Goal: Task Accomplishment & Management: Complete application form

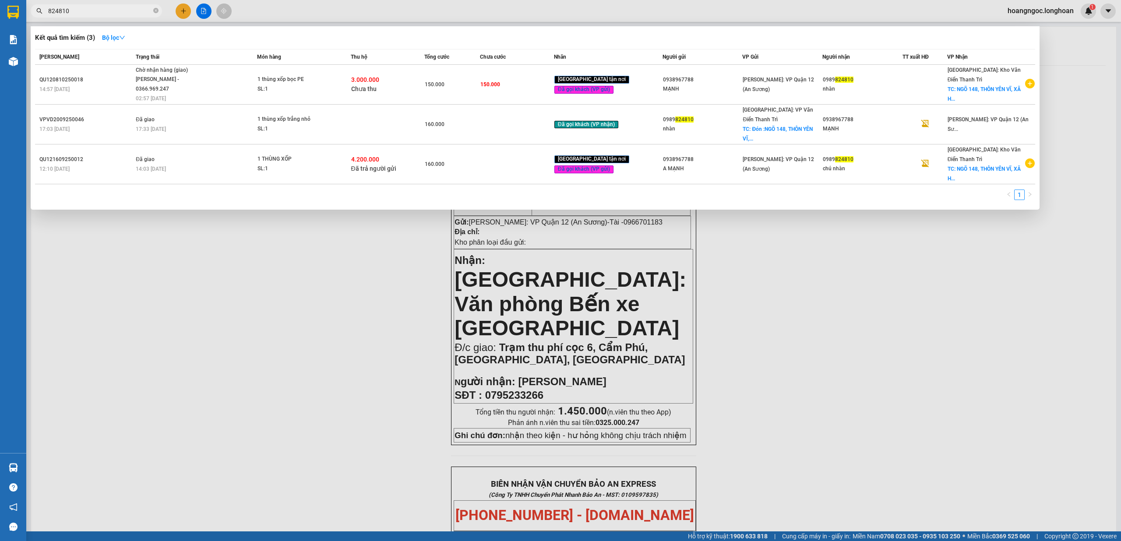
type input "824810"
click at [185, 13] on div at bounding box center [560, 270] width 1121 height 541
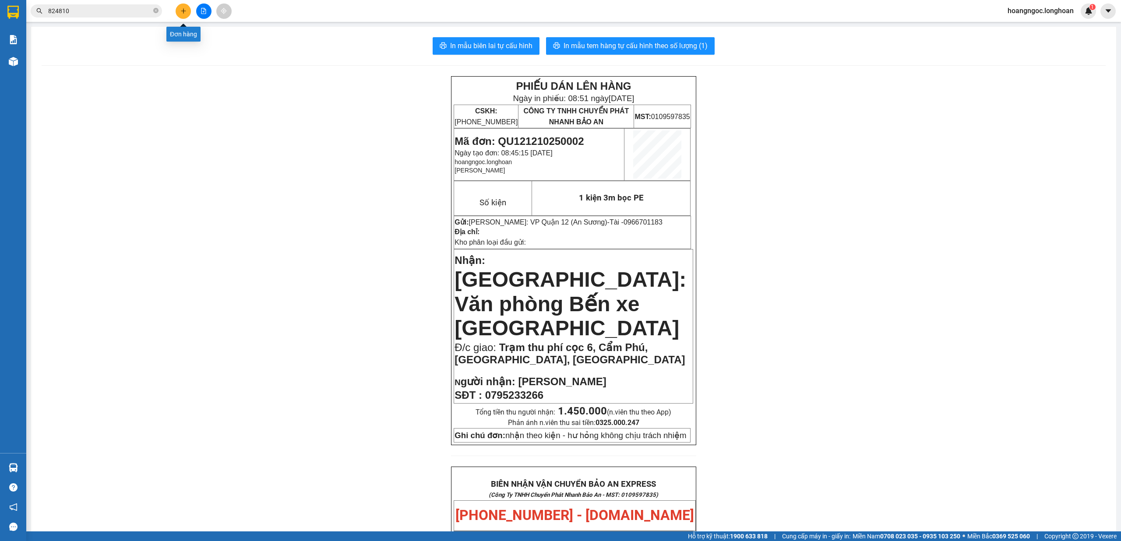
click at [185, 13] on icon "plus" at bounding box center [183, 11] width 6 height 6
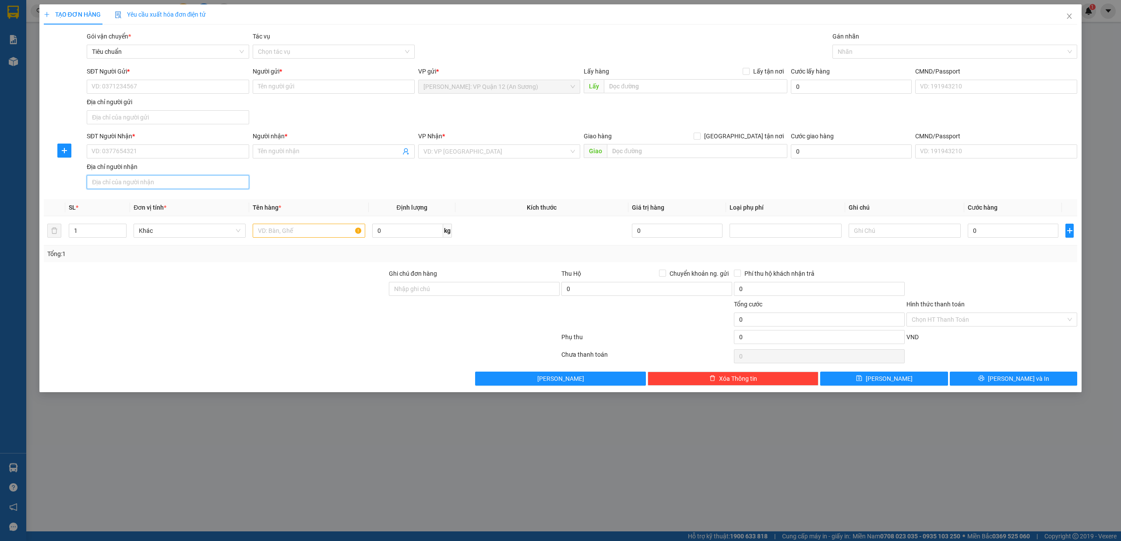
click at [148, 186] on input "Địa chỉ người nhận" at bounding box center [168, 182] width 162 height 14
type input "09884958"
click at [170, 180] on input "09884958" at bounding box center [168, 182] width 162 height 14
click at [161, 155] on input "SĐT Người Nhận *" at bounding box center [168, 151] width 162 height 14
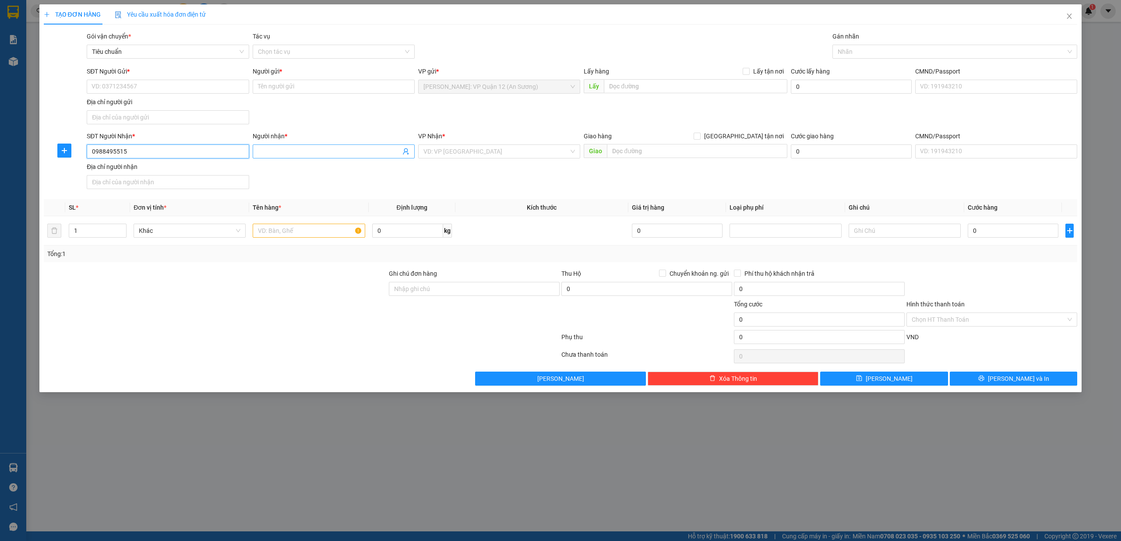
type input "0988495515"
click at [320, 156] on input "Người nhận *" at bounding box center [329, 152] width 143 height 10
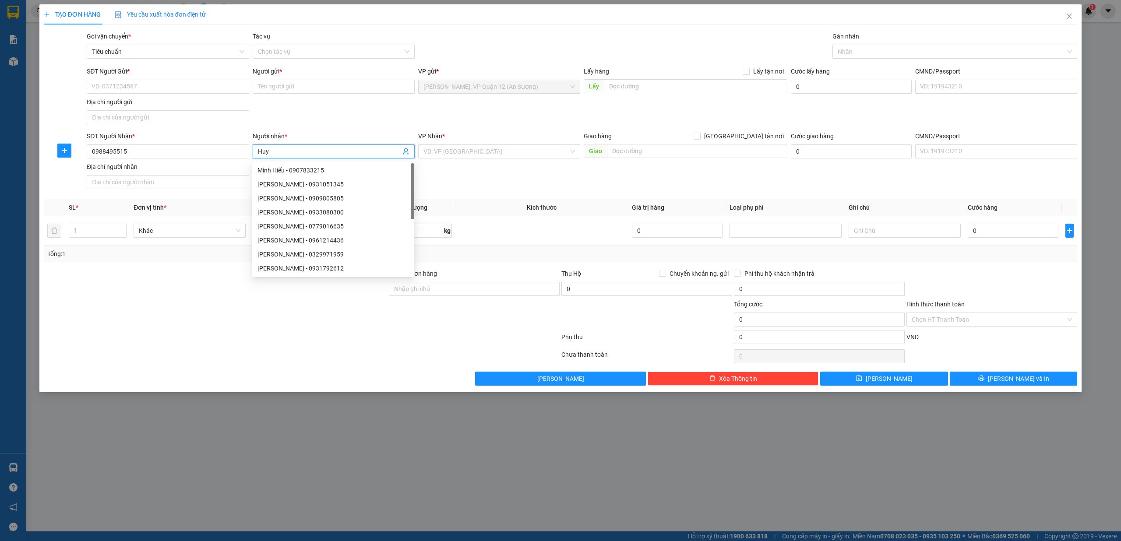
type input "Huy"
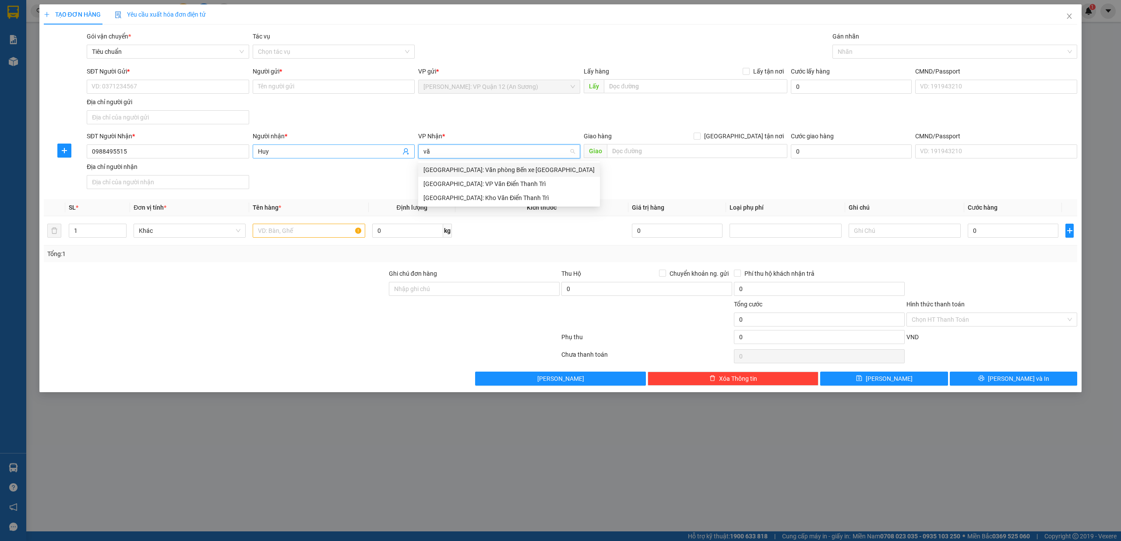
type input "văn"
click at [693, 133] on input "[GEOGRAPHIC_DATA] tận nơi" at bounding box center [696, 136] width 6 height 6
checkbox input "true"
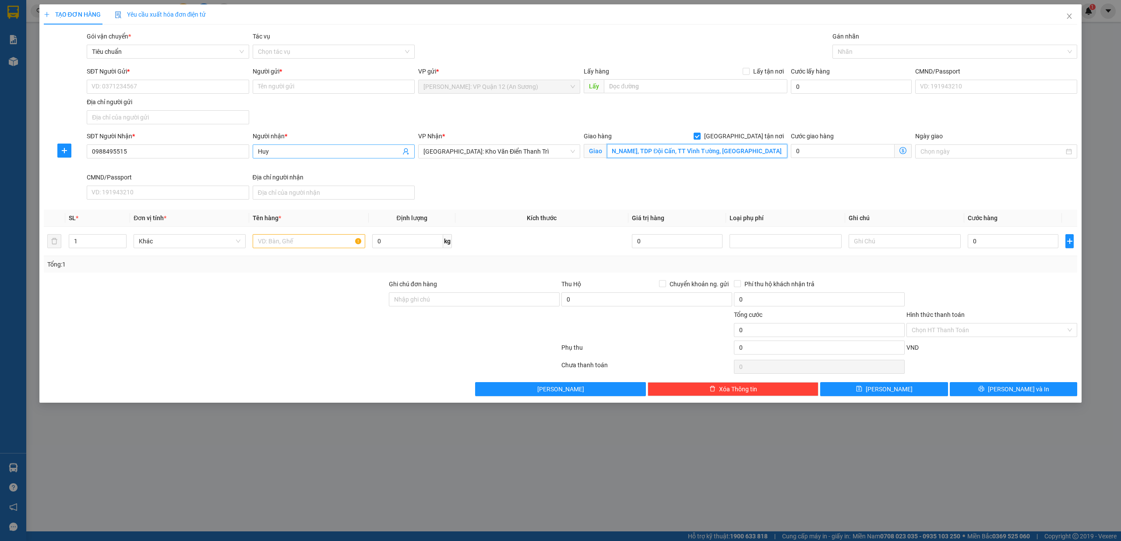
scroll to position [0, 50]
click at [845, 48] on div at bounding box center [950, 51] width 232 height 11
type input "89 Đường [PERSON_NAME], TDP Đội Cấn, TT Vĩnh Tường, [GEOGRAPHIC_DATA], [GEOGRAP…"
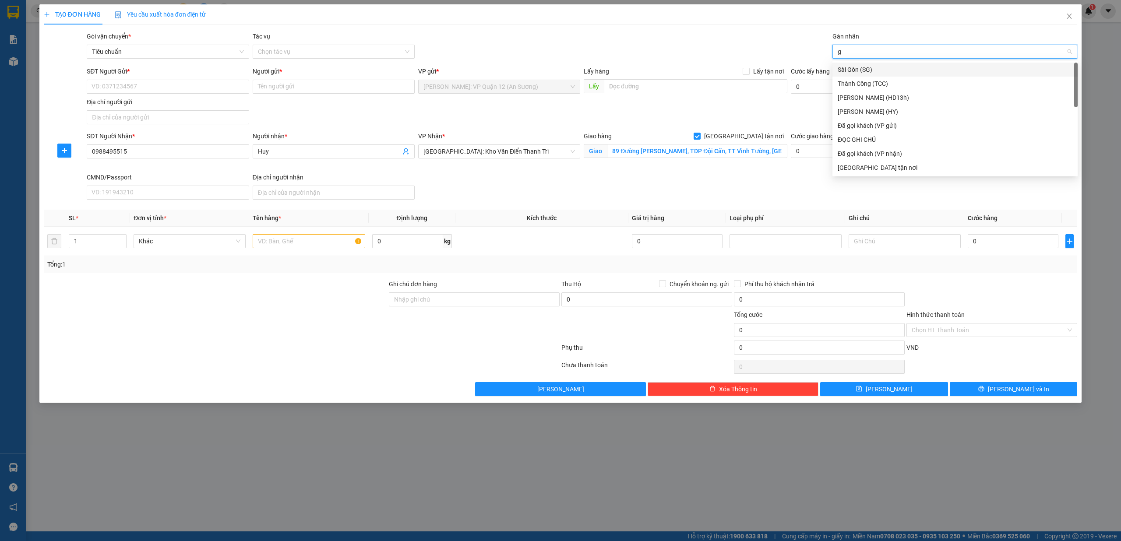
type input "gt"
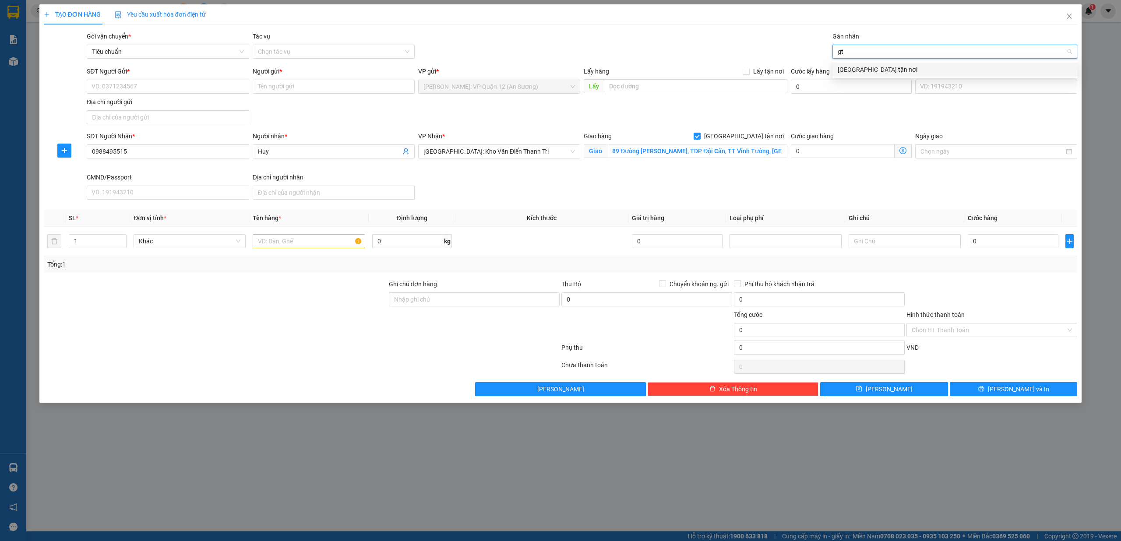
click at [852, 69] on div "[GEOGRAPHIC_DATA] tận nơi" at bounding box center [954, 70] width 235 height 10
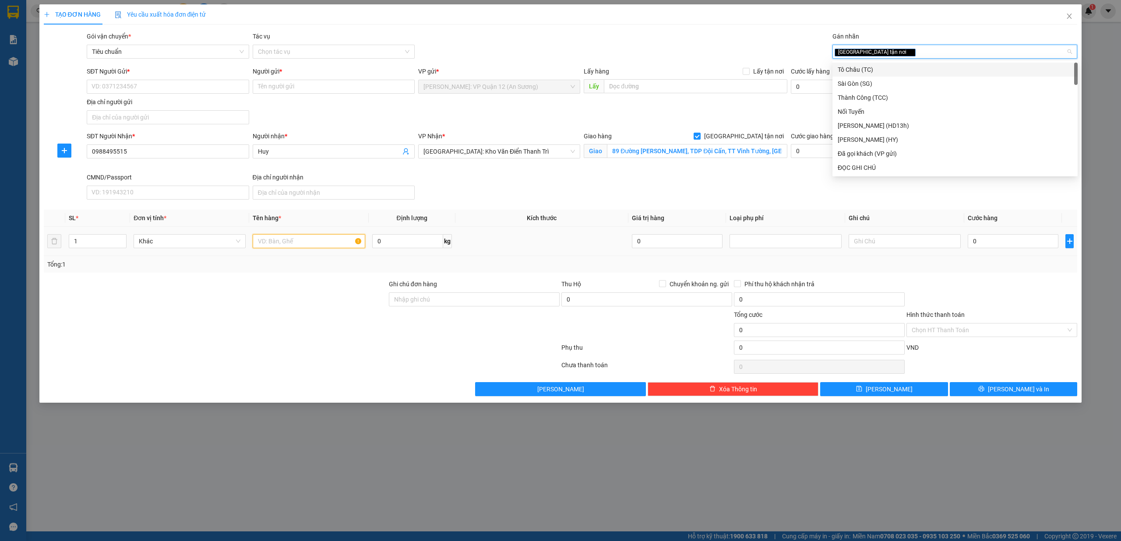
click at [300, 239] on input "text" at bounding box center [309, 241] width 112 height 14
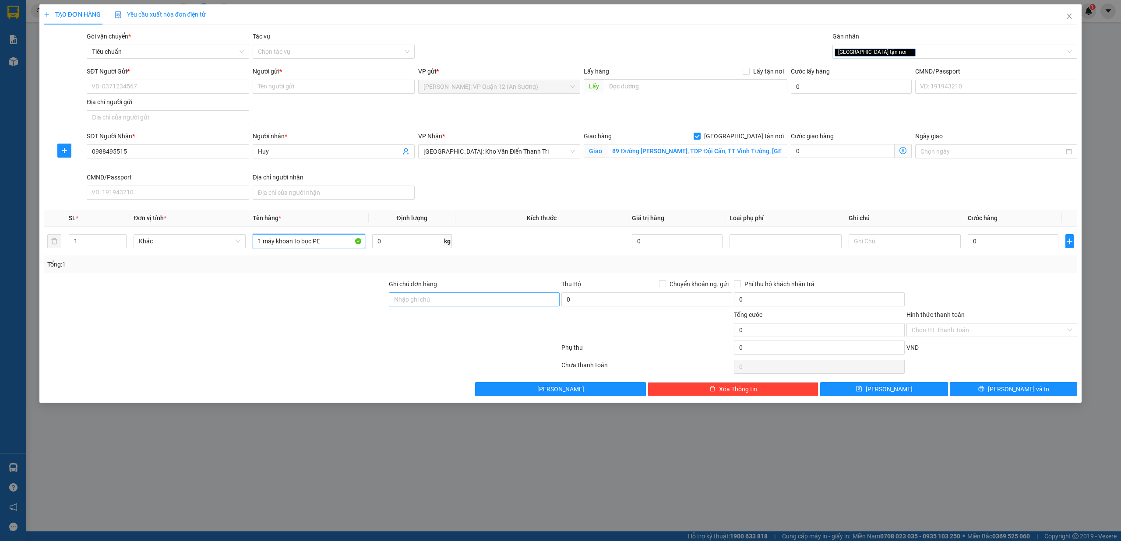
type input "1 máy khoan to bọc PE"
drag, startPoint x: 427, startPoint y: 307, endPoint x: 442, endPoint y: 309, distance: 15.0
click at [428, 306] on input "Ghi chú đơn hàng" at bounding box center [474, 299] width 171 height 14
type input "nhận theo kiện - hư hỏng không chịu trách nhiệm"
click at [186, 89] on input "SĐT Người Gửi *" at bounding box center [168, 87] width 162 height 14
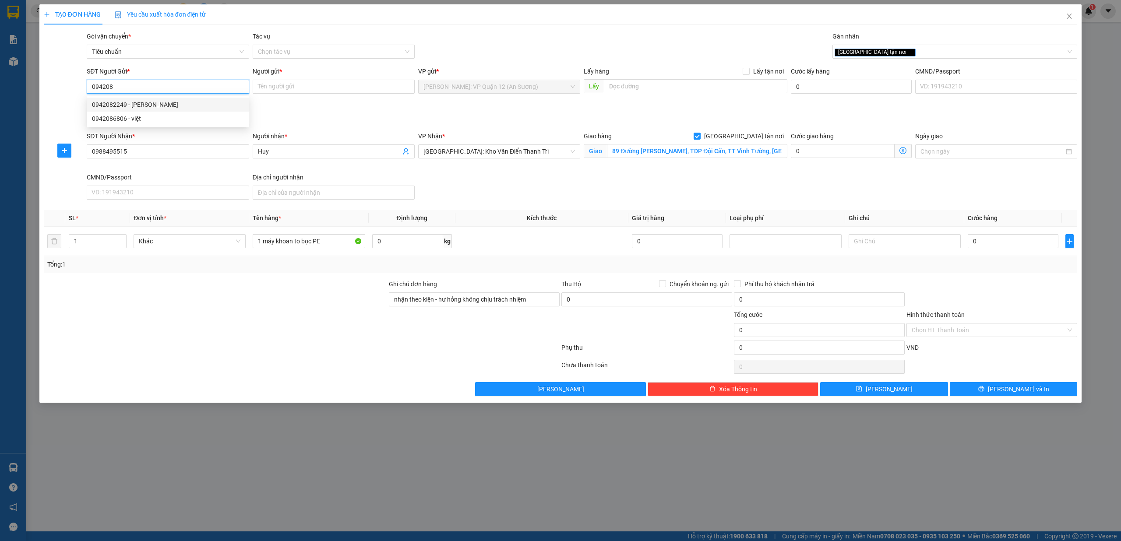
click at [178, 99] on div "0942082249 - [PERSON_NAME]" at bounding box center [168, 105] width 162 height 14
type input "0942082249"
type input "[PERSON_NAME]"
type input "0942082249"
drag, startPoint x: 1003, startPoint y: 256, endPoint x: 1007, endPoint y: 233, distance: 23.3
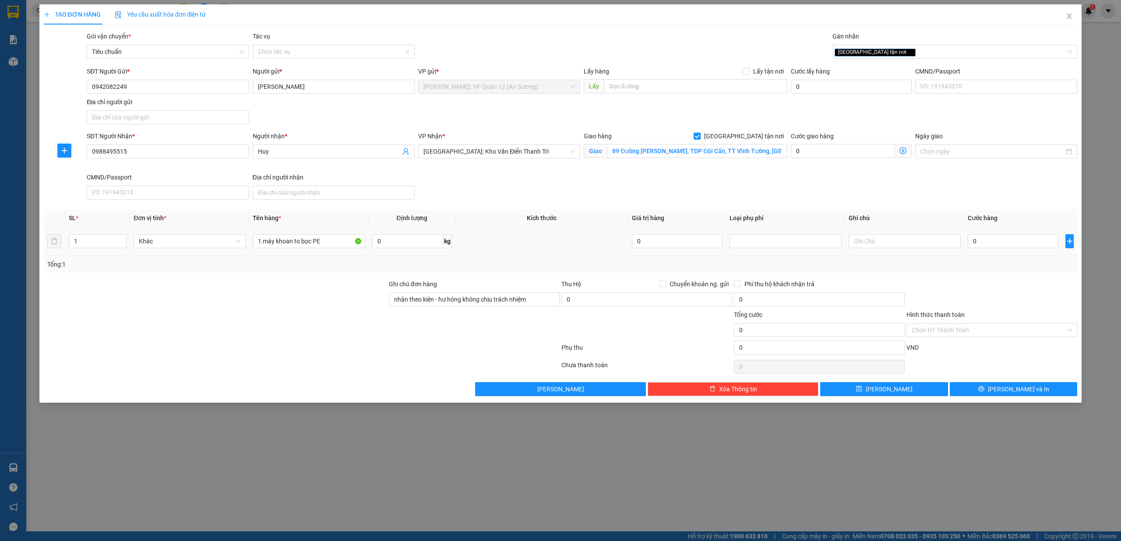
click at [1003, 256] on td "0" at bounding box center [1013, 241] width 98 height 29
click at [1007, 232] on td "0" at bounding box center [1013, 241] width 98 height 29
click at [1007, 240] on input "0" at bounding box center [1013, 241] width 91 height 14
type input "5"
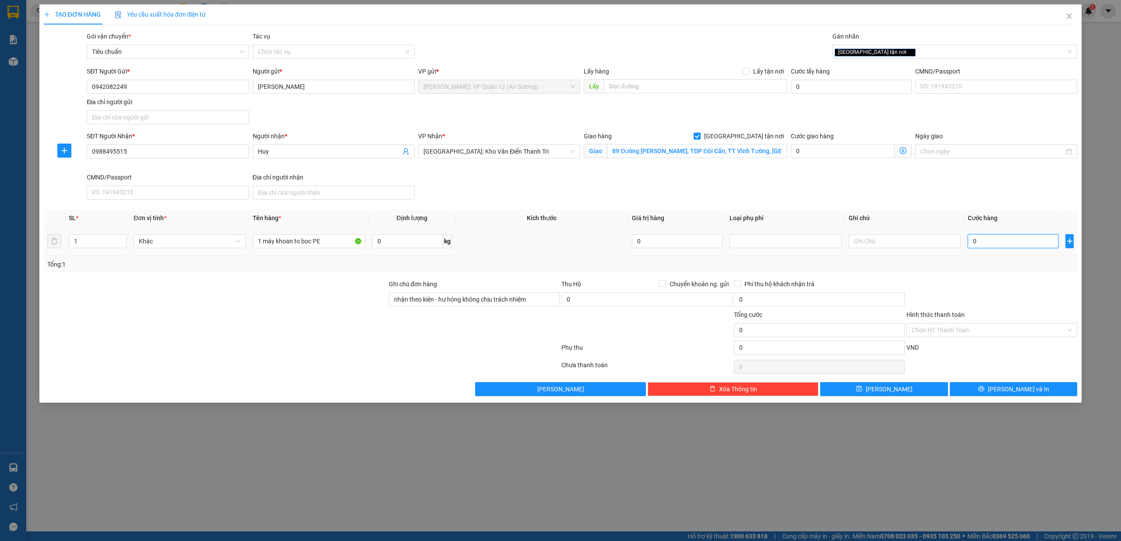
type input "5"
type input "55"
type input "550"
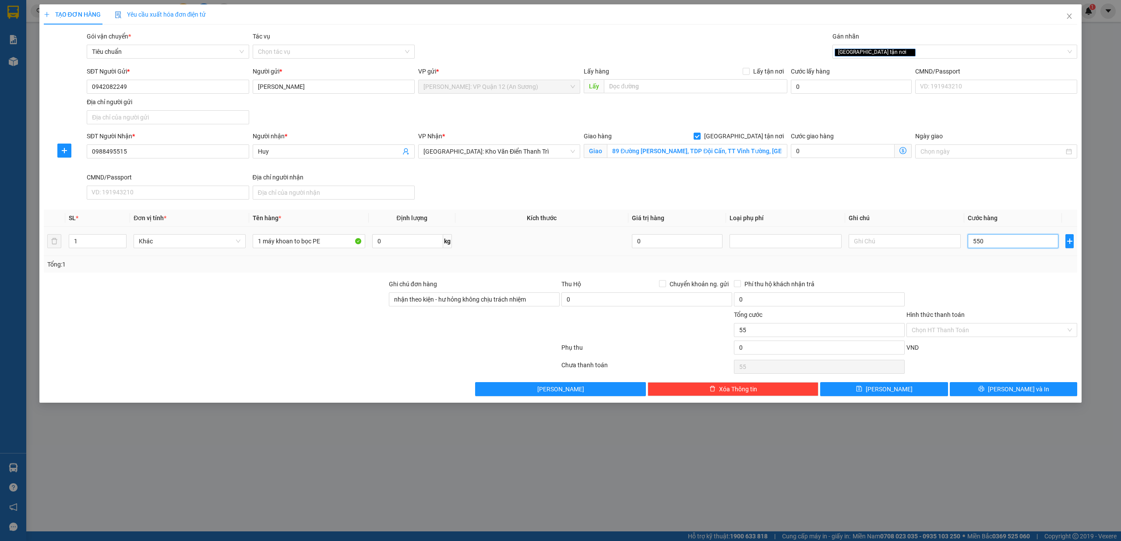
type input "550"
type input "5.500"
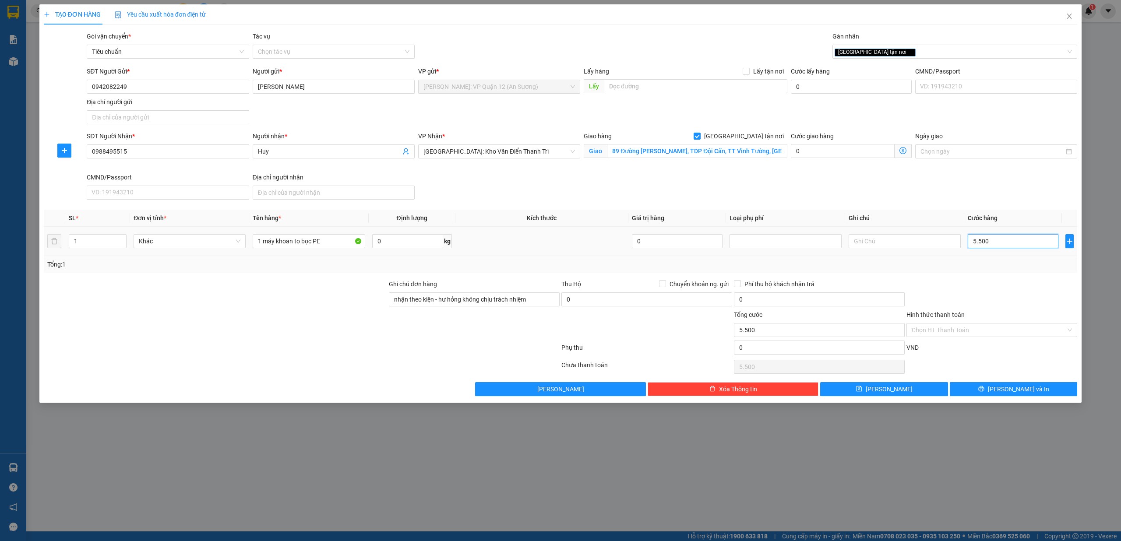
type input "55.000"
type input "550.000"
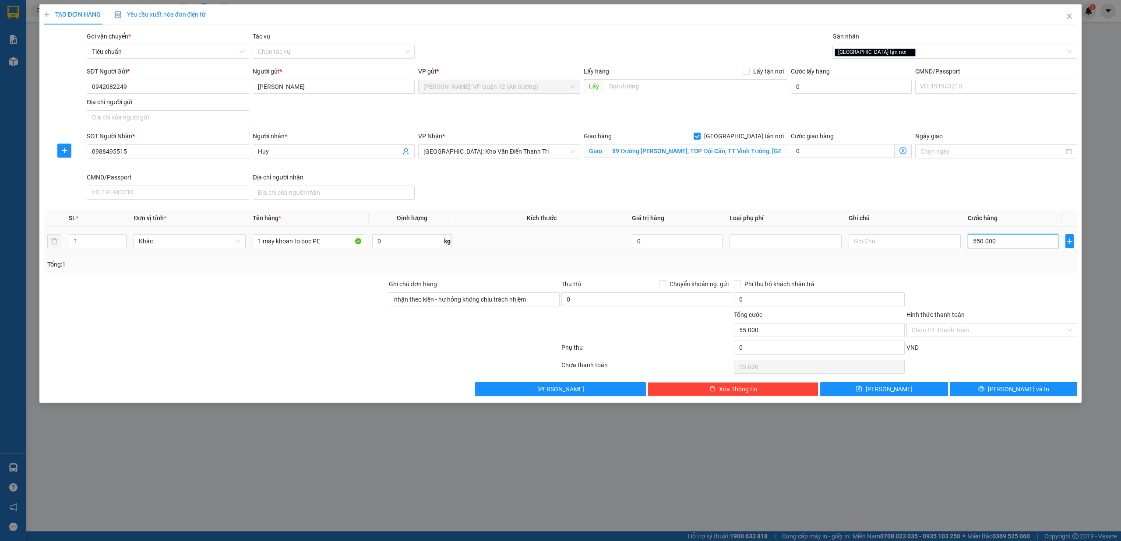
type input "550.000"
click at [1033, 389] on button "[PERSON_NAME] và In" at bounding box center [1014, 389] width 128 height 14
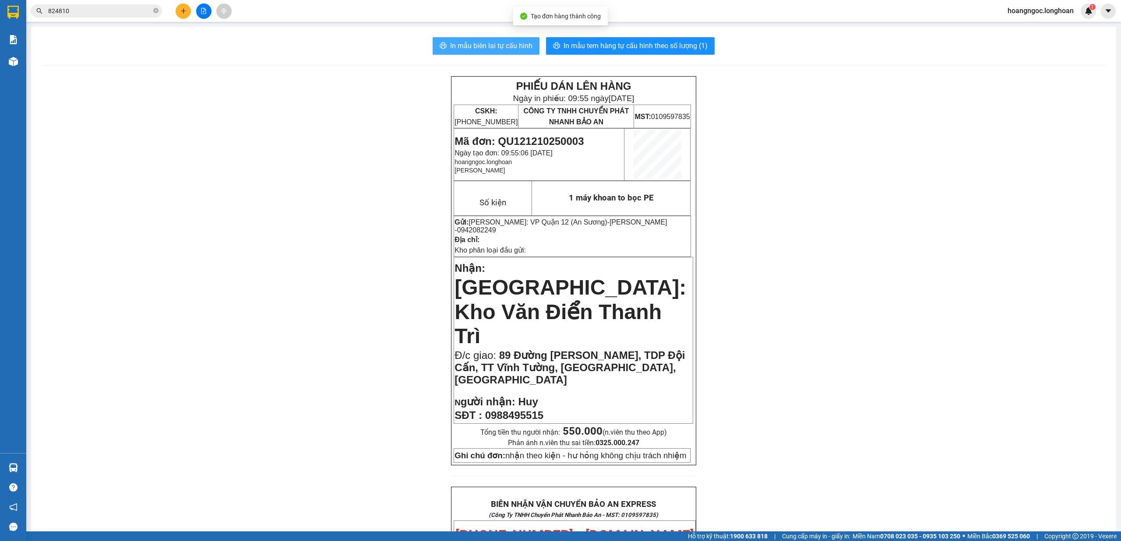
click at [506, 46] on span "In mẫu biên lai tự cấu hình" at bounding box center [491, 45] width 82 height 11
click at [656, 47] on span "In mẫu tem hàng tự cấu hình theo số lượng (1)" at bounding box center [635, 45] width 144 height 11
click at [774, 245] on div "PHIẾU DÁN LÊN HÀNG Ngày in phiếu: 09:55 [DATE] CSKH: [PHONE_NUMBER] CÔNG TY TNH…" at bounding box center [574, 529] width 1064 height 907
click at [180, 9] on icon "plus" at bounding box center [183, 11] width 6 height 6
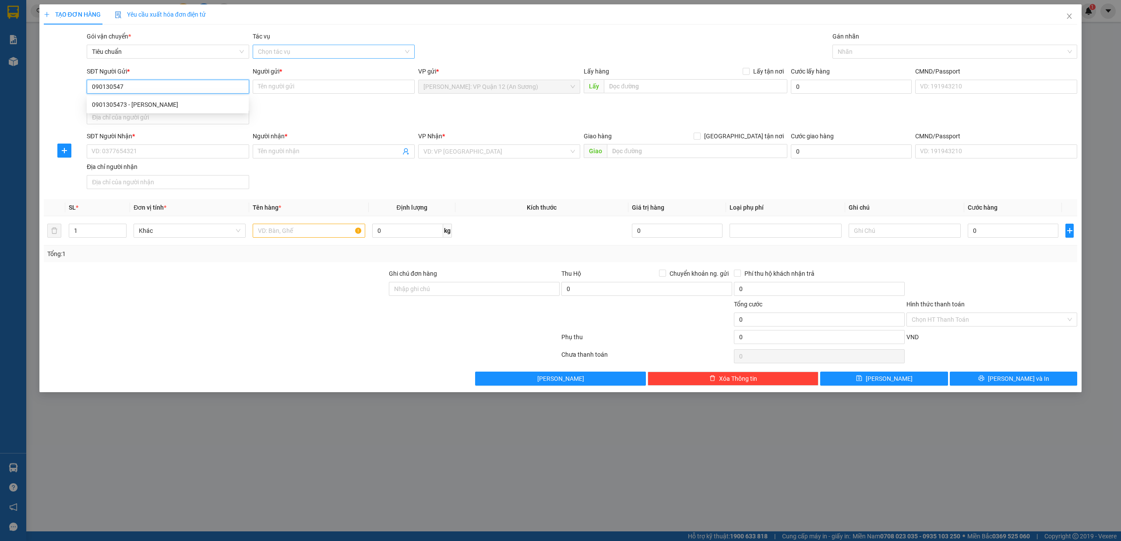
type input "0901305473"
click at [148, 106] on div "0901305473 - [PERSON_NAME]" at bounding box center [167, 105] width 151 height 10
type input "[PERSON_NAME]"
checkbox input "true"
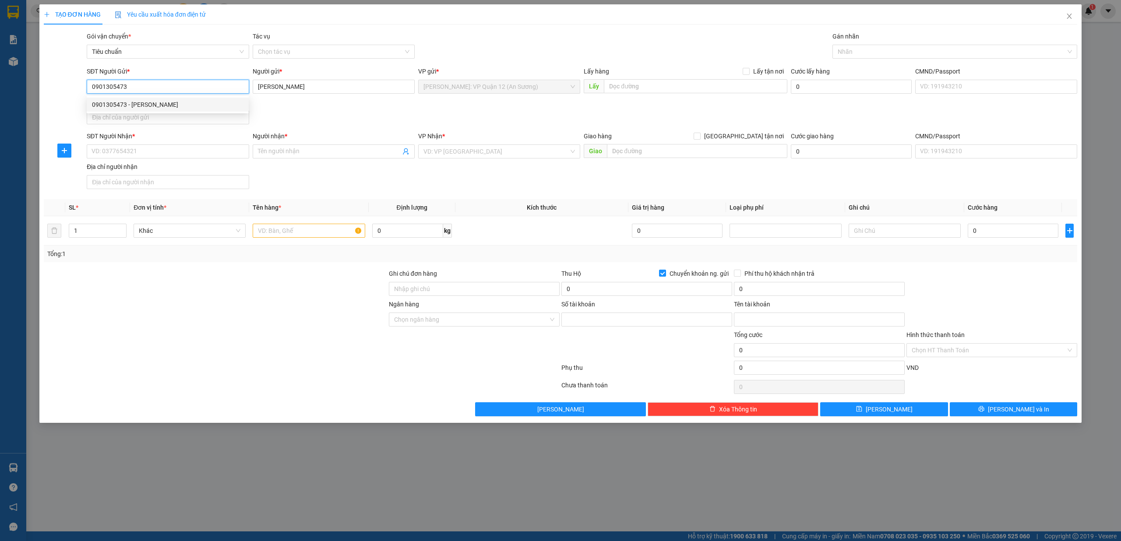
type input "0501000195745"
type input "[PERSON_NAME]"
type input "0901305473"
click at [144, 180] on input "Địa chỉ người nhận" at bounding box center [168, 182] width 162 height 14
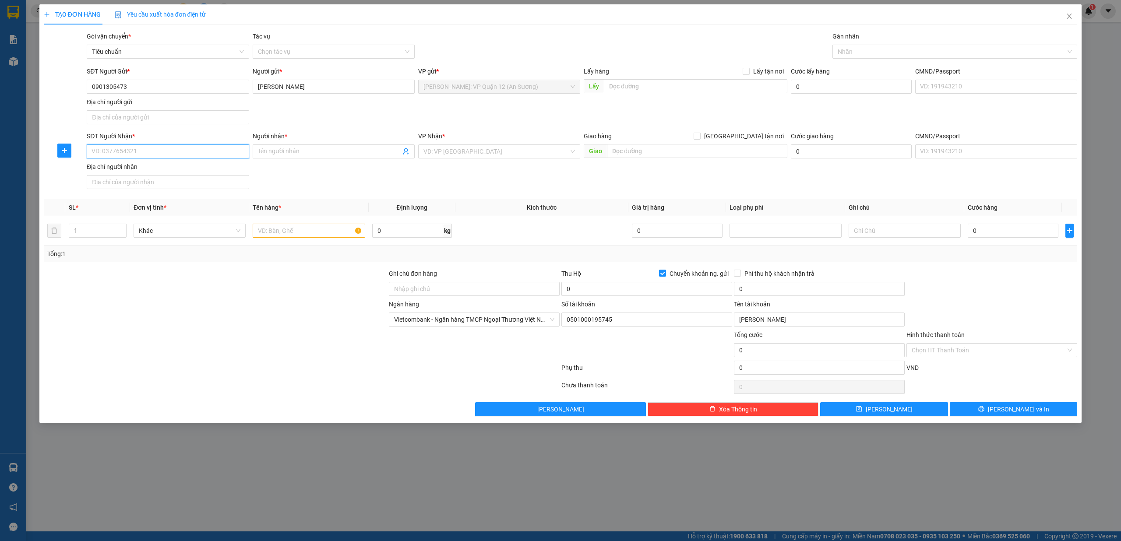
click at [175, 151] on input "SĐT Người Nhận *" at bounding box center [168, 151] width 162 height 14
type input "0982877877"
click at [327, 147] on span at bounding box center [334, 151] width 162 height 14
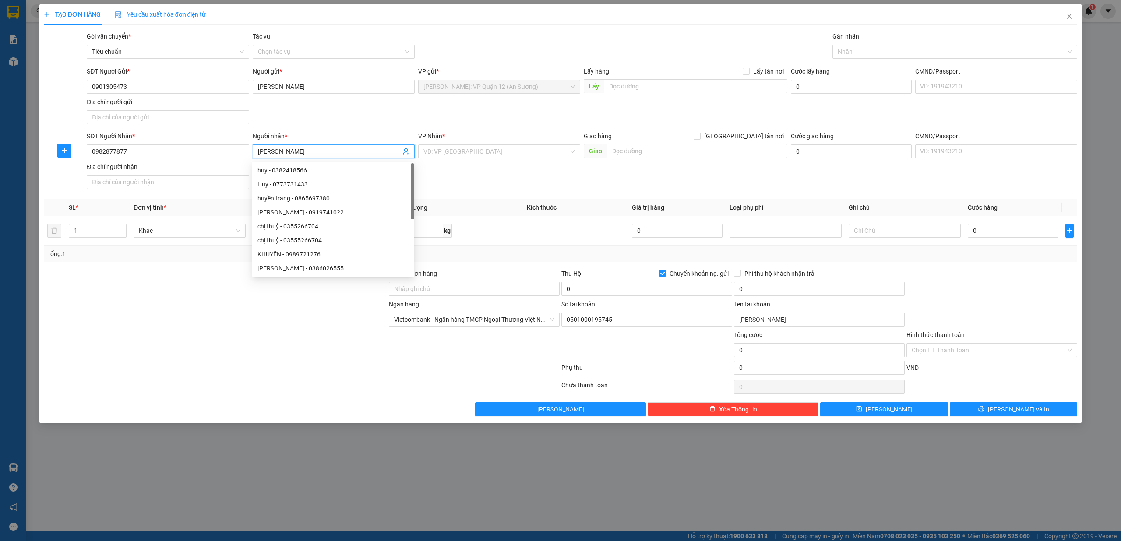
type input "[PERSON_NAME]"
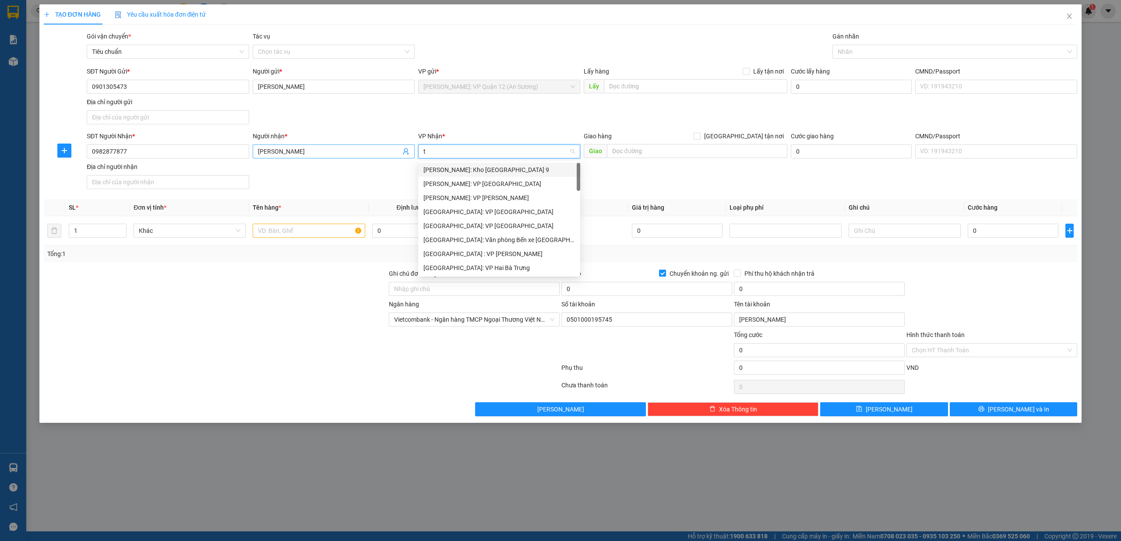
type input "tk"
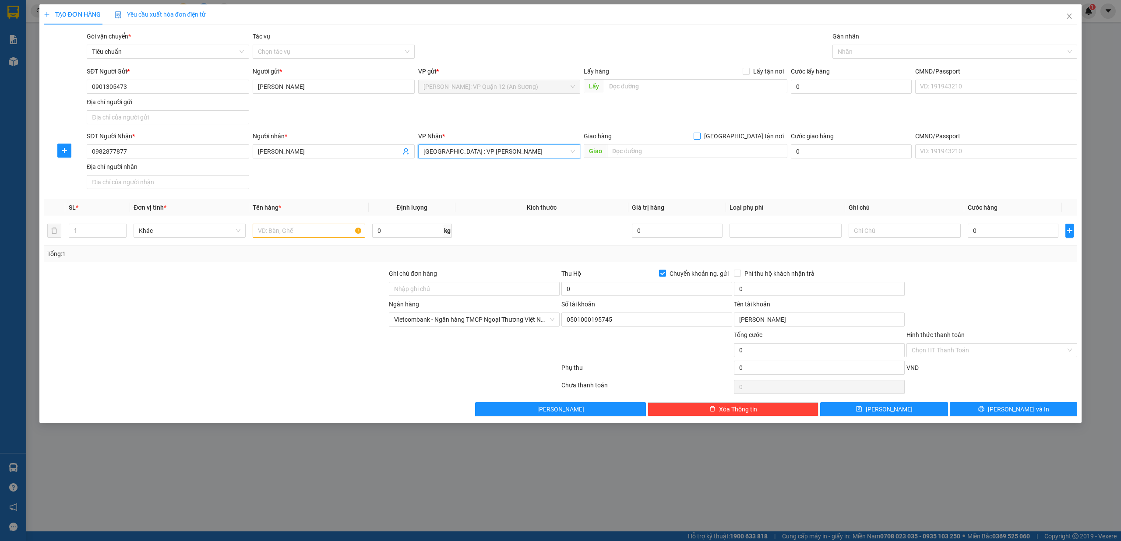
click at [700, 139] on span at bounding box center [696, 136] width 7 height 7
click at [700, 139] on input "[GEOGRAPHIC_DATA] tận nơi" at bounding box center [696, 136] width 6 height 6
checkbox input "true"
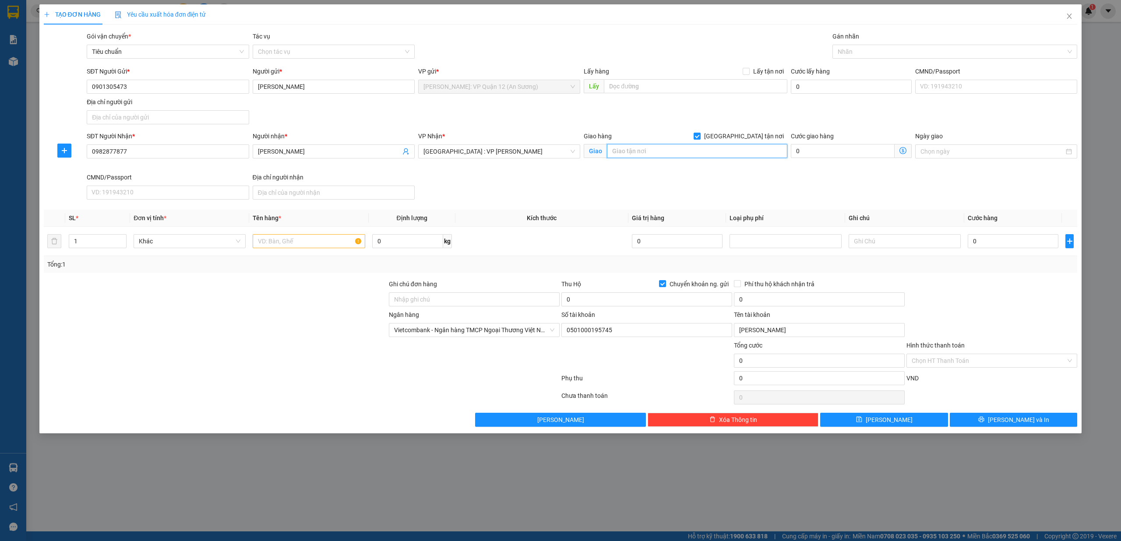
click at [713, 151] on input "text" at bounding box center [697, 151] width 180 height 14
click at [848, 50] on div at bounding box center [950, 51] width 232 height 11
type input "896 Phân Châu Trinh, [GEOGRAPHIC_DATA], [GEOGRAPHIC_DATA], [GEOGRAPHIC_DATA]"
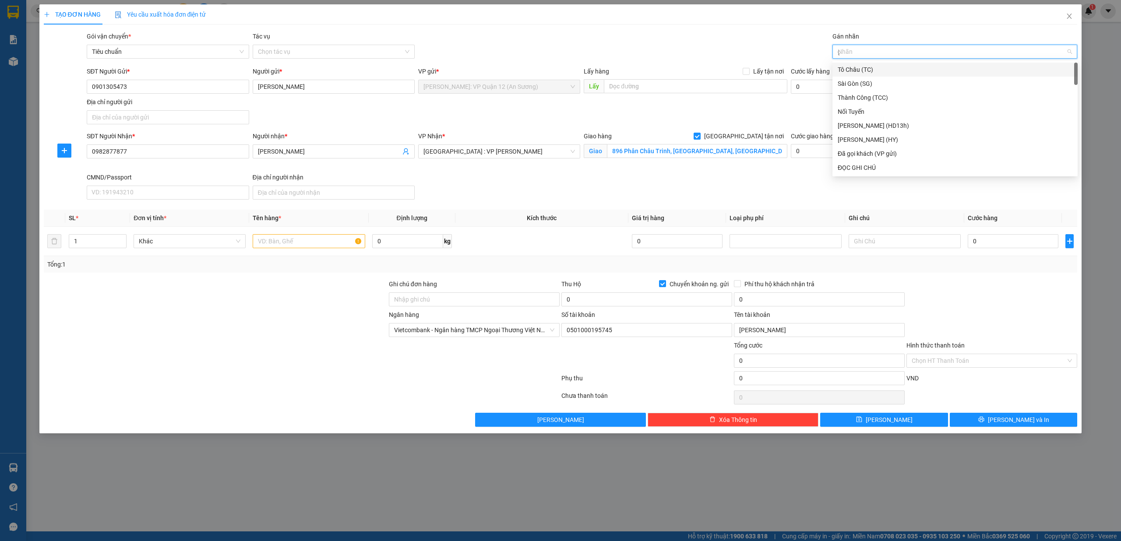
type input "gt"
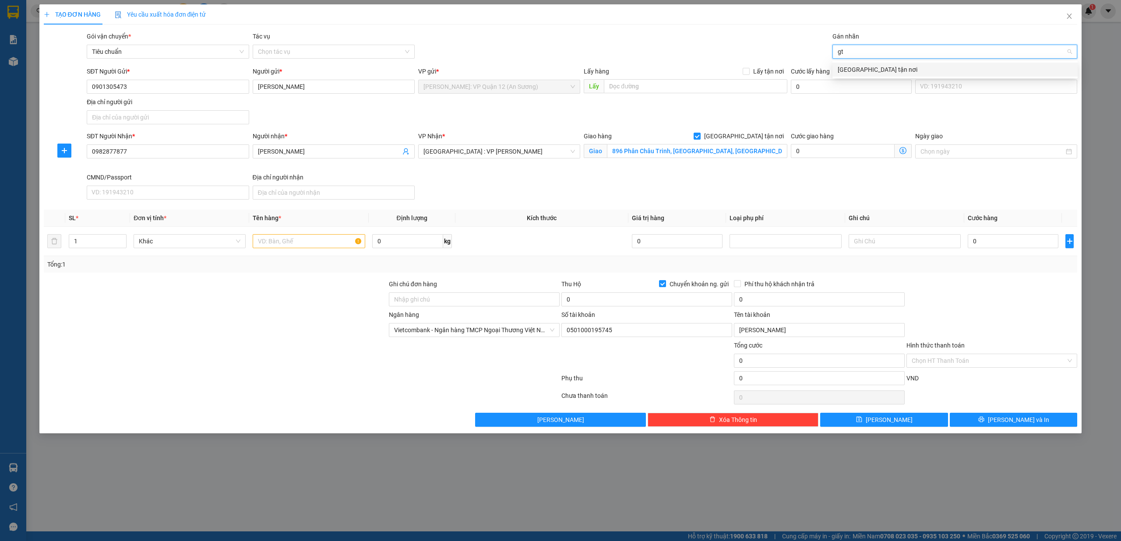
click at [871, 64] on div "[GEOGRAPHIC_DATA] tận nơi" at bounding box center [954, 70] width 245 height 14
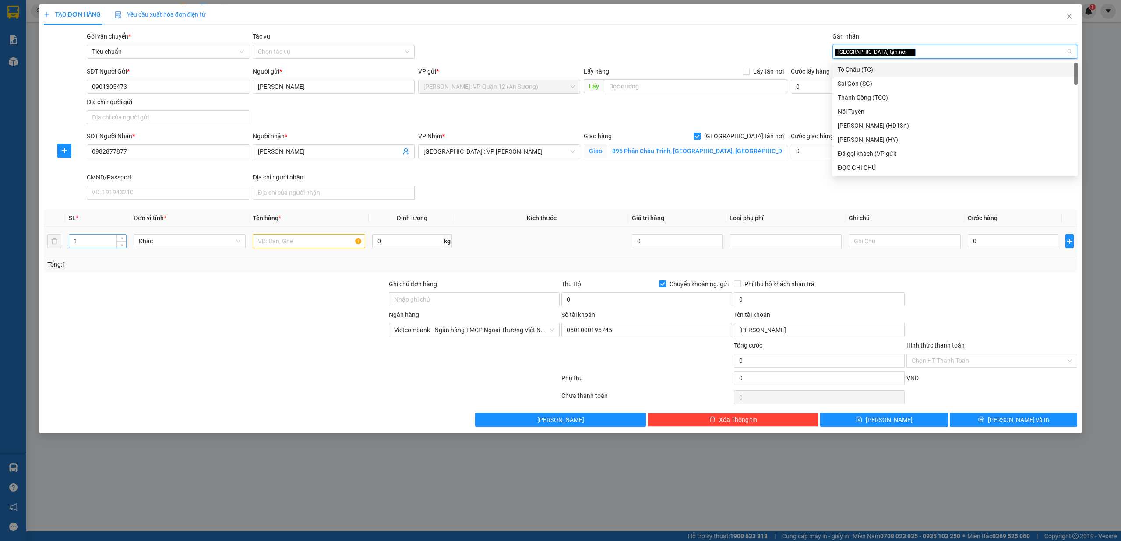
click at [101, 242] on input "1" at bounding box center [97, 241] width 57 height 13
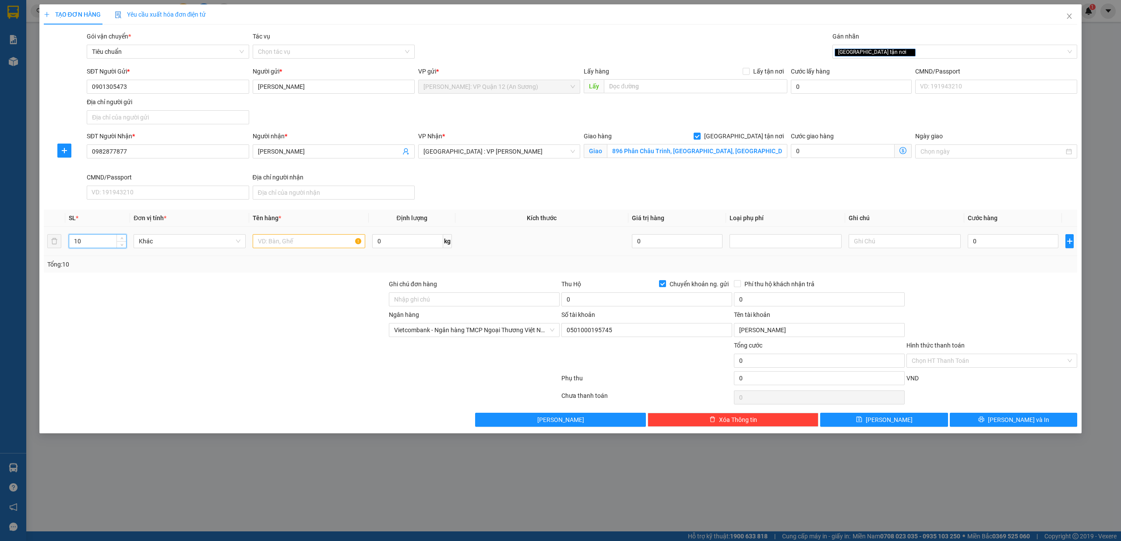
type input "10"
click at [287, 242] on input "text" at bounding box center [309, 241] width 112 height 14
type input "4 dàn nóng bọc bìa quấn PE + 4 dàn lạnh bọc xốp trắng + 1 máy giặt bọc bìa quấn…"
click at [419, 292] on div "Ghi chú đơn hàng" at bounding box center [474, 285] width 171 height 13
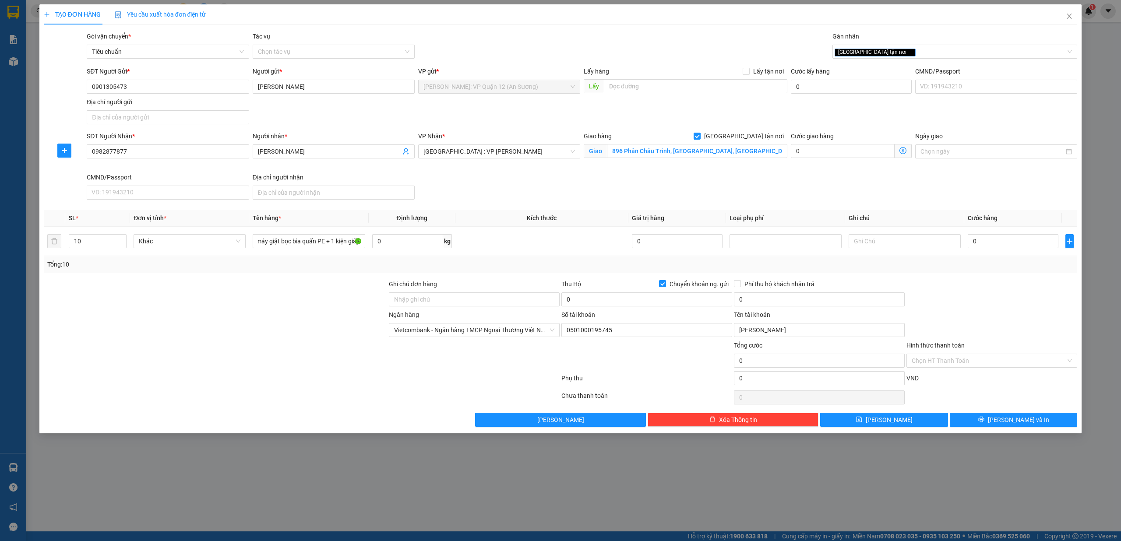
scroll to position [0, 0]
click at [421, 297] on input "Ghi chú đơn hàng" at bounding box center [474, 299] width 171 height 14
type input "nhận theo kiện - hư hỏng không chịu trách nhiệm"
click at [648, 306] on input "0" at bounding box center [646, 299] width 171 height 14
type input "50.000.000"
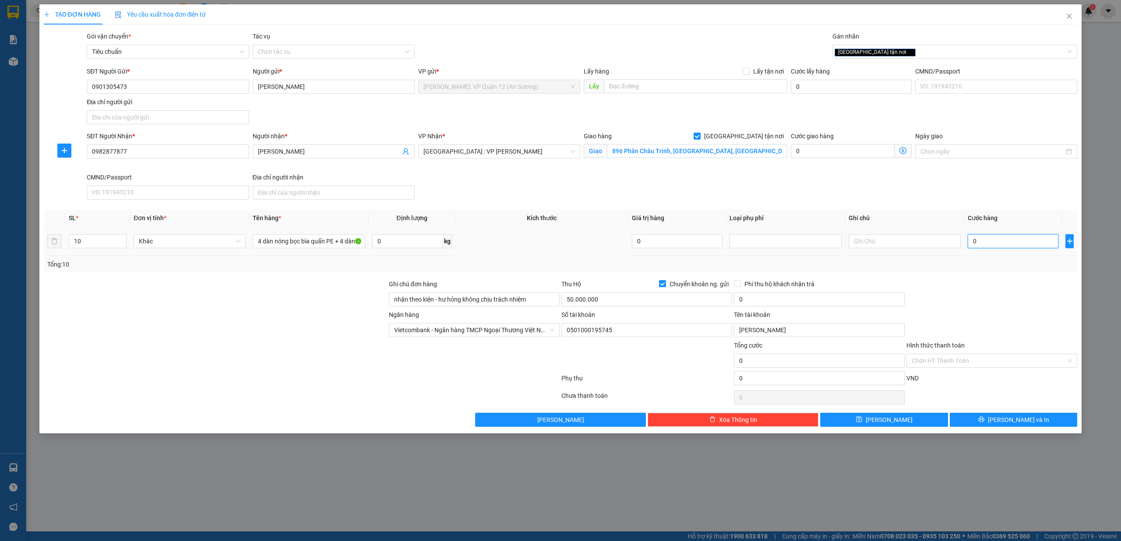
click at [988, 247] on input "0" at bounding box center [1013, 241] width 91 height 14
type input "1"
type input "10"
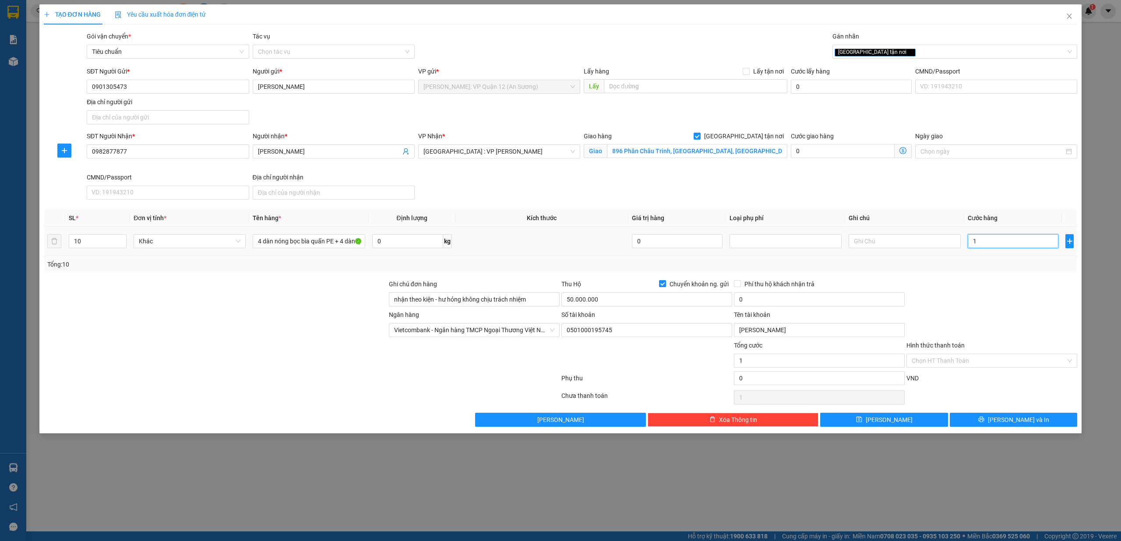
type input "10"
type input "100"
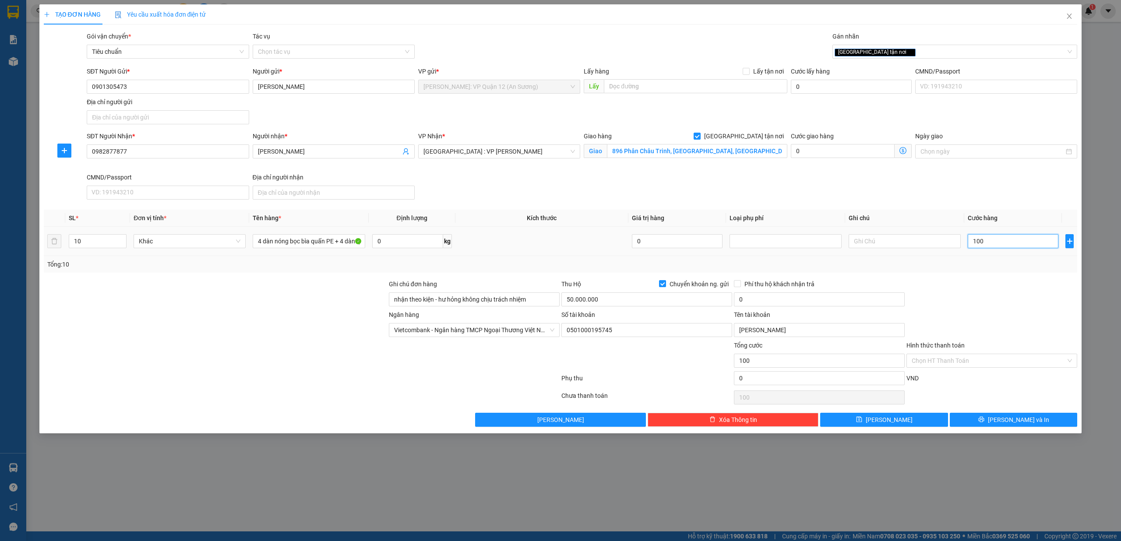
type input "1.000"
type input "10.000"
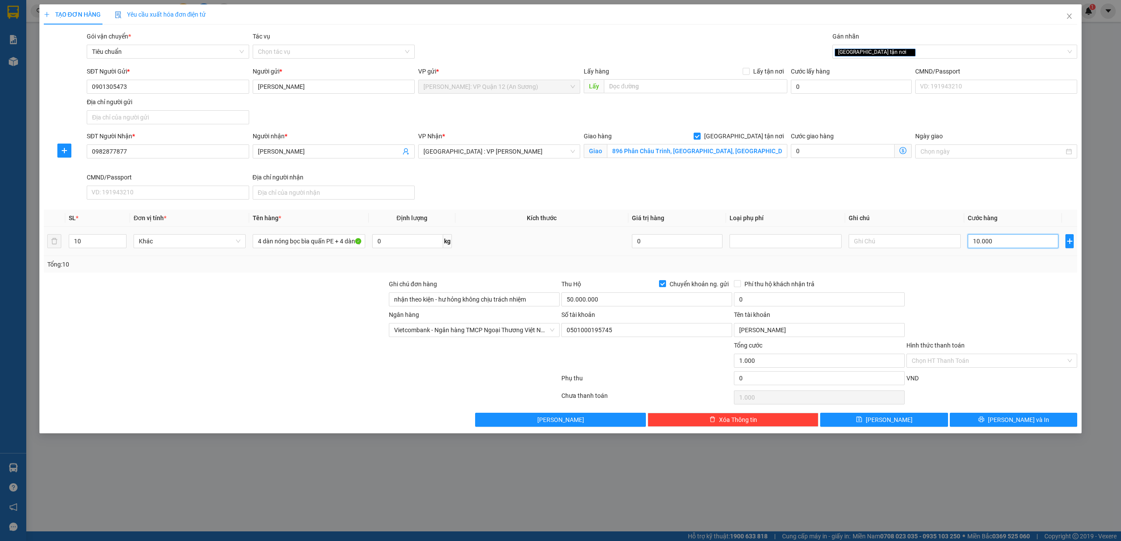
type input "10.000"
type input "100.000"
type input "1.000.000"
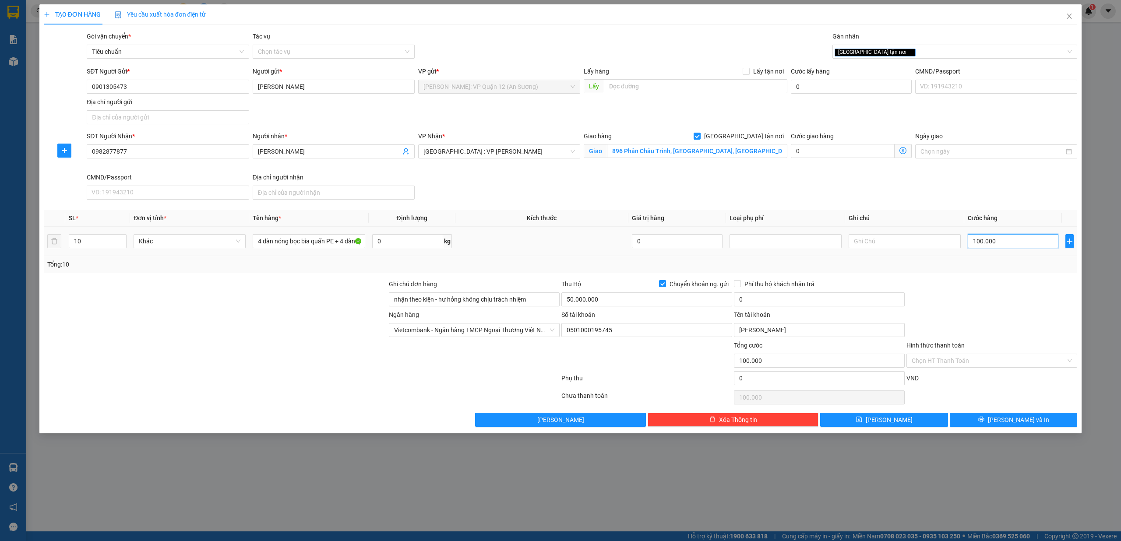
type input "1.000.000"
click at [650, 296] on input "50.000.000" at bounding box center [646, 299] width 171 height 14
type input "49.000.000"
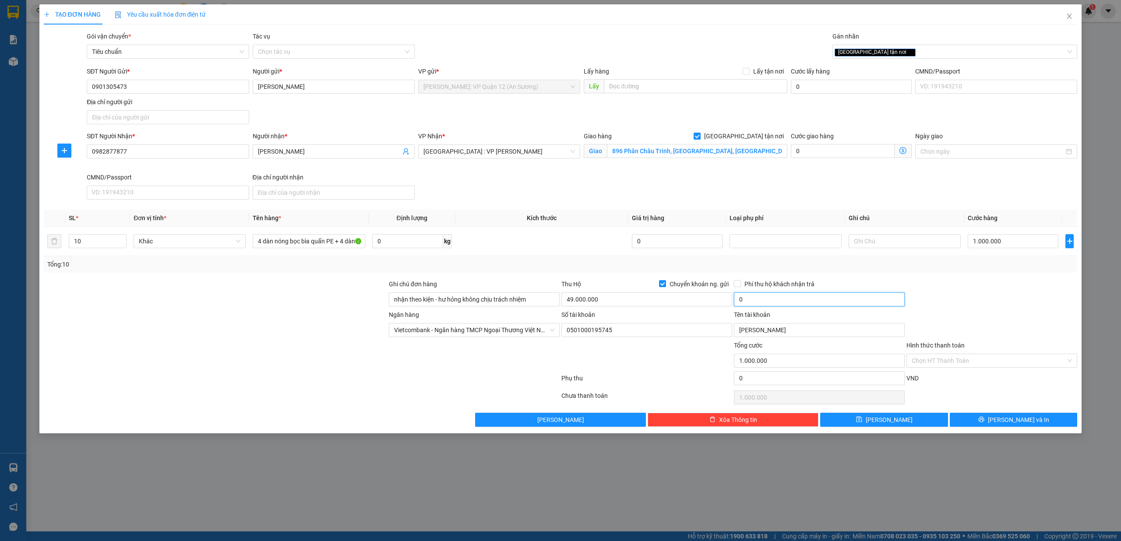
click at [841, 304] on input "0" at bounding box center [819, 299] width 171 height 14
type input "90.000"
click at [974, 318] on div "Ngân hàng Vietcombank - Ngân hàng TMCP Ngoại Thương Việt Nam Số tài khoản 05…" at bounding box center [560, 325] width 1035 height 31
click at [994, 424] on button "[PERSON_NAME] và In" at bounding box center [1014, 420] width 128 height 14
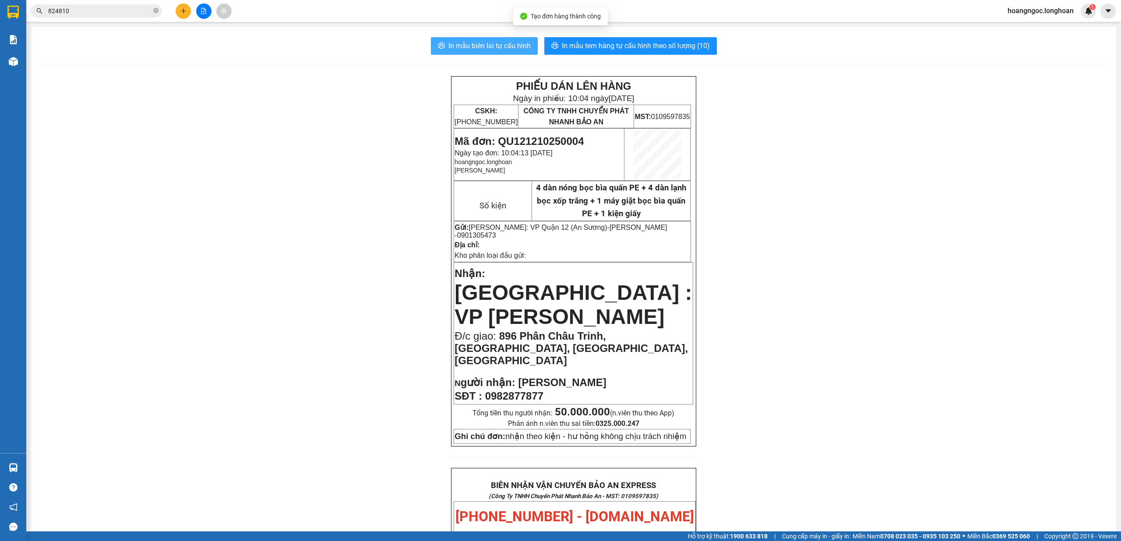
click at [501, 53] on button "In mẫu biên lai tự cấu hình" at bounding box center [484, 46] width 107 height 18
drag, startPoint x: 574, startPoint y: 46, endPoint x: 587, endPoint y: 52, distance: 14.9
click at [575, 46] on span "In mẫu tem hàng tự cấu hình theo số lượng (10)" at bounding box center [636, 45] width 148 height 11
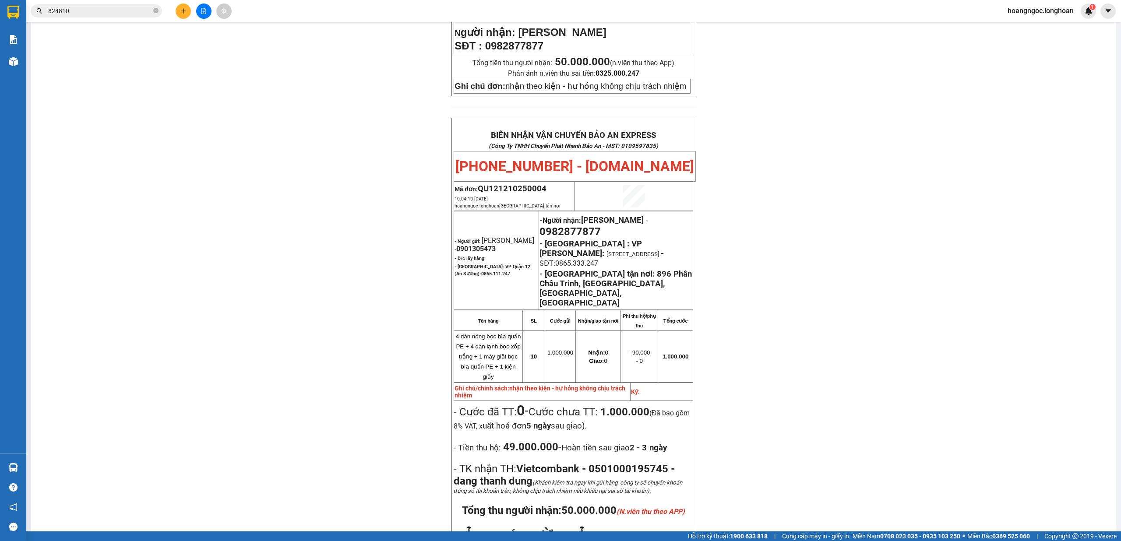
scroll to position [408, 0]
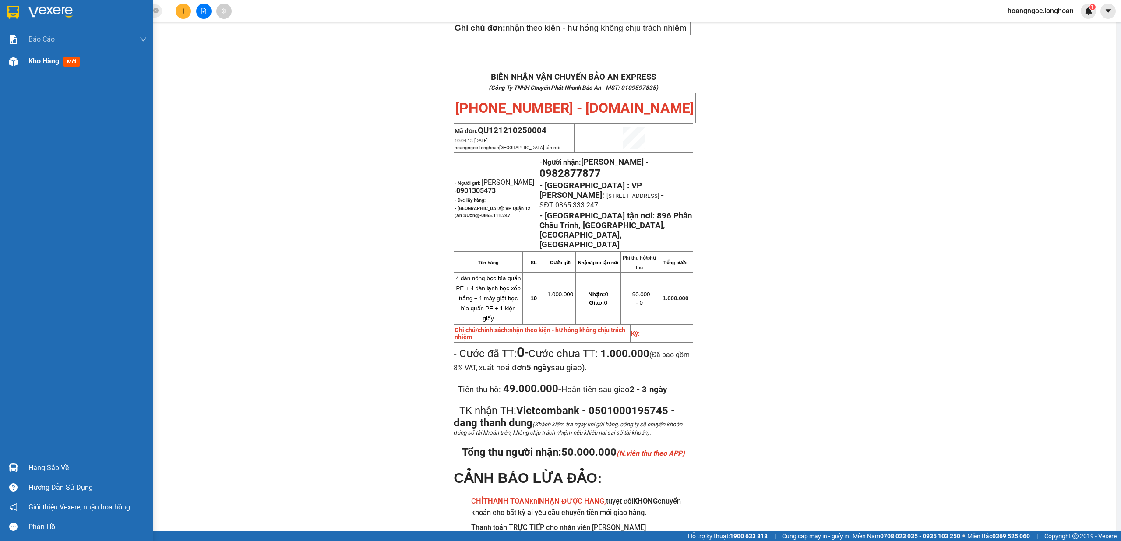
click at [9, 60] on img at bounding box center [13, 61] width 9 height 9
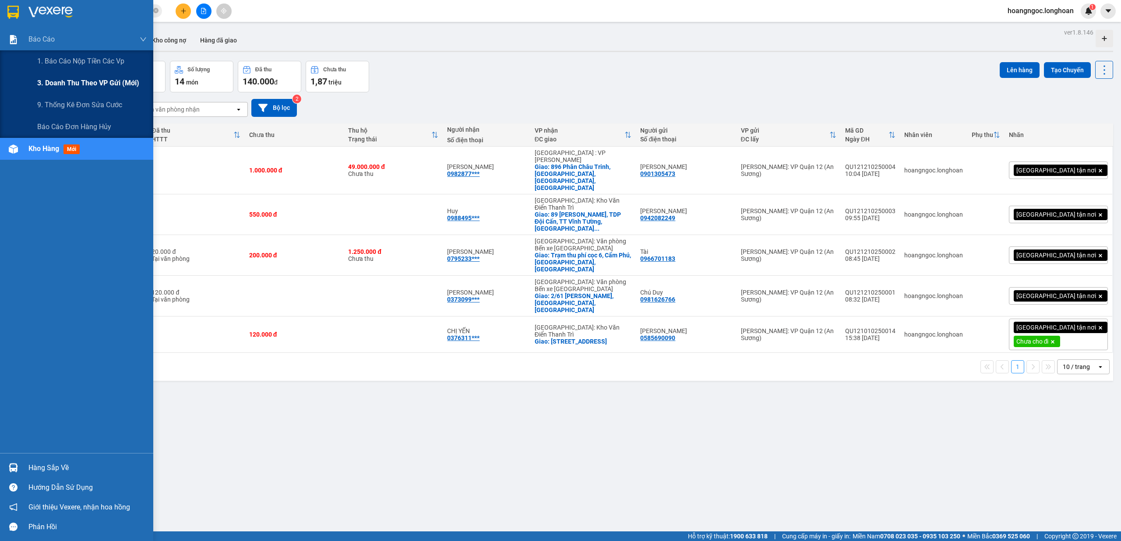
click at [77, 88] on span "3. Doanh Thu theo VP Gửi (mới)" at bounding box center [88, 82] width 102 height 11
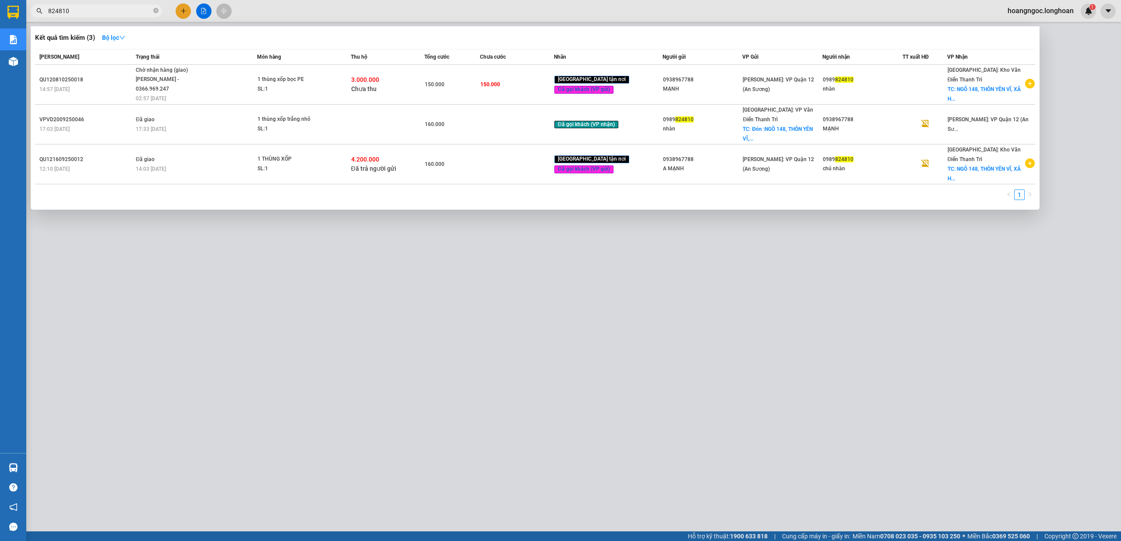
click at [97, 13] on input "824810" at bounding box center [99, 11] width 103 height 10
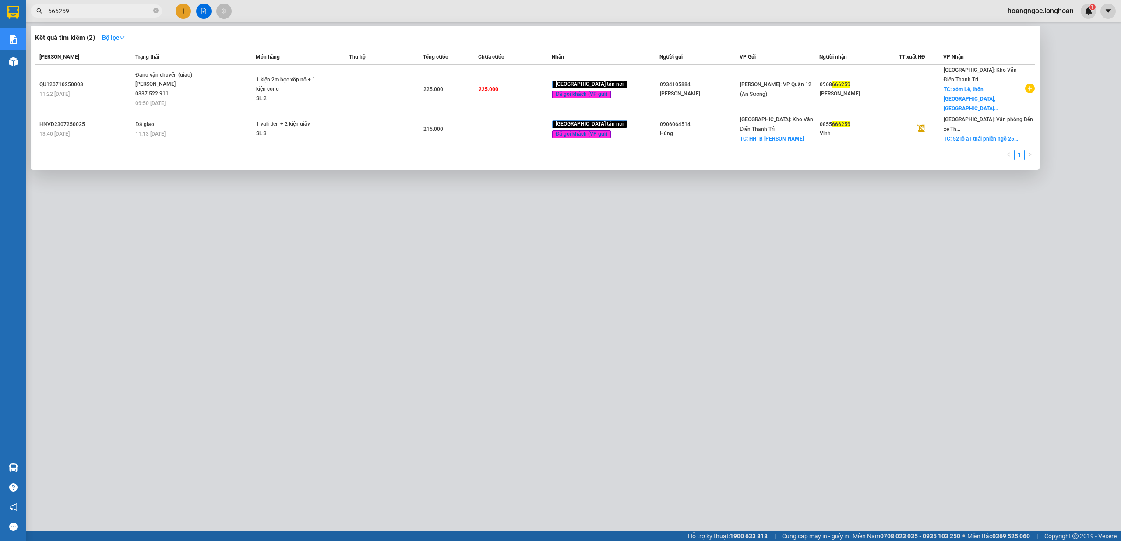
click at [233, 298] on div at bounding box center [560, 270] width 1121 height 541
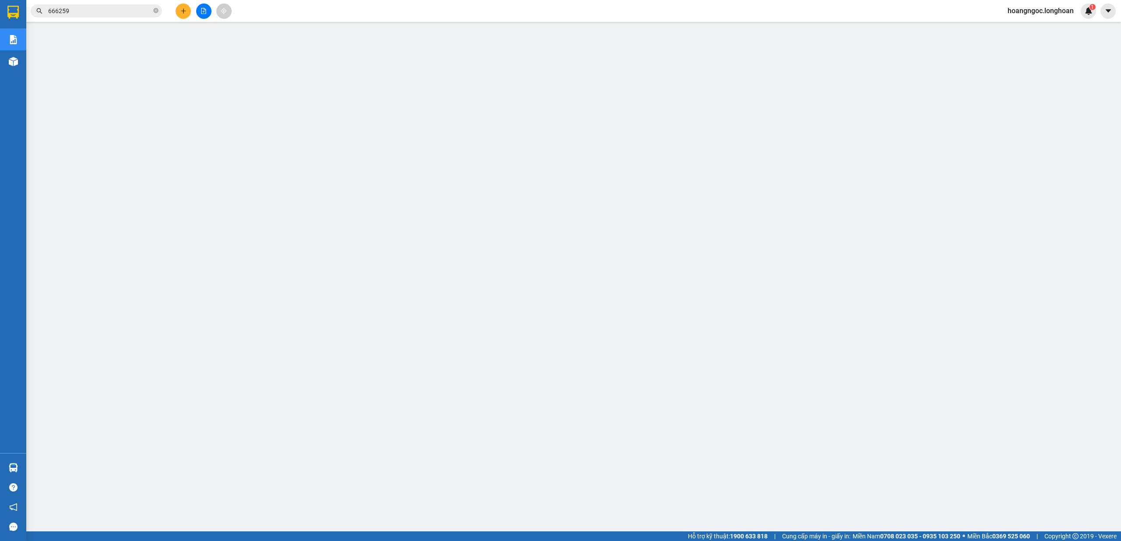
click at [90, 14] on input "666259" at bounding box center [99, 11] width 103 height 10
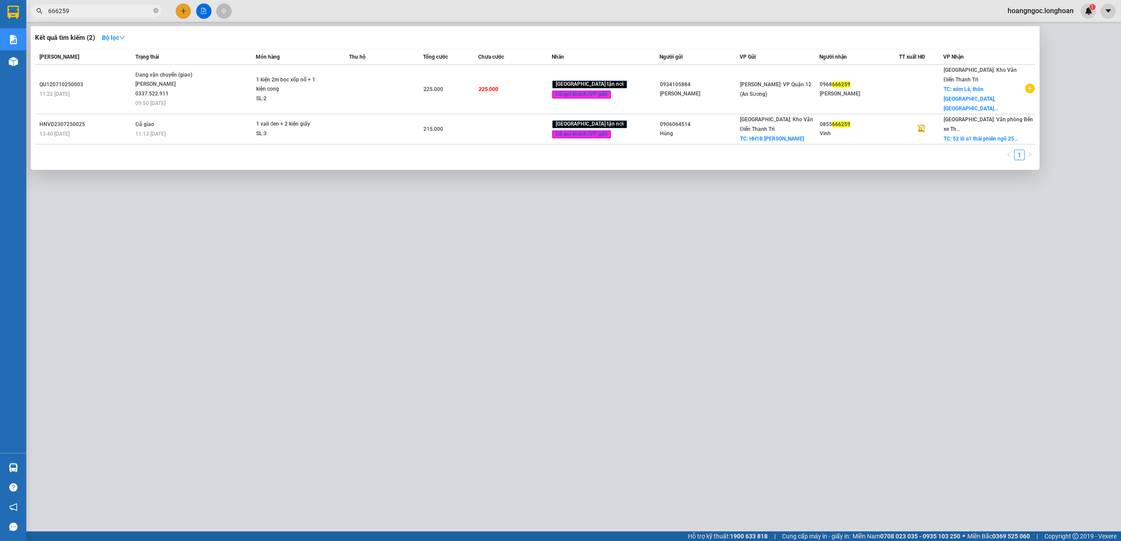
click at [90, 14] on input "666259" at bounding box center [99, 11] width 103 height 10
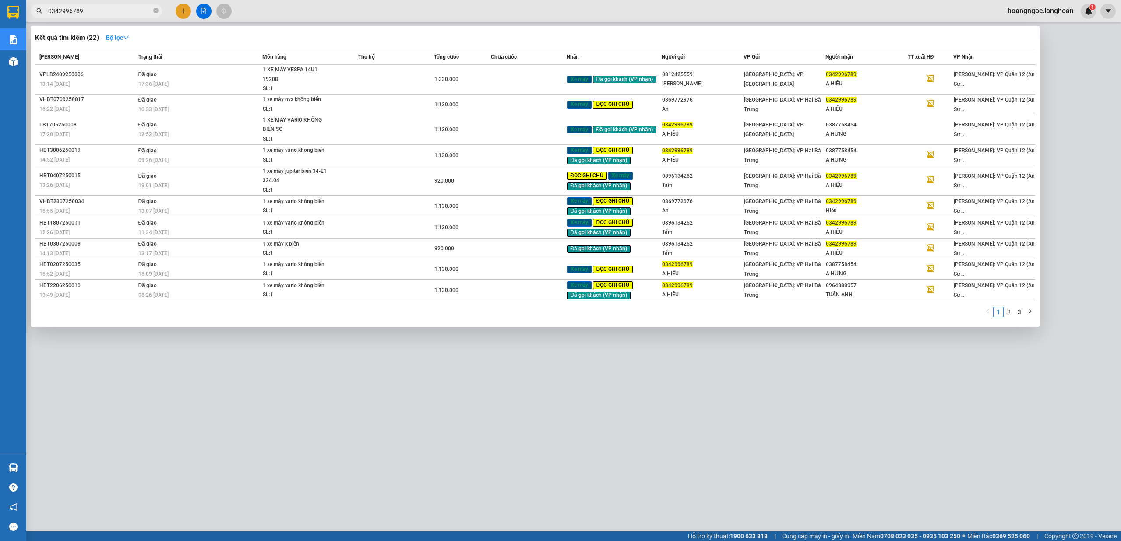
click at [309, 461] on div at bounding box center [560, 270] width 1121 height 541
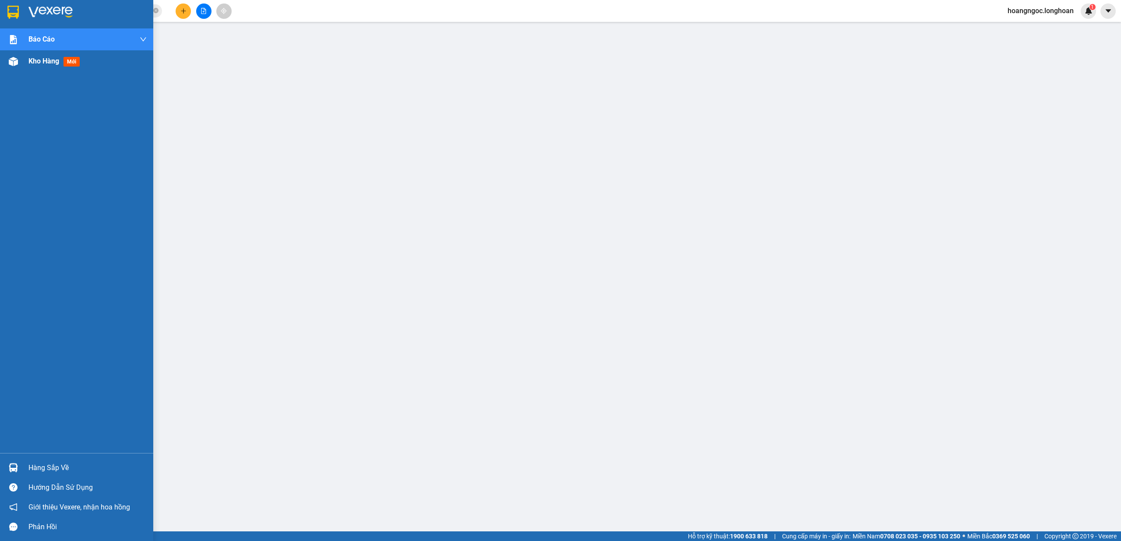
click at [40, 58] on span "Kho hàng" at bounding box center [43, 61] width 31 height 8
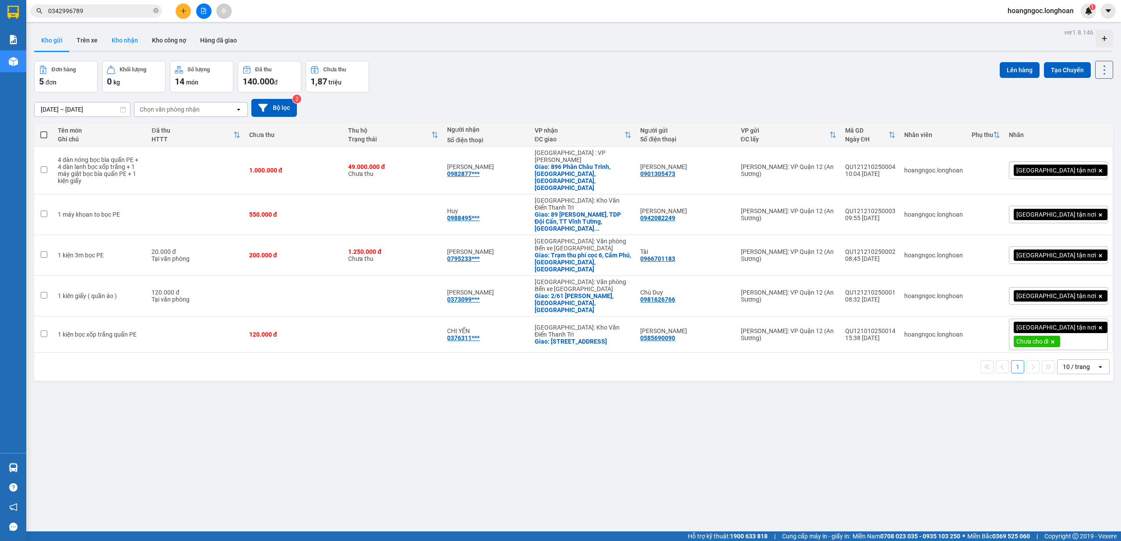
click at [122, 43] on button "Kho nhận" at bounding box center [125, 40] width 40 height 21
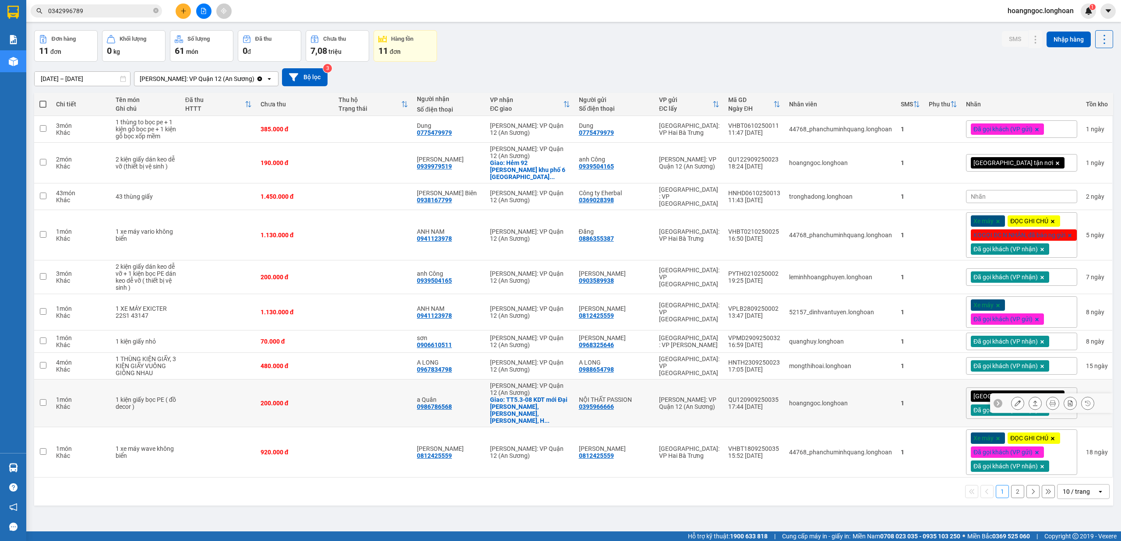
scroll to position [40, 0]
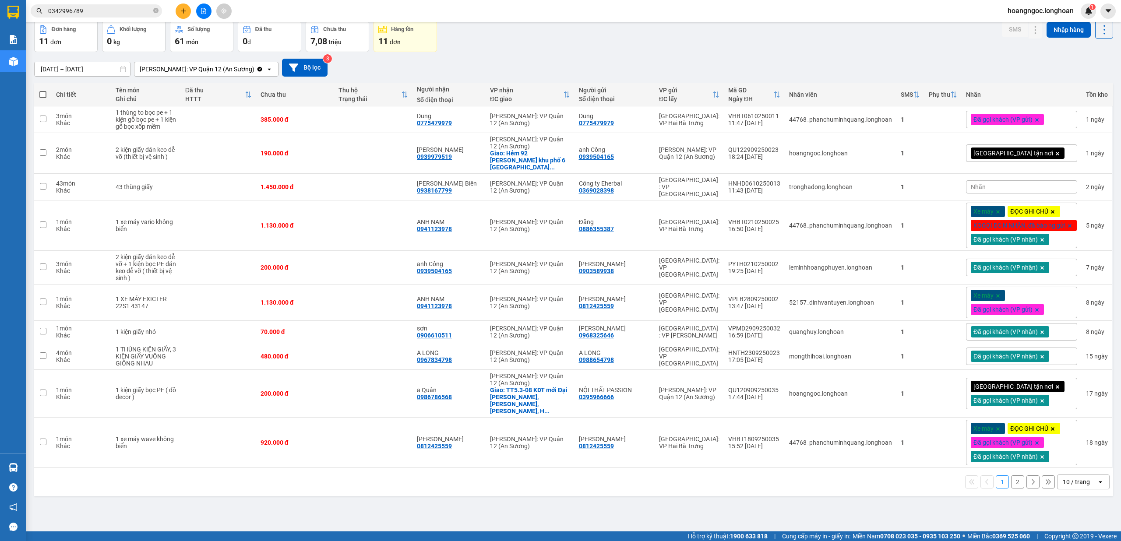
click at [121, 16] on span "0342996789" at bounding box center [96, 10] width 131 height 13
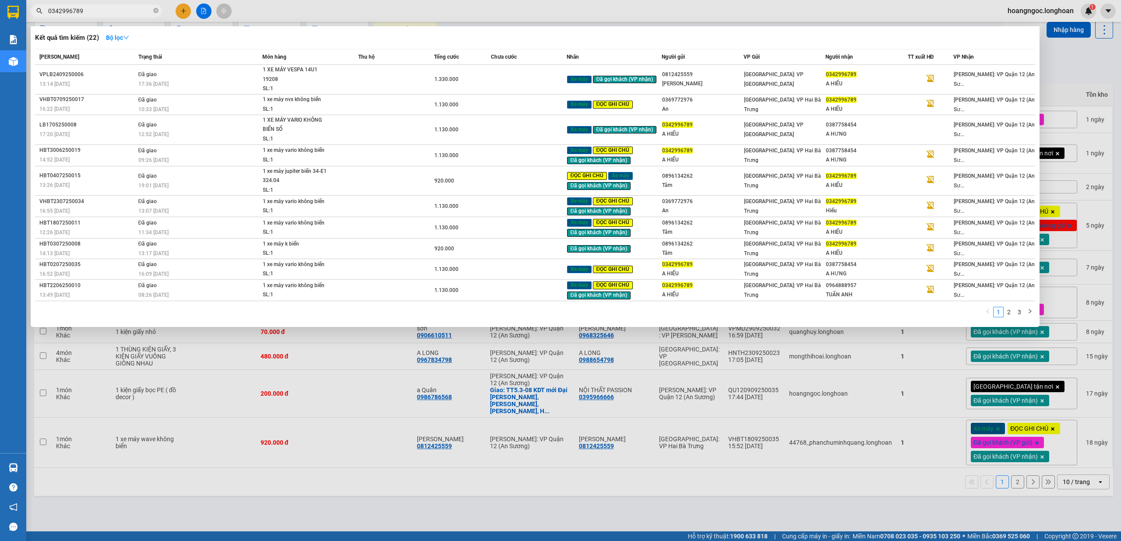
click at [121, 10] on input "0342996789" at bounding box center [99, 11] width 103 height 10
click at [405, 469] on div at bounding box center [560, 270] width 1121 height 541
click at [126, 9] on input "0342996789" at bounding box center [99, 11] width 103 height 10
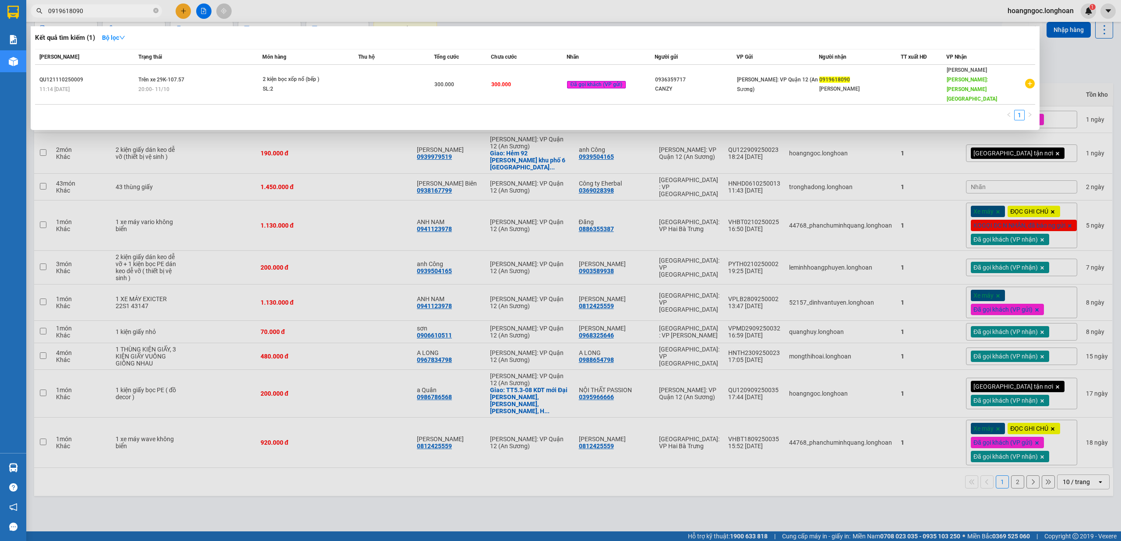
click at [362, 502] on div at bounding box center [560, 270] width 1121 height 541
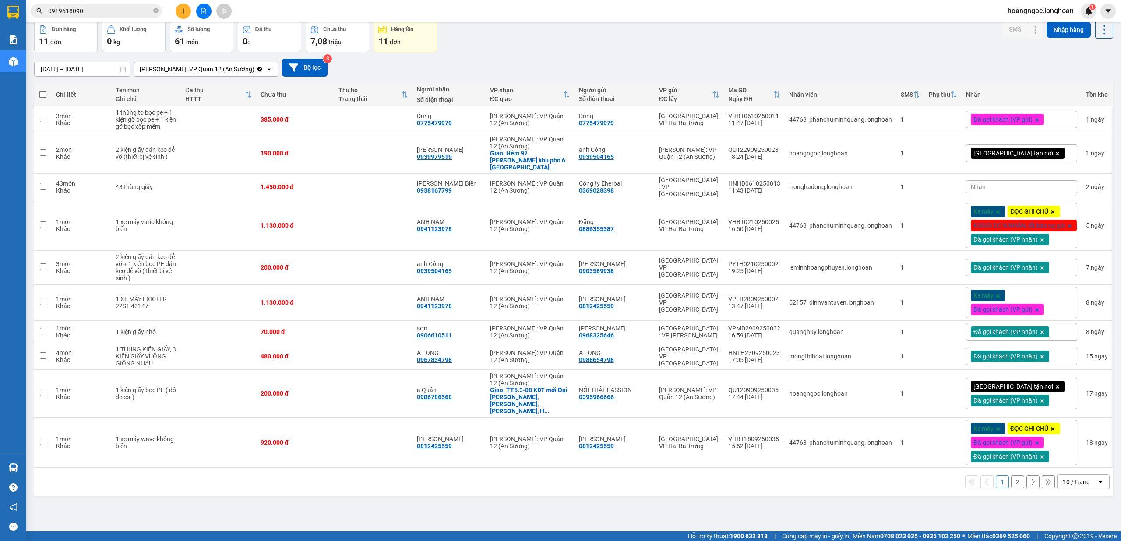
click at [111, 9] on input "0919618090" at bounding box center [99, 11] width 103 height 10
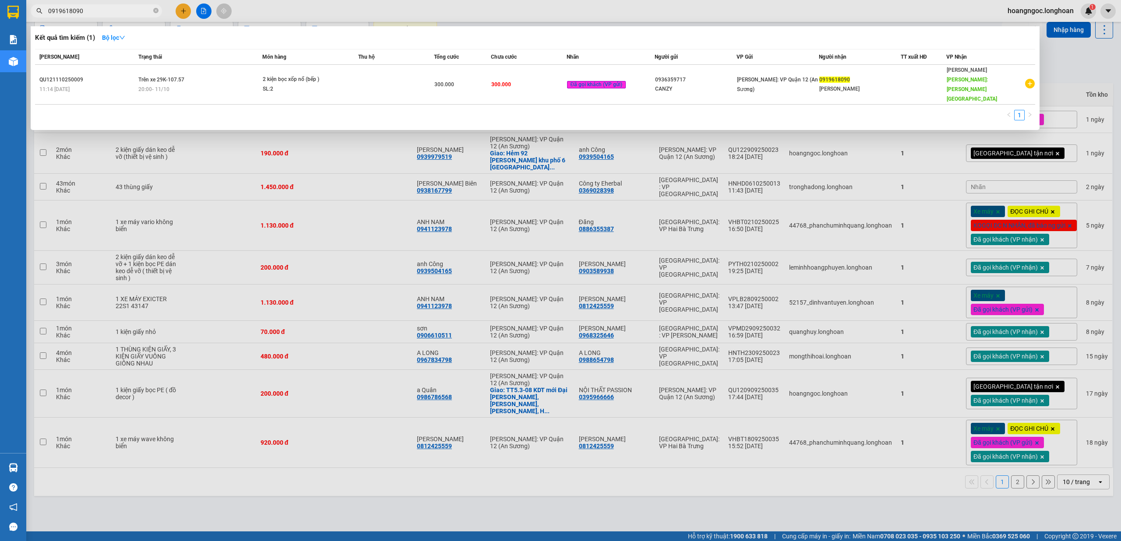
click at [111, 9] on input "0919618090" at bounding box center [99, 11] width 103 height 10
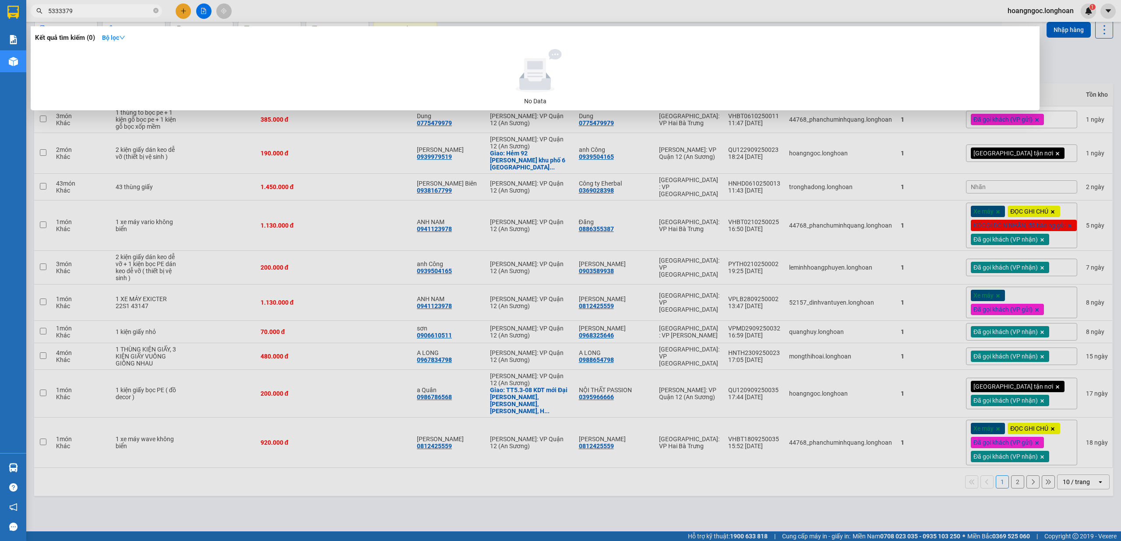
type input "5333379"
click at [155, 12] on icon "close-circle" at bounding box center [155, 10] width 5 height 5
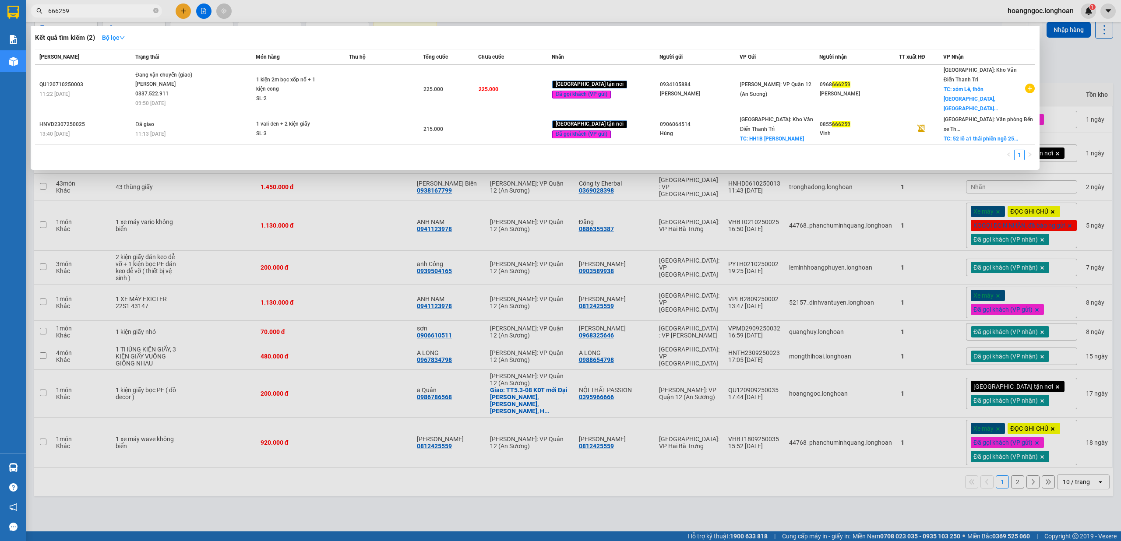
click at [126, 8] on input "666259" at bounding box center [99, 11] width 103 height 10
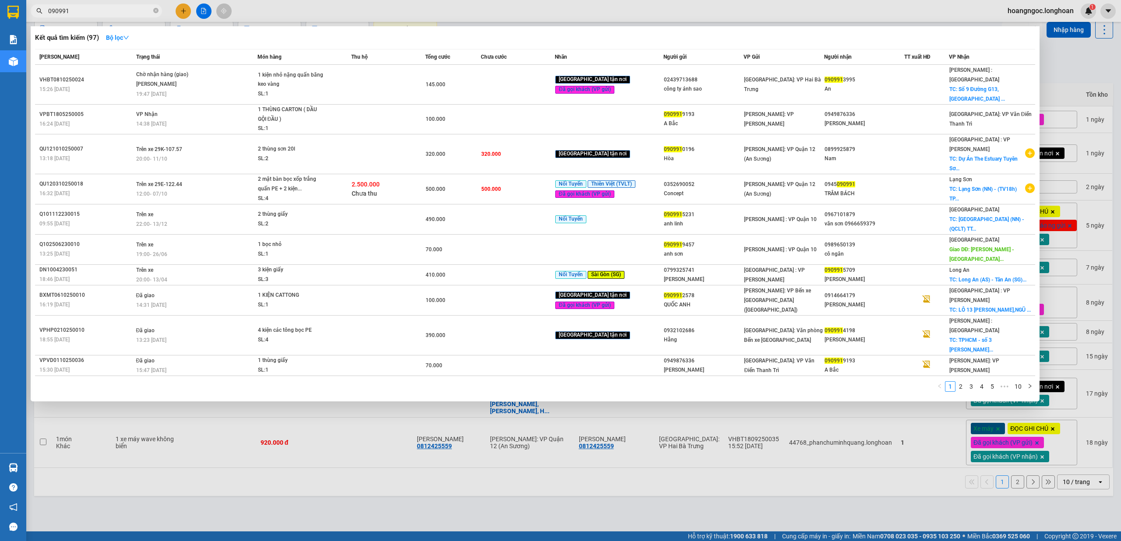
click at [120, 9] on input "090991" at bounding box center [99, 11] width 103 height 10
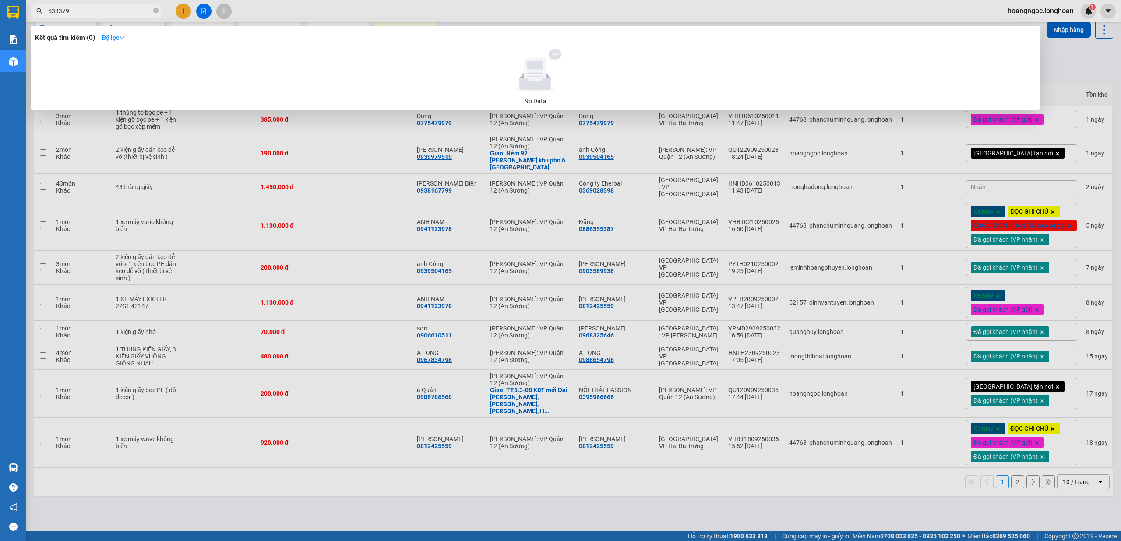
click at [137, 11] on input "533379" at bounding box center [99, 11] width 103 height 10
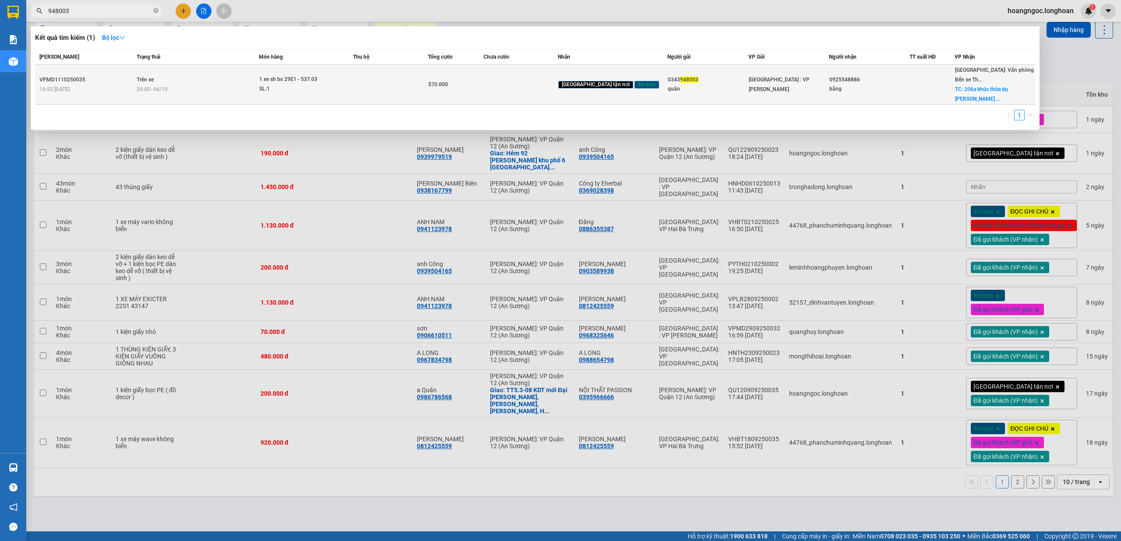
type input "948003"
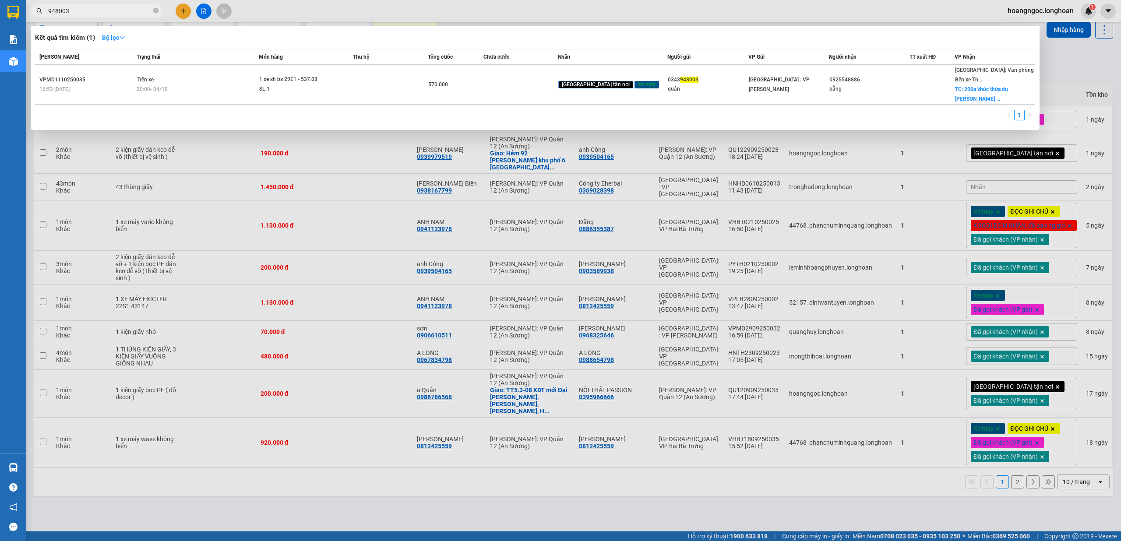
click at [182, 8] on div at bounding box center [560, 270] width 1121 height 541
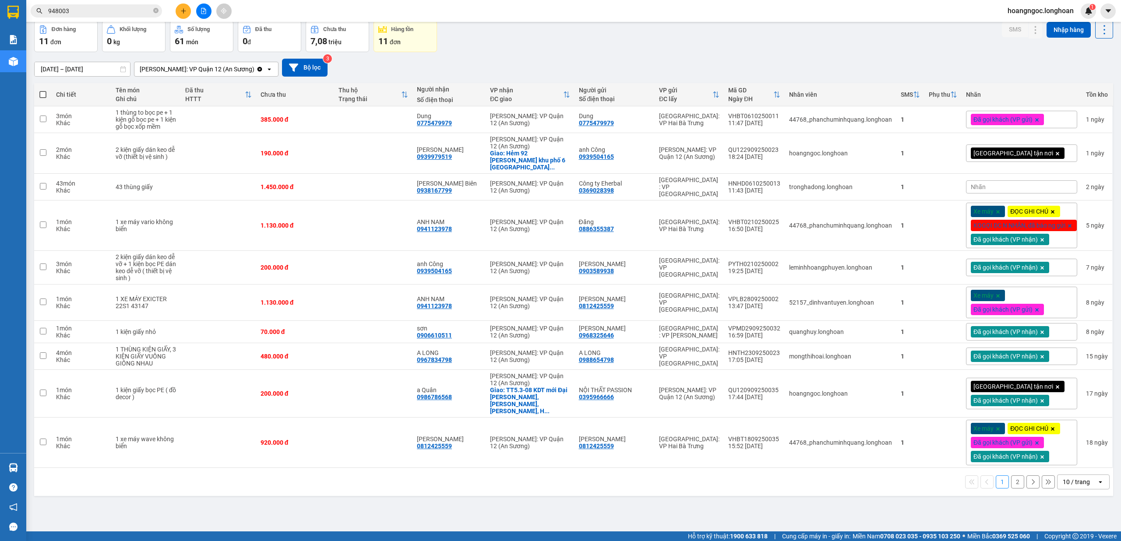
click at [182, 8] on icon "plus" at bounding box center [183, 11] width 6 height 6
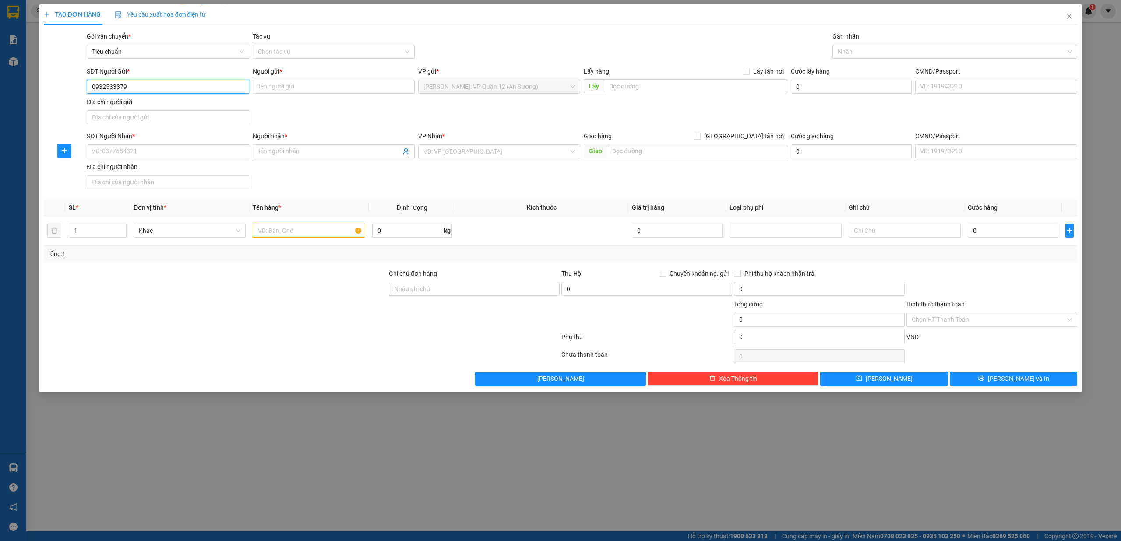
type input "0932533379"
drag, startPoint x: 321, startPoint y: 79, endPoint x: 321, endPoint y: 90, distance: 11.0
click at [321, 79] on div "Người gửi *" at bounding box center [334, 73] width 162 height 13
click at [321, 90] on input "Người gửi *" at bounding box center [334, 87] width 162 height 14
click at [116, 156] on input "SĐT Người Nhận *" at bounding box center [168, 151] width 162 height 14
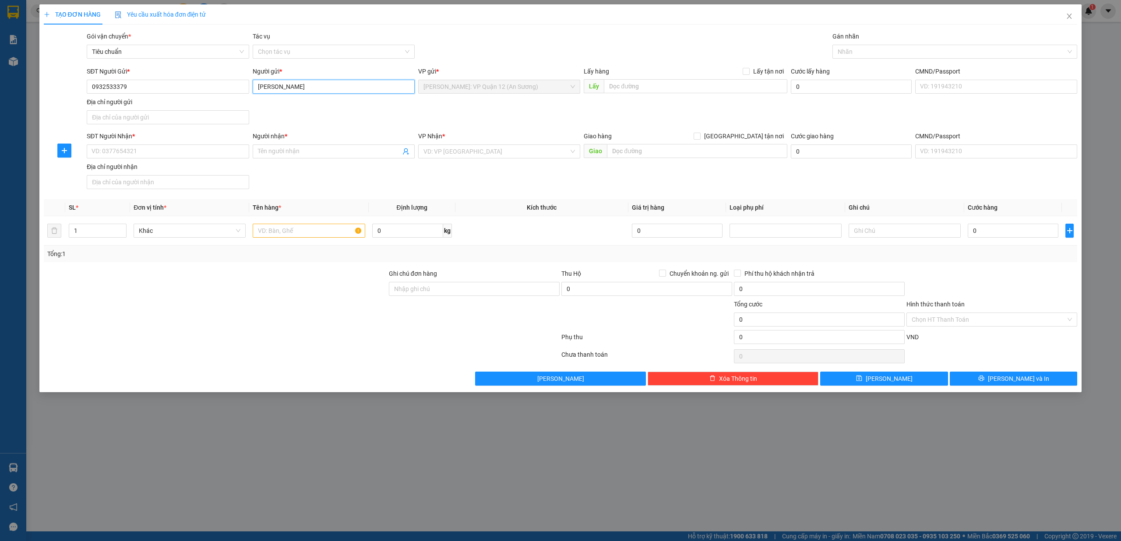
click at [367, 83] on input "[PERSON_NAME]" at bounding box center [334, 87] width 162 height 14
type input "[PERSON_NAME]"
click at [128, 154] on input "SĐT Người Nhận *" at bounding box center [168, 151] width 162 height 14
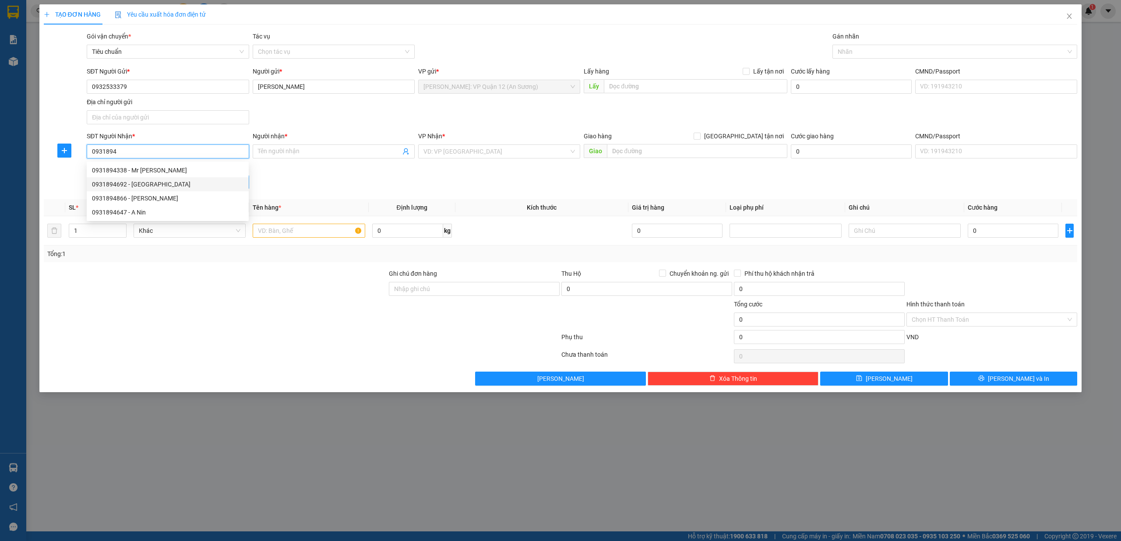
drag, startPoint x: 155, startPoint y: 188, endPoint x: 172, endPoint y: 188, distance: 17.1
click at [156, 188] on div "0931894692 - [GEOGRAPHIC_DATA]" at bounding box center [167, 184] width 151 height 10
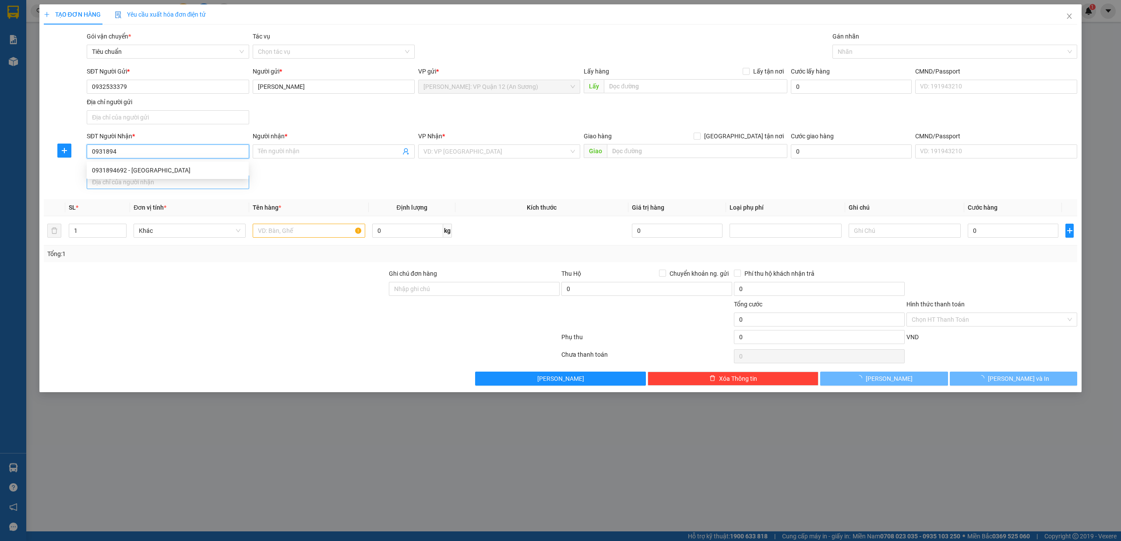
type input "0931894692"
type input "anh yên"
checkbox input "true"
type input "99A QL 60 KV 1 Phú Tân tp. Bến Tre. Tỉnh [GEOGRAPHIC_DATA]"
type input "120.000"
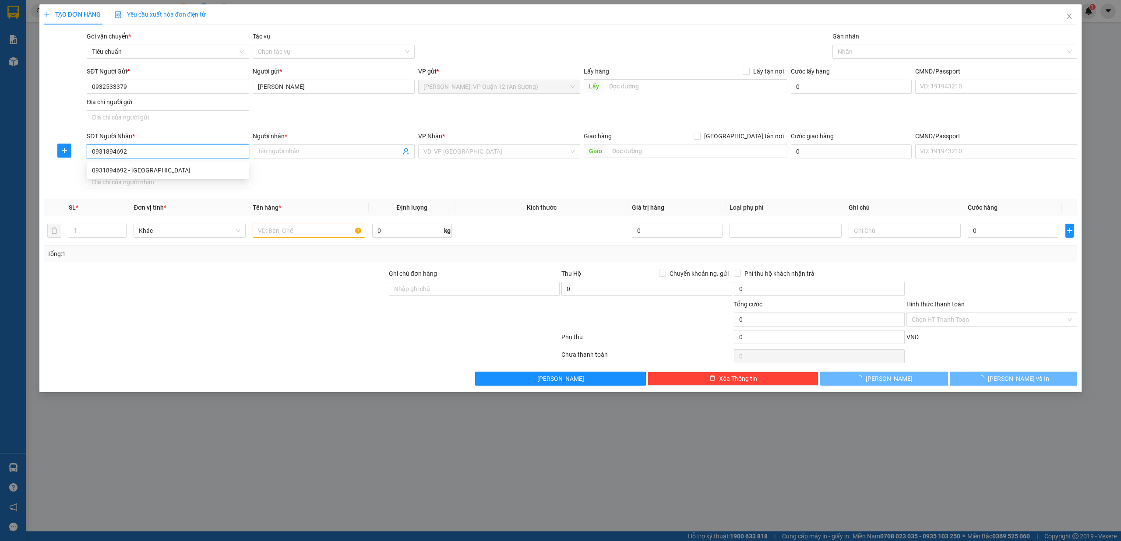
type input "120.000"
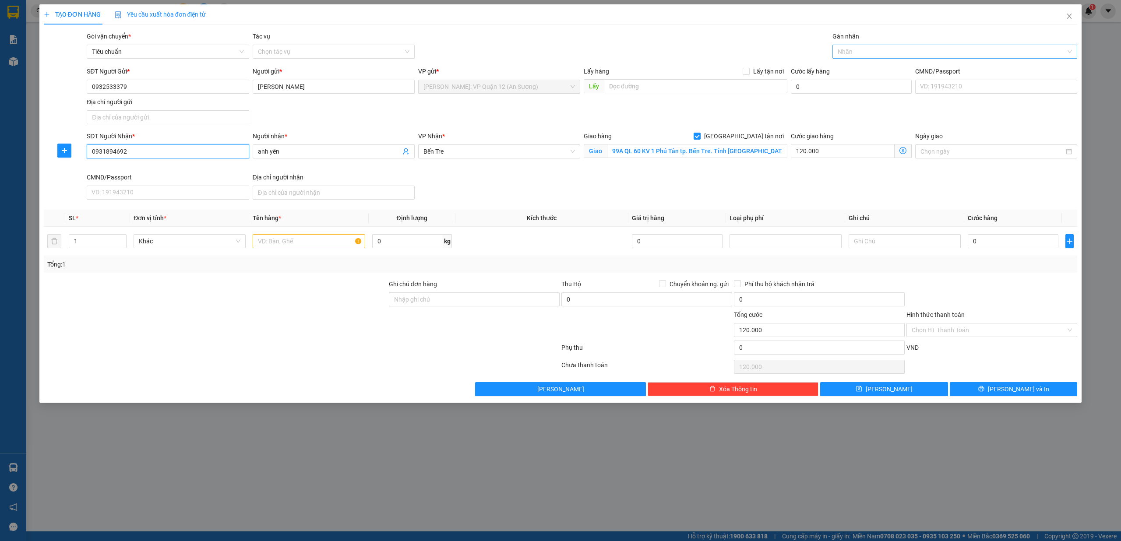
click at [852, 54] on div at bounding box center [950, 51] width 232 height 11
type input "0931894692"
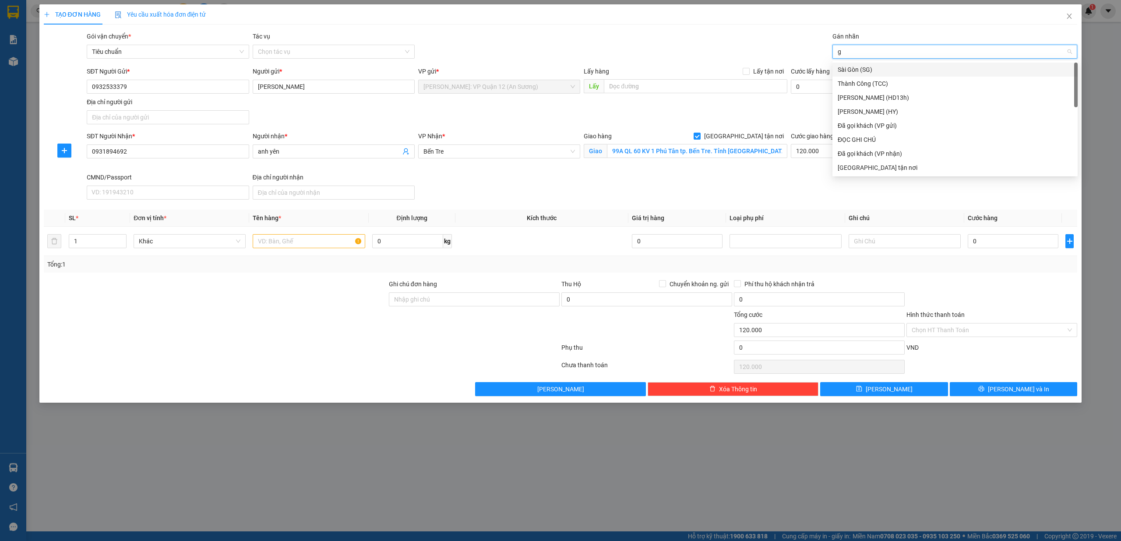
type input "gt"
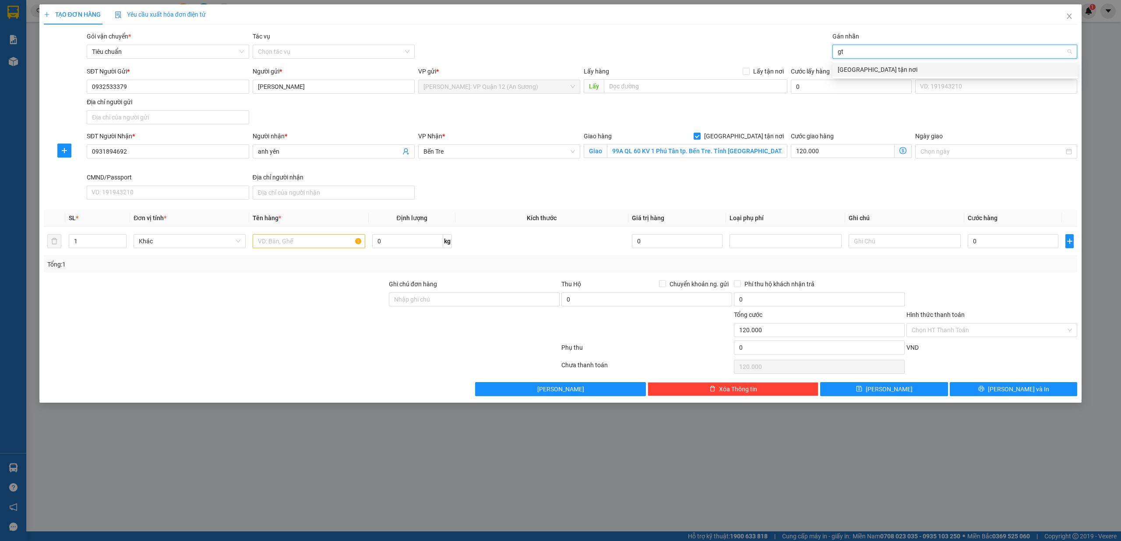
click at [845, 72] on div "[GEOGRAPHIC_DATA] tận nơi" at bounding box center [954, 70] width 235 height 10
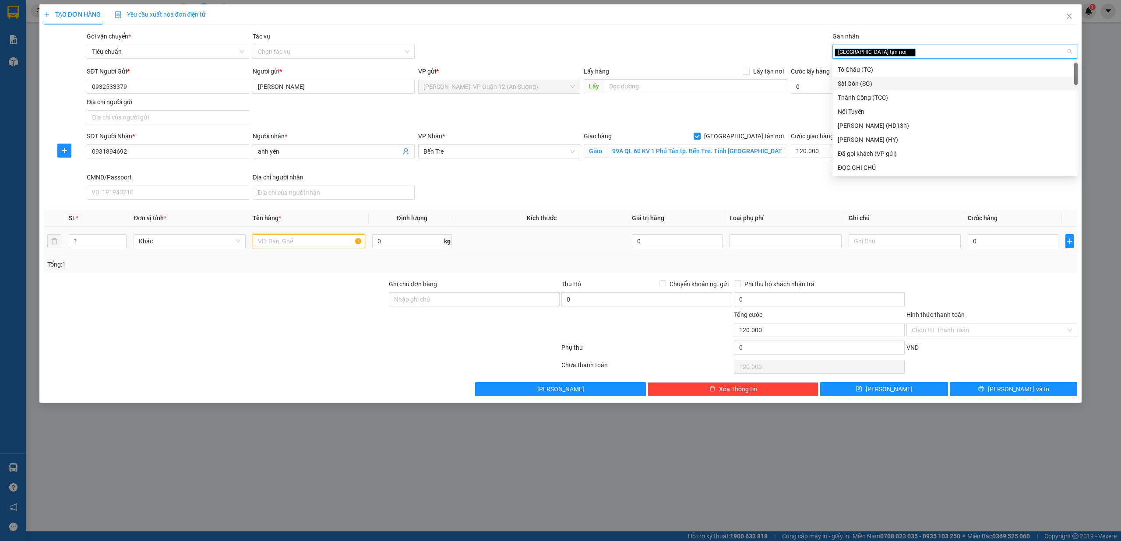
click at [291, 240] on input "text" at bounding box center [309, 241] width 112 height 14
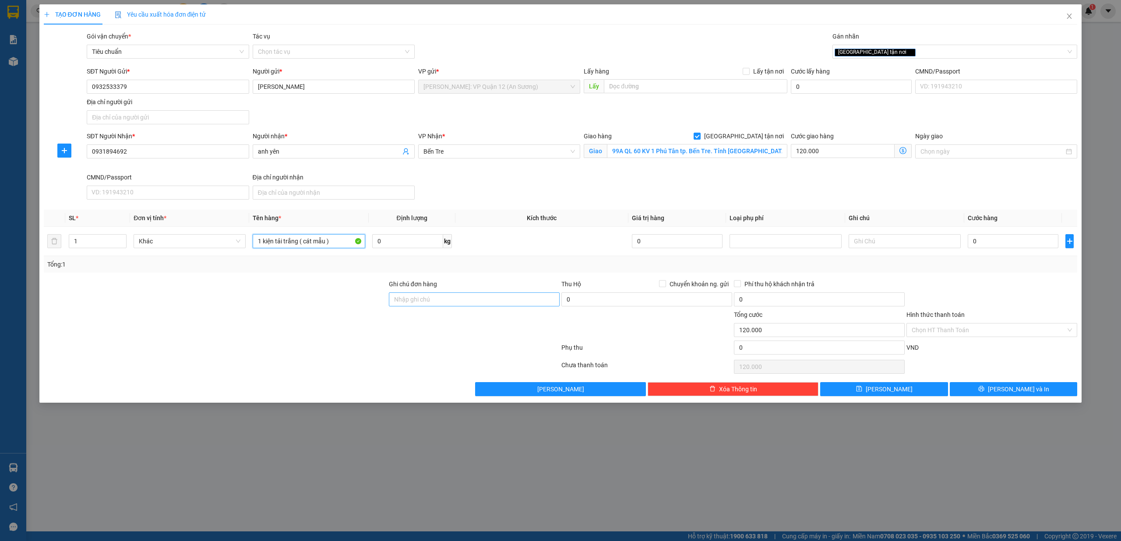
type input "1 kiện tải trắng ( cát mẫu )"
drag, startPoint x: 449, startPoint y: 300, endPoint x: 459, endPoint y: 303, distance: 10.8
click at [449, 300] on input "Ghi chú đơn hàng" at bounding box center [474, 299] width 171 height 14
type input "nhận theo kiện - hư hỏng không chịu trách nhiệm"
click at [1004, 236] on input "0" at bounding box center [1013, 241] width 91 height 14
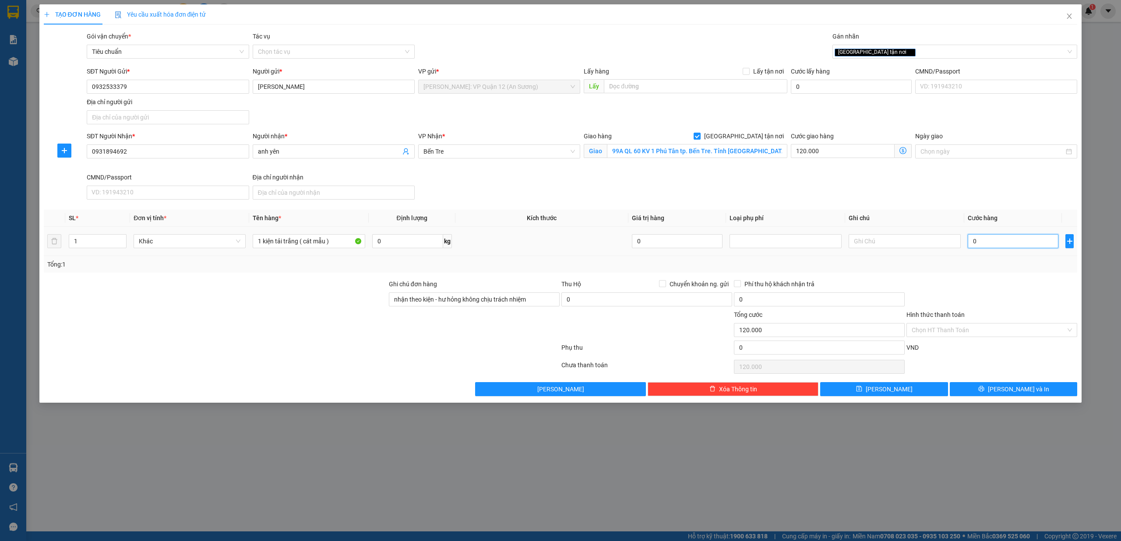
type input "6"
type input "120.006"
type input "65"
type input "120.065"
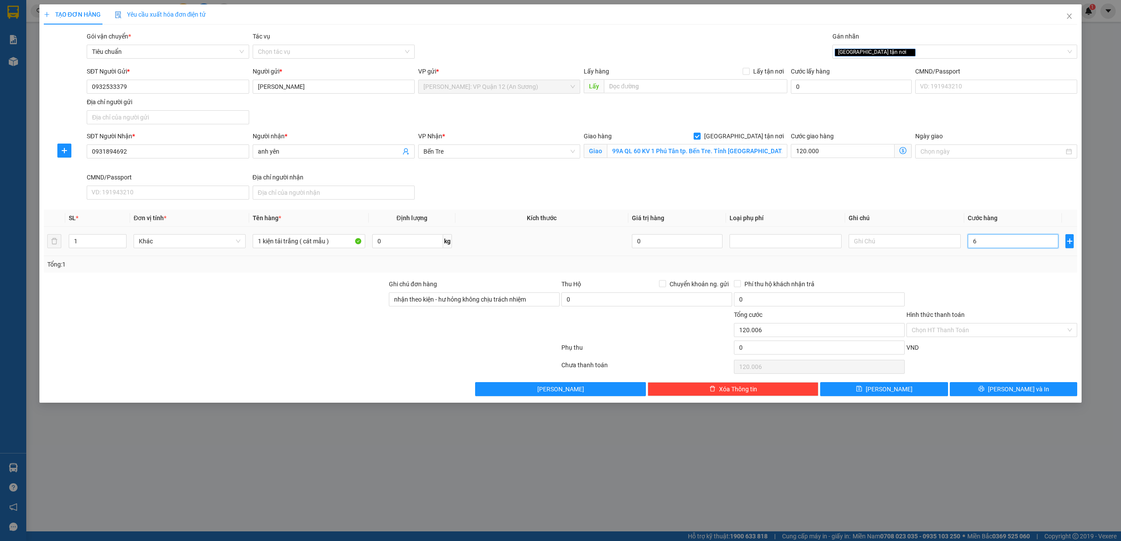
type input "120.065"
type input "650"
type input "120.650"
type input "6.500"
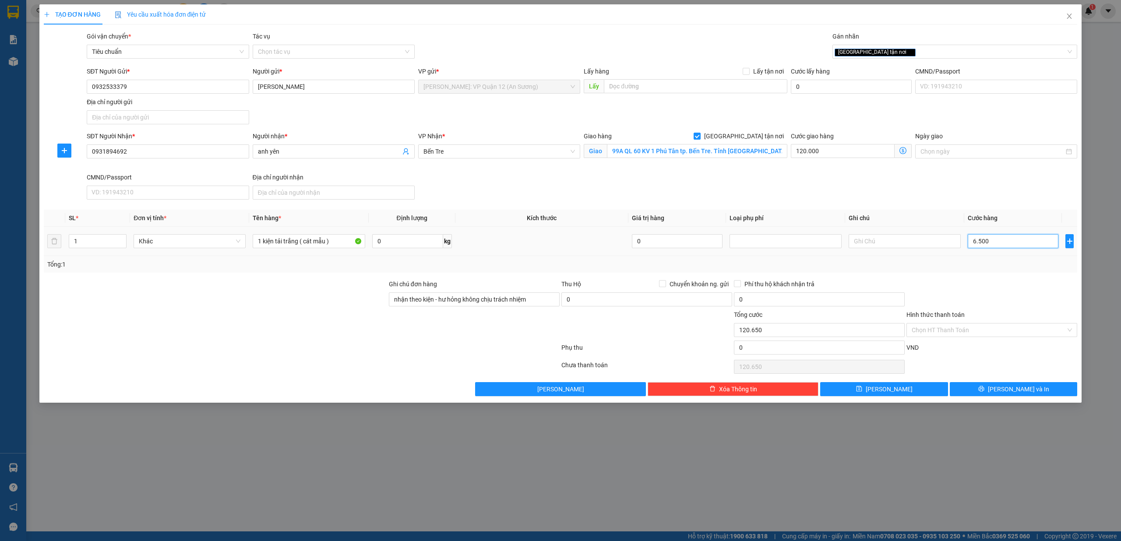
type input "126.500"
type input "65.000"
type input "185.000"
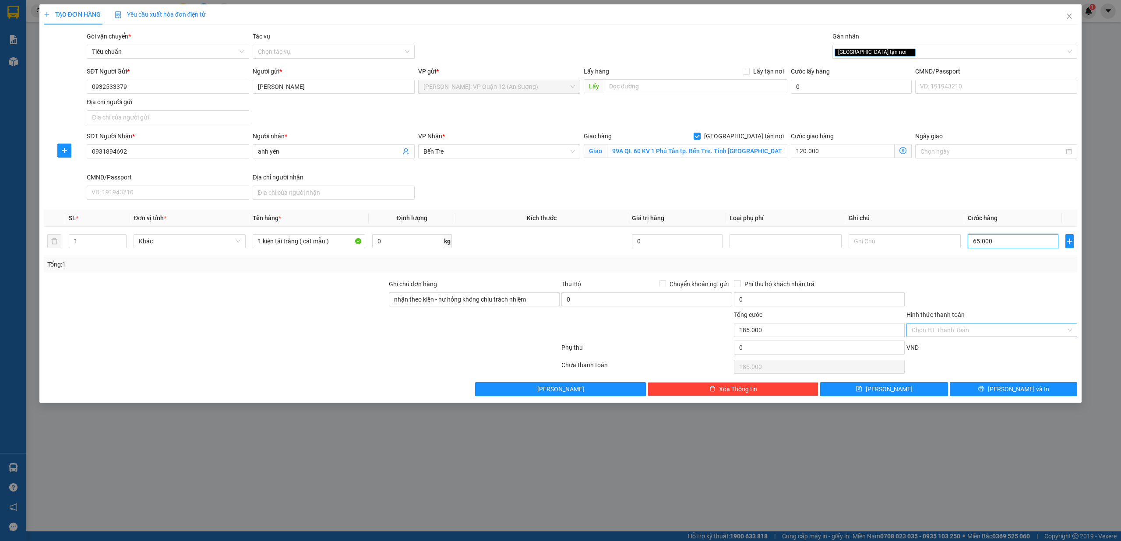
type input "65.000"
click at [972, 328] on input "Hình thức thanh toán" at bounding box center [988, 330] width 154 height 13
click at [963, 349] on div "Tại văn phòng" at bounding box center [991, 350] width 160 height 10
type input "0"
click at [480, 150] on span "Bến Tre" at bounding box center [498, 151] width 151 height 13
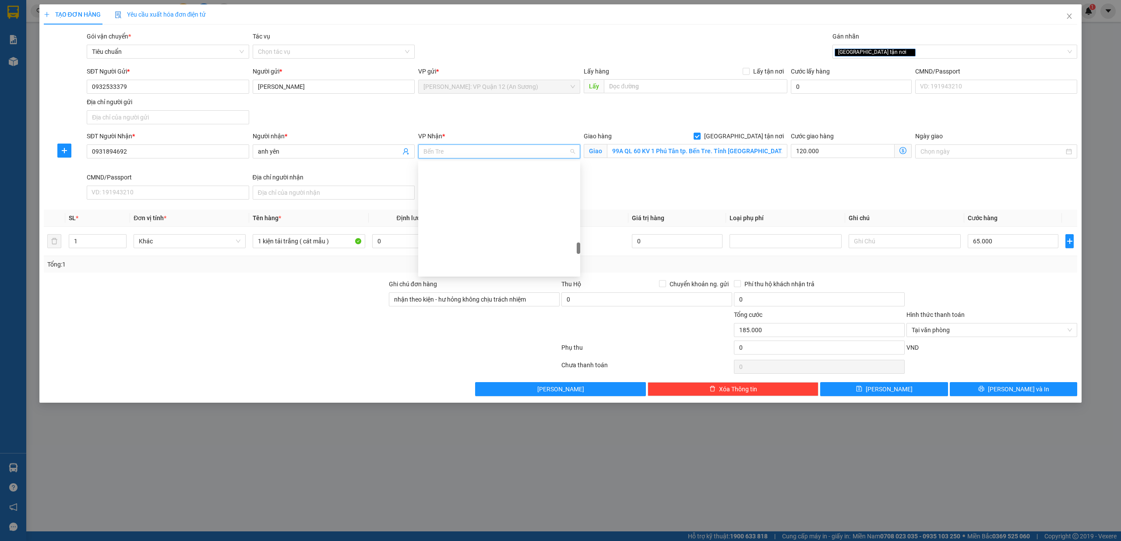
scroll to position [778, 0]
type input "12"
click at [479, 184] on div "[PERSON_NAME] : [GEOGRAPHIC_DATA]" at bounding box center [498, 184] width 151 height 10
click at [989, 392] on button "[PERSON_NAME] và In" at bounding box center [1014, 389] width 128 height 14
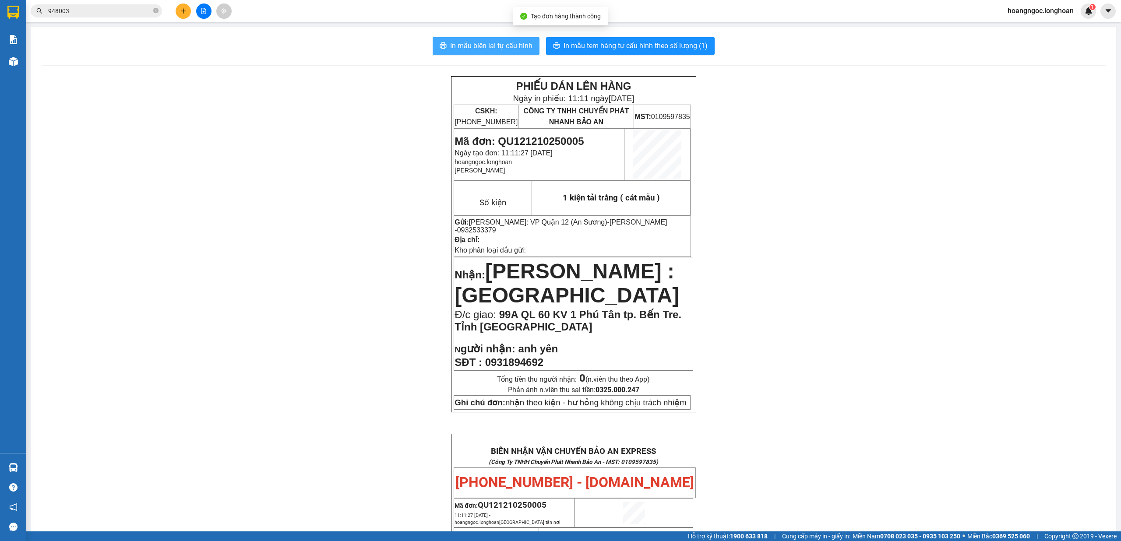
click at [497, 52] on button "In mẫu biên lai tự cấu hình" at bounding box center [486, 46] width 107 height 18
click at [607, 43] on span "In mẫu tem hàng tự cấu hình theo số lượng (1)" at bounding box center [635, 45] width 144 height 11
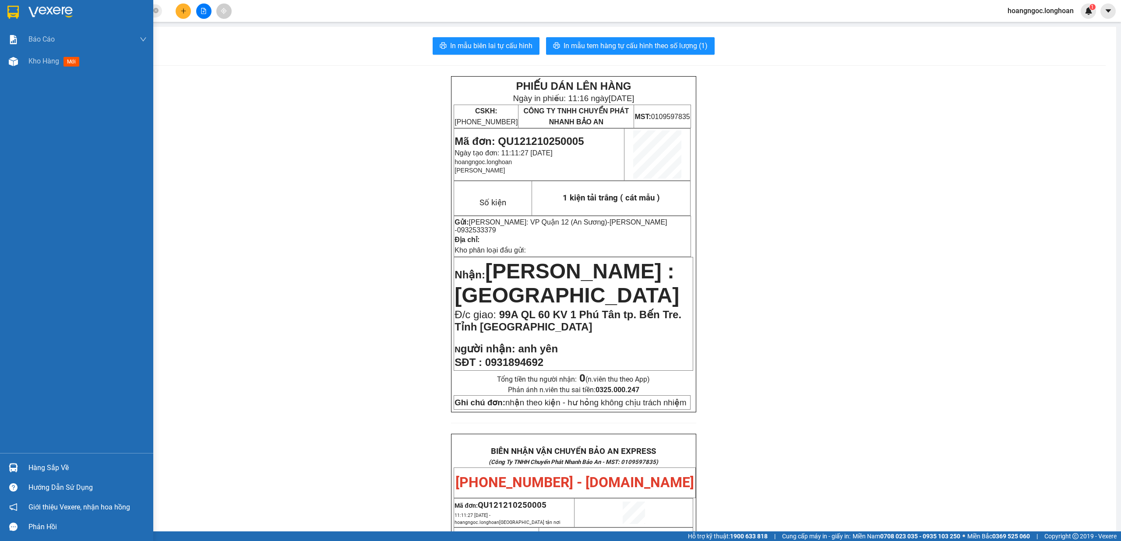
drag, startPoint x: 53, startPoint y: 72, endPoint x: 134, endPoint y: 106, distance: 88.3
click at [53, 71] on div "Kho hàng mới" at bounding box center [87, 61] width 118 height 22
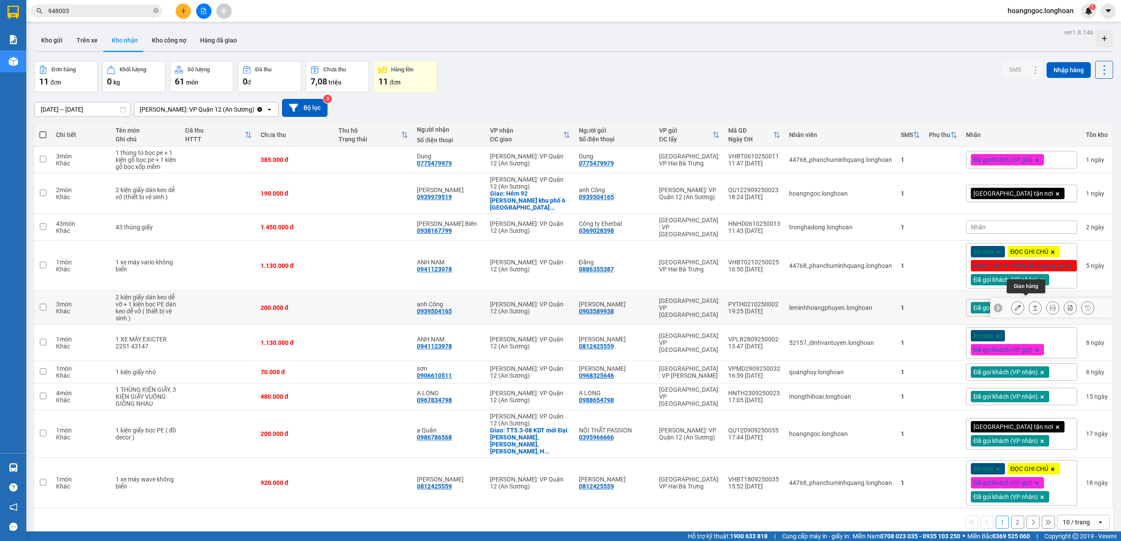
click at [1032, 305] on icon at bounding box center [1035, 308] width 6 height 6
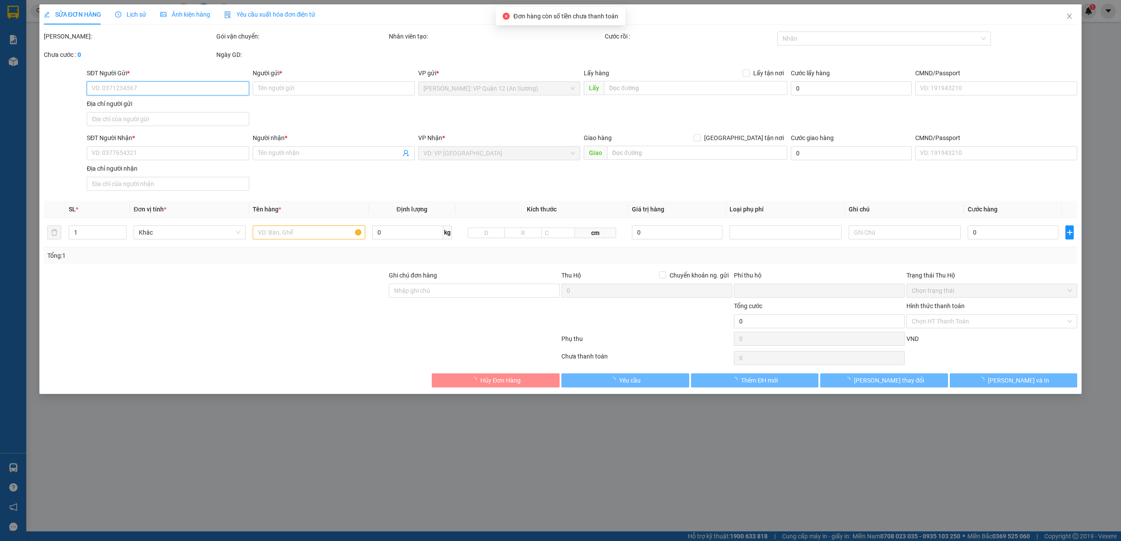
type input "0903589938"
type input "[PERSON_NAME]"
type input "0939504165"
type input "anh Công"
type input "nhận theo kiện - hư hỏng ko chịu trách nhiệm"
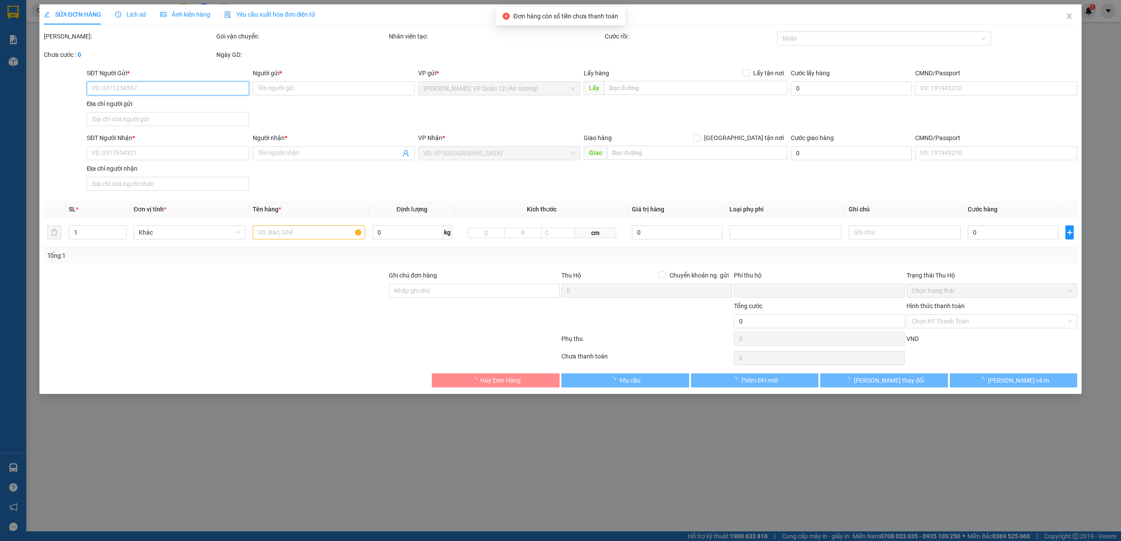
type input "0"
type input "200.000"
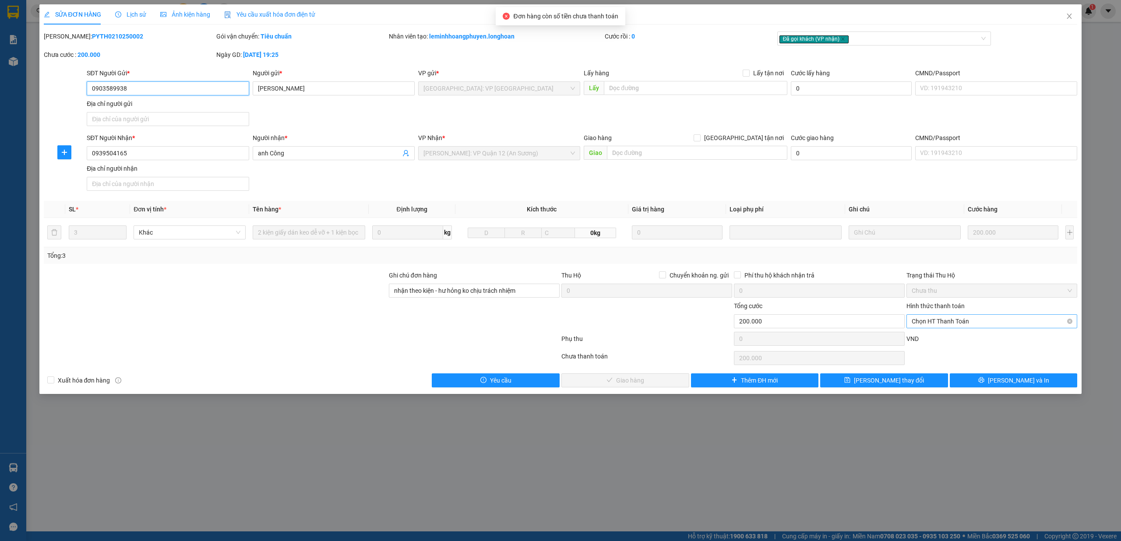
click at [986, 328] on div "Chọn HT Thanh Toán" at bounding box center [991, 321] width 171 height 14
click at [940, 341] on div "Tại văn phòng" at bounding box center [991, 341] width 160 height 10
type input "0"
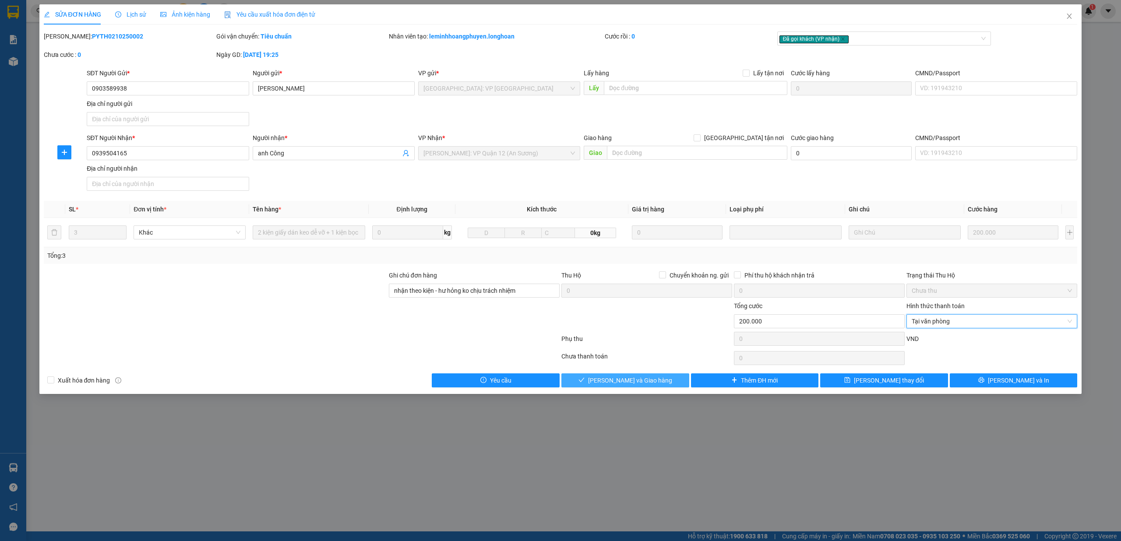
click at [652, 381] on span "[PERSON_NAME] và Giao hàng" at bounding box center [630, 381] width 84 height 10
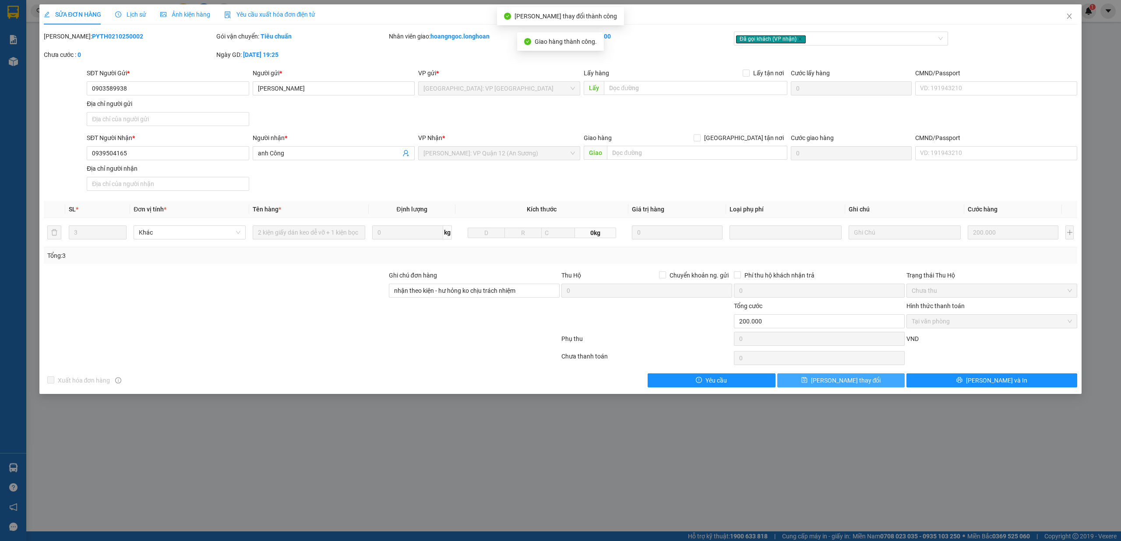
click at [876, 383] on button "[PERSON_NAME] thay đổi" at bounding box center [841, 380] width 128 height 14
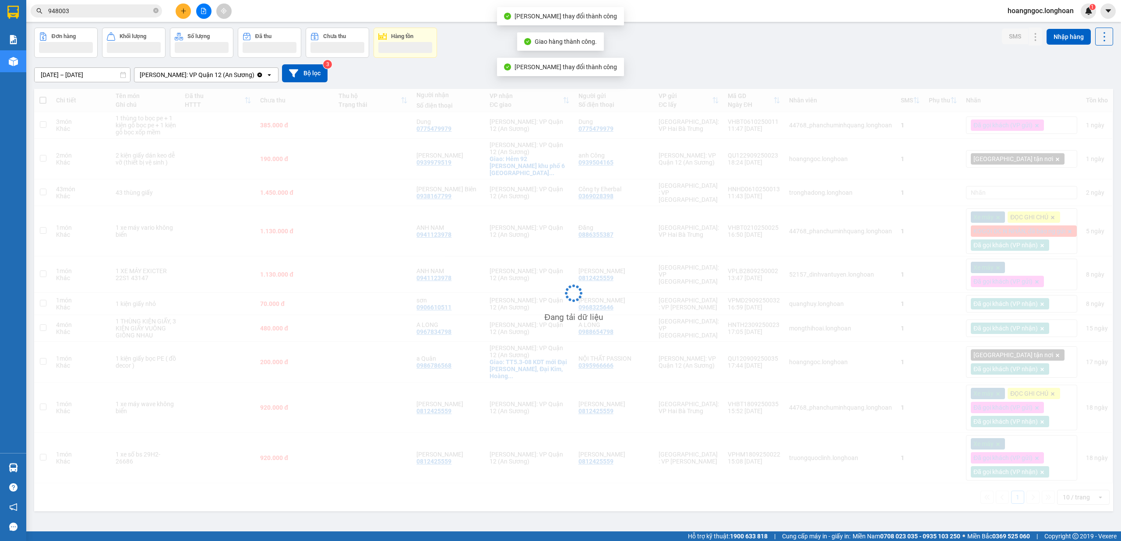
scroll to position [40, 0]
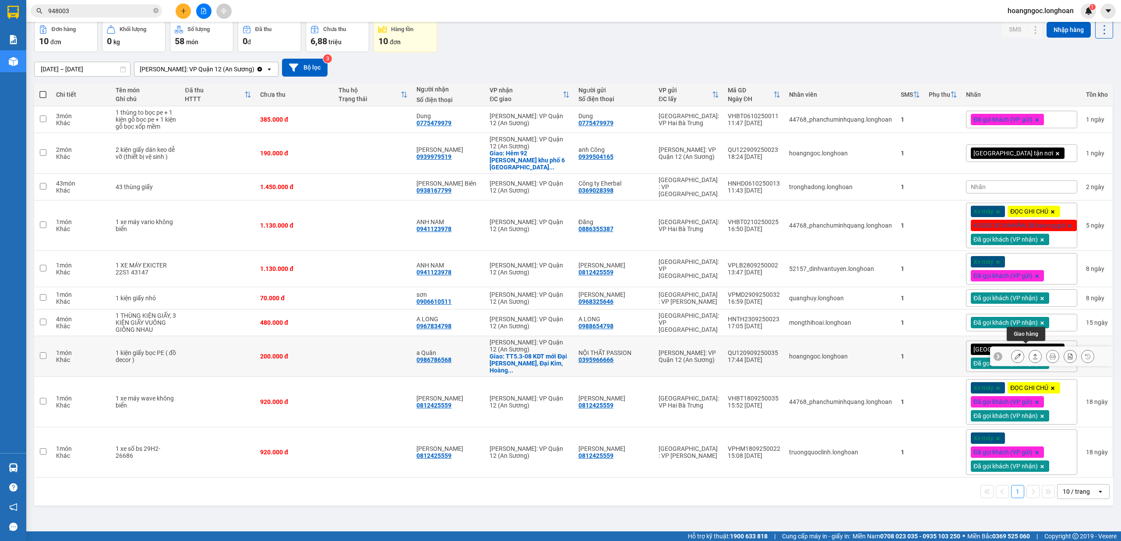
click at [1032, 353] on icon at bounding box center [1035, 356] width 6 height 6
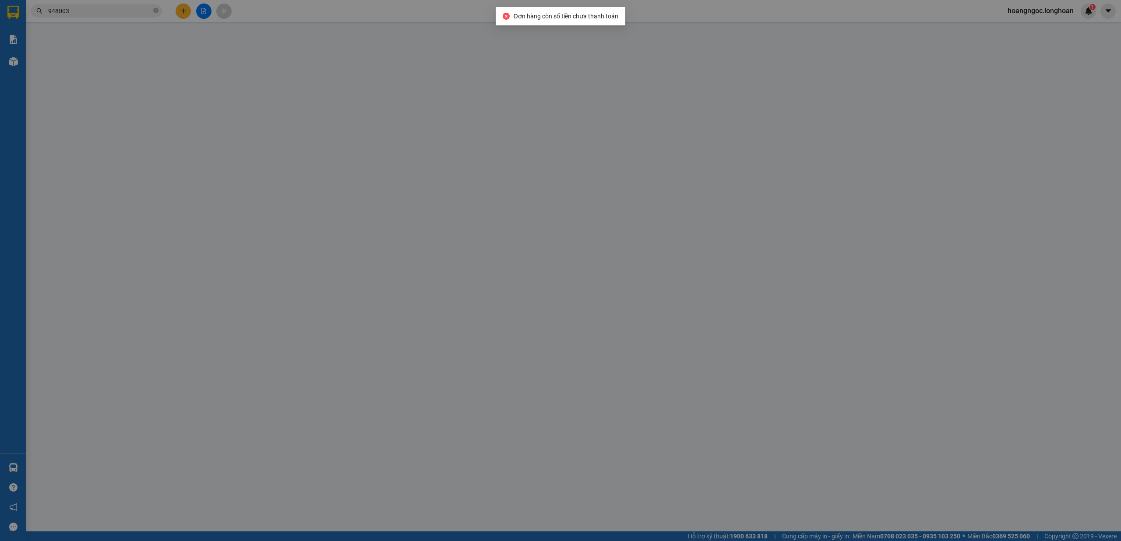
type input "0395966666"
type input "NỘI THẤT PASSION"
type input "0986786568"
type input "a Quân"
checkbox input "true"
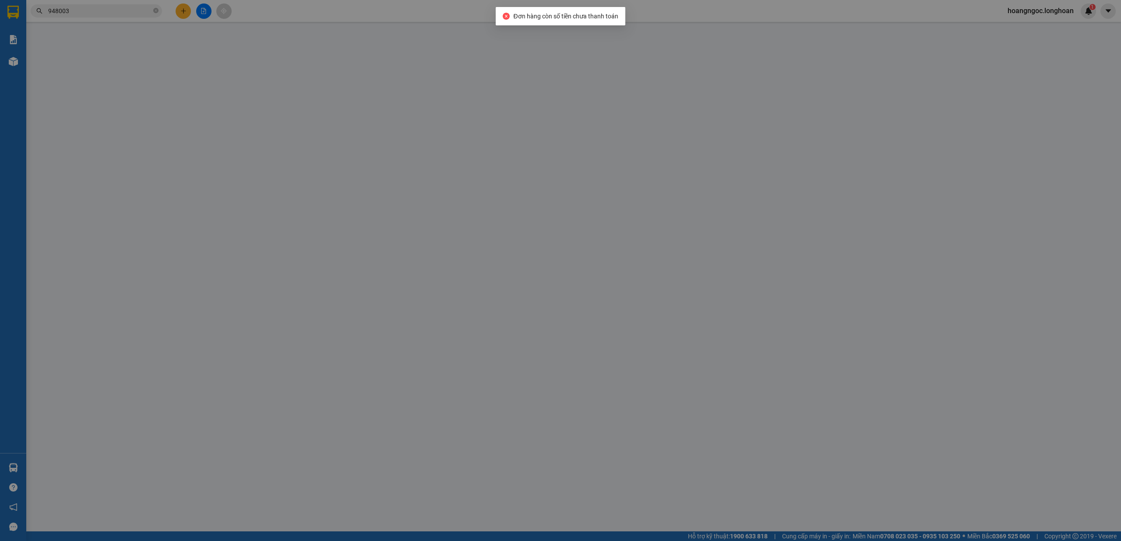
type input "TT5.3-08 KDT mới Đại [PERSON_NAME], Đại Kim, [GEOGRAPHIC_DATA], [GEOGRAPHIC_DAT…"
type input "nhận theo kiện - hư hỏng ko chịu trách nhiệm"
type input "20.000"
type input "200.000"
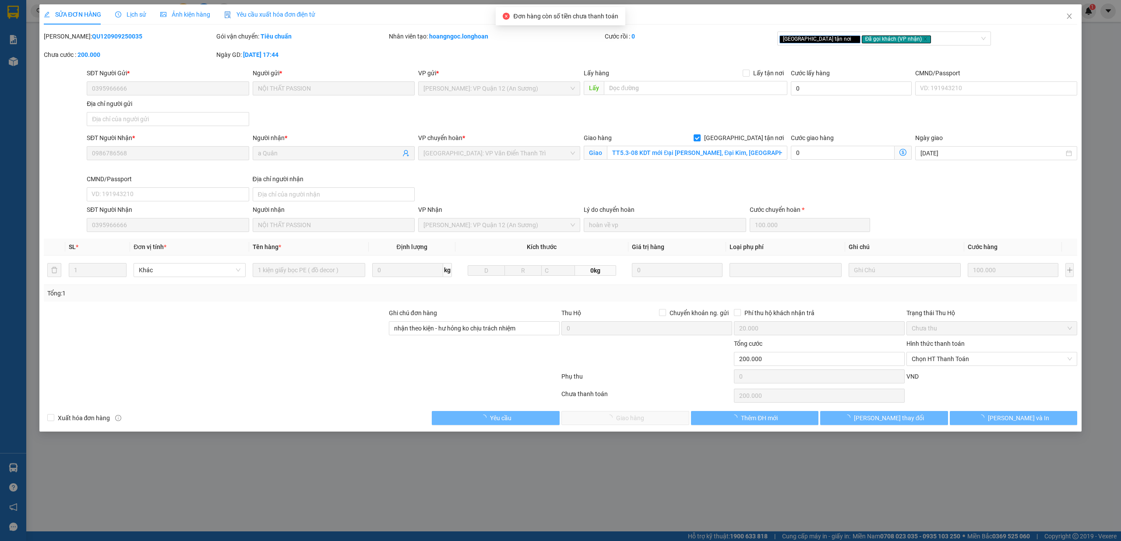
click at [946, 328] on span "Chưa thu" at bounding box center [991, 328] width 160 height 13
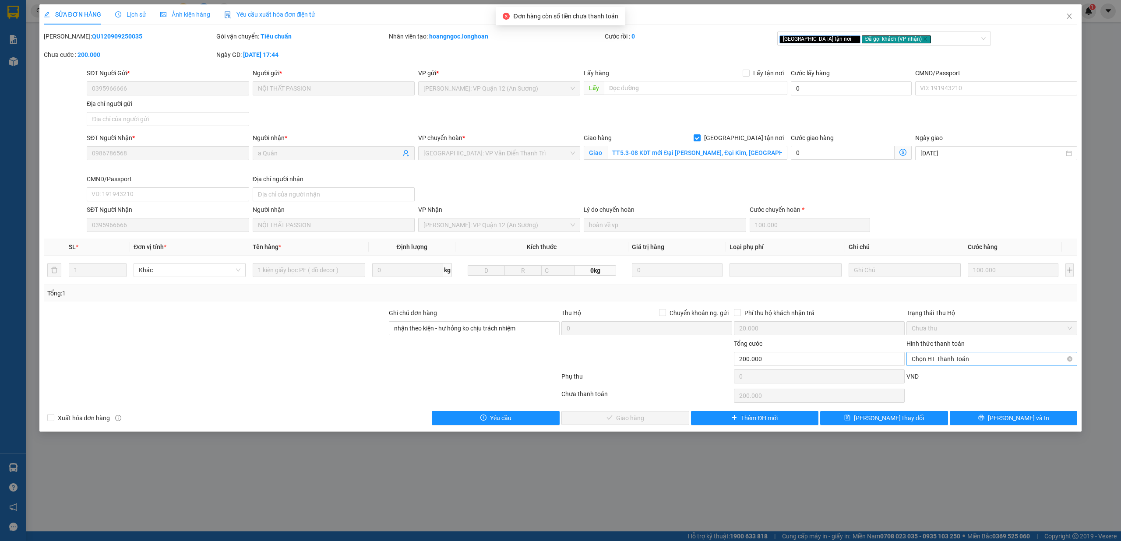
click at [942, 357] on span "Chọn HT Thanh Toán" at bounding box center [991, 358] width 160 height 13
click at [925, 377] on div "Tại văn phòng" at bounding box center [991, 378] width 160 height 10
type input "0"
click at [634, 420] on span "[PERSON_NAME] và Giao hàng" at bounding box center [630, 418] width 84 height 10
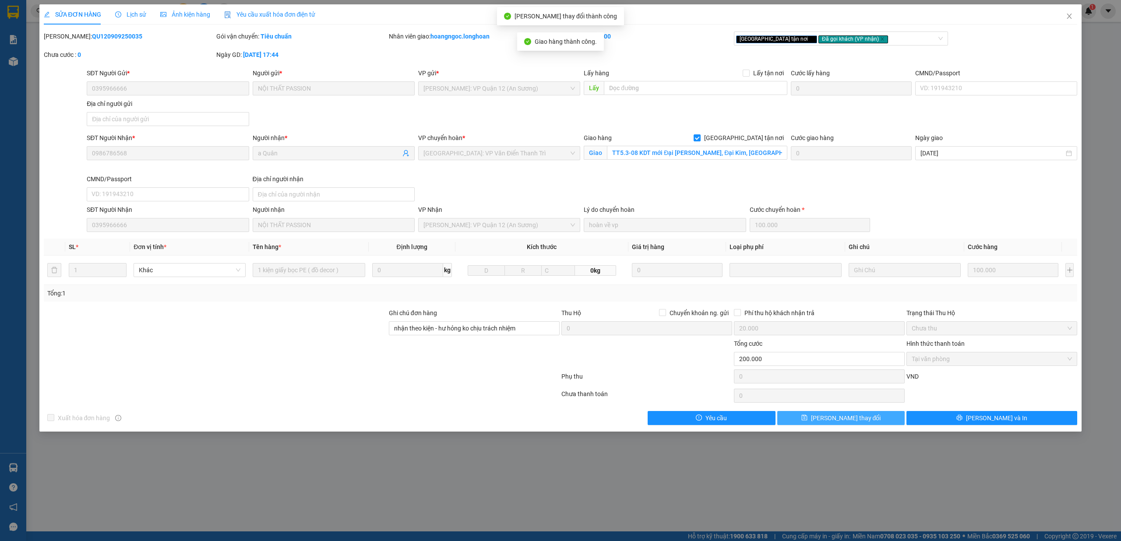
click at [864, 421] on button "[PERSON_NAME] thay đổi" at bounding box center [841, 418] width 128 height 14
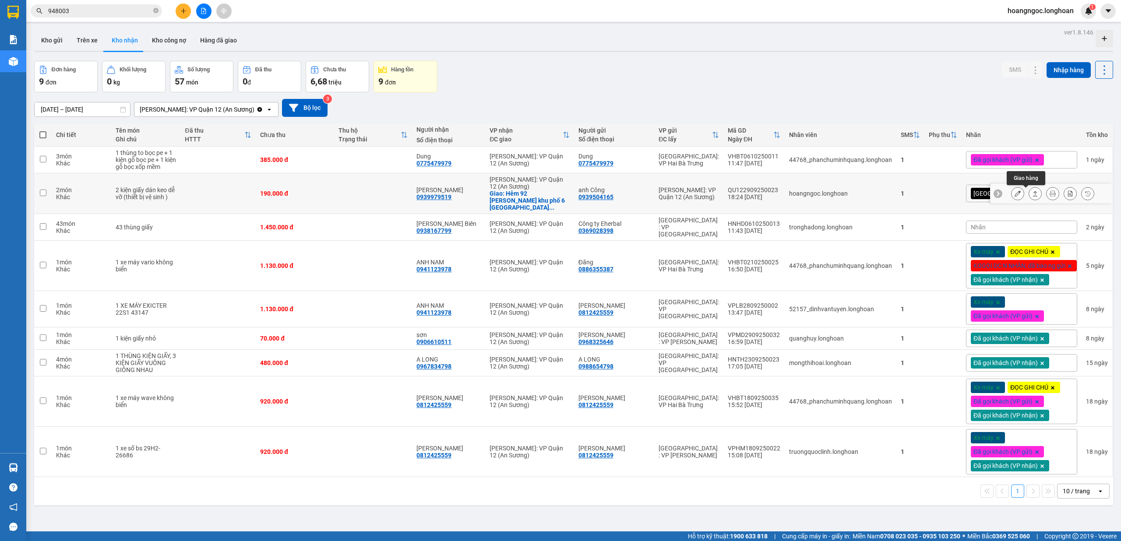
click at [1032, 196] on icon at bounding box center [1035, 193] width 6 height 6
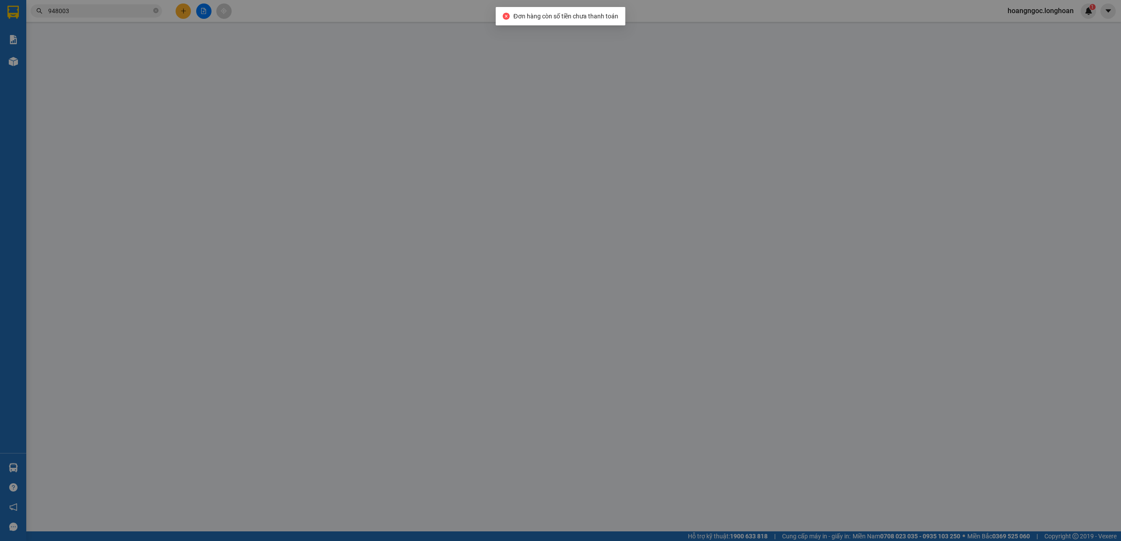
type input "0939504165"
type input "anh Công"
type input "0939979519"
type input "[PERSON_NAME]"
checkbox input "true"
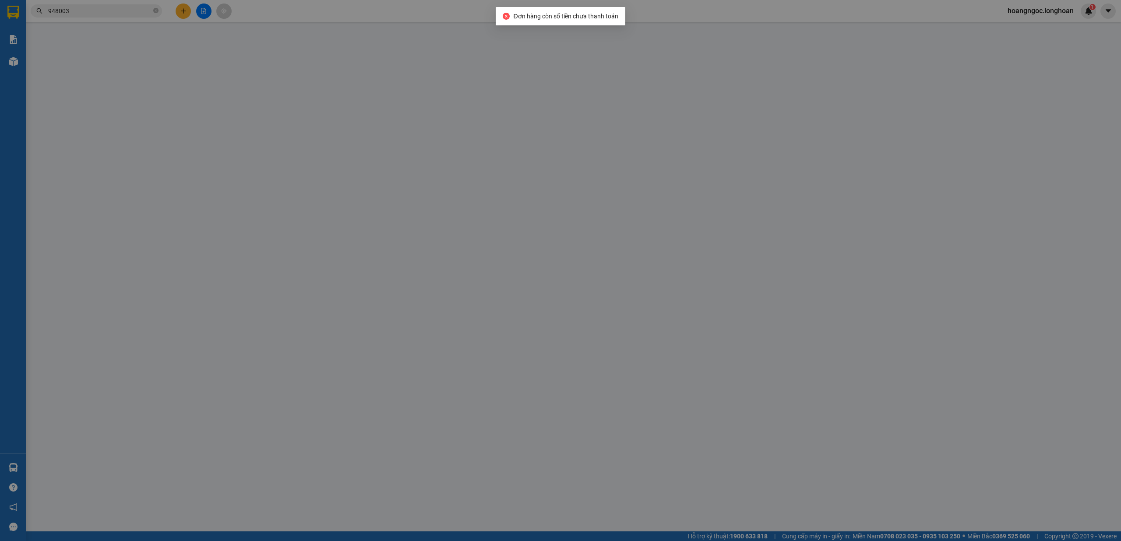
type input "Hẻm 92 [PERSON_NAME] khu phố 6 duong [GEOGRAPHIC_DATA]"
type input "nhận theo kiện - hư hỏng ko chịu trách nhiệm"
type input "20.000"
type input "190.000"
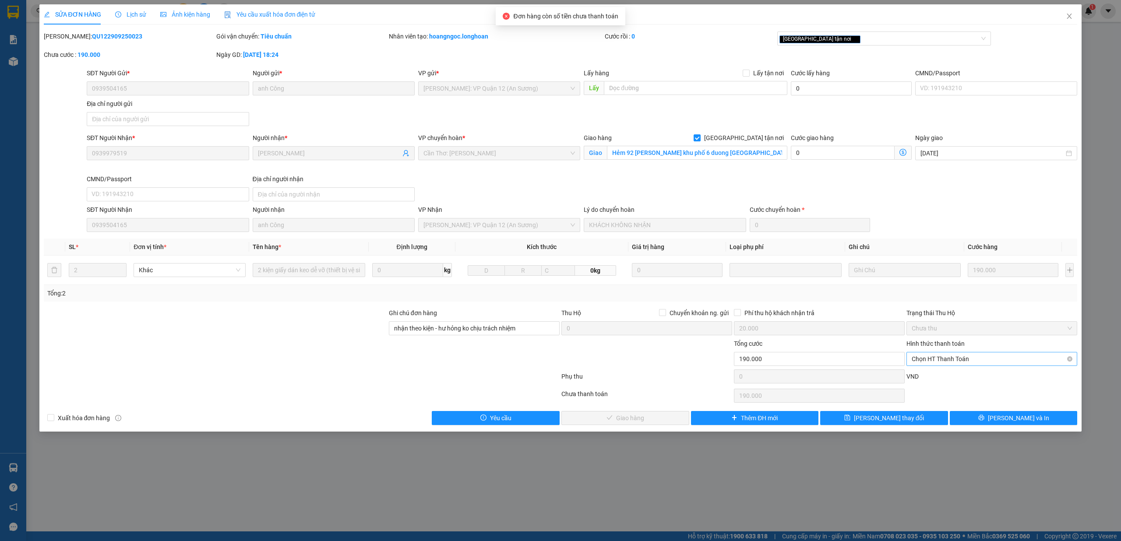
click at [939, 362] on span "Chọn HT Thanh Toán" at bounding box center [991, 358] width 160 height 13
click at [929, 377] on div "Tại văn phòng" at bounding box center [991, 378] width 160 height 10
type input "0"
click at [623, 420] on span "[PERSON_NAME] và Giao hàng" at bounding box center [630, 418] width 84 height 10
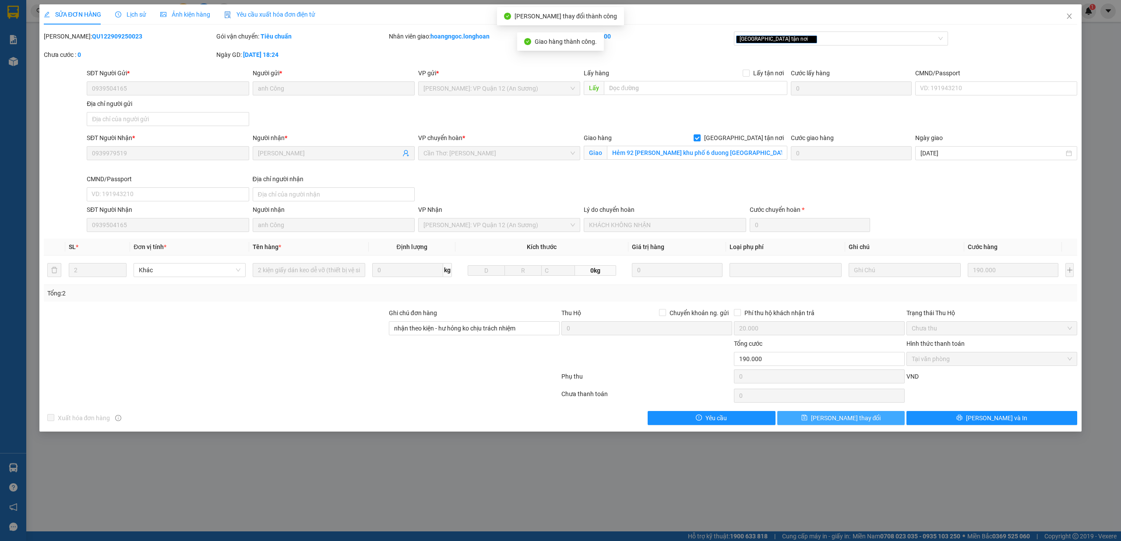
click at [807, 421] on icon "save" at bounding box center [804, 418] width 6 height 6
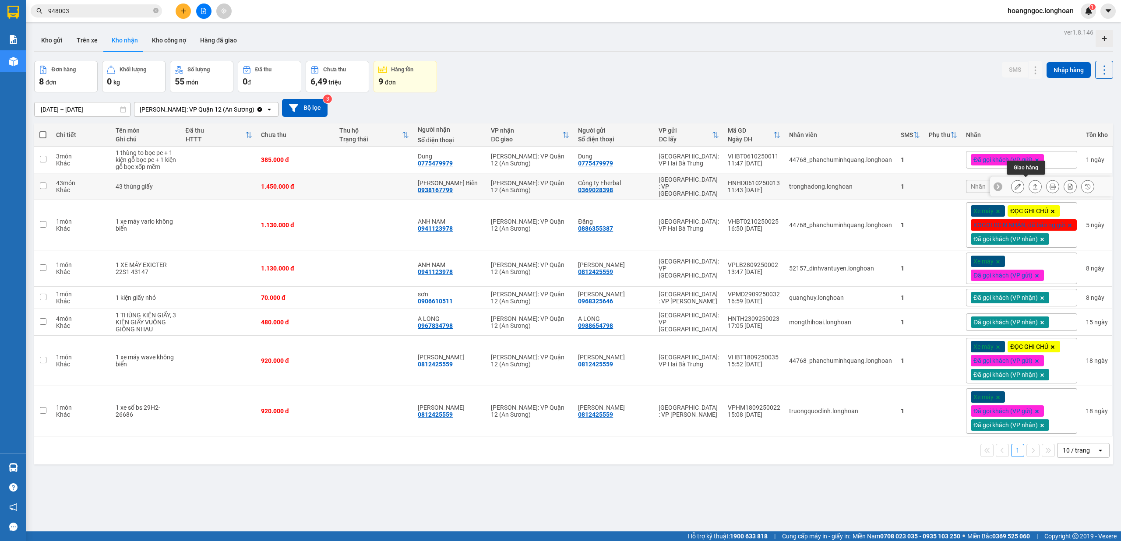
click at [1032, 184] on icon at bounding box center [1035, 186] width 6 height 6
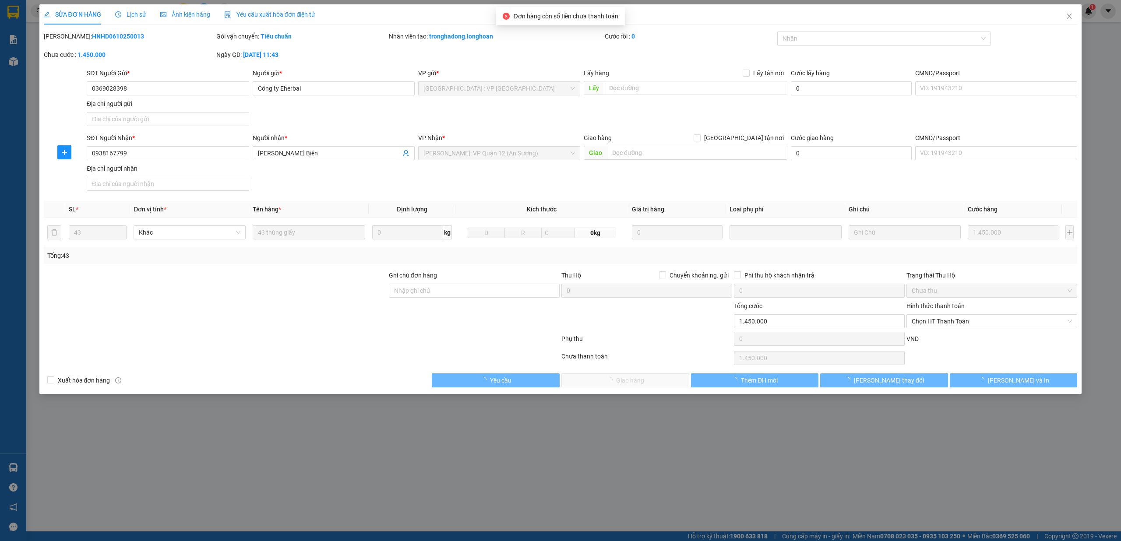
type input "0369028398"
type input "Công ty Eherbal"
type input "0938167799"
type input "[PERSON_NAME] Biên"
type input "0"
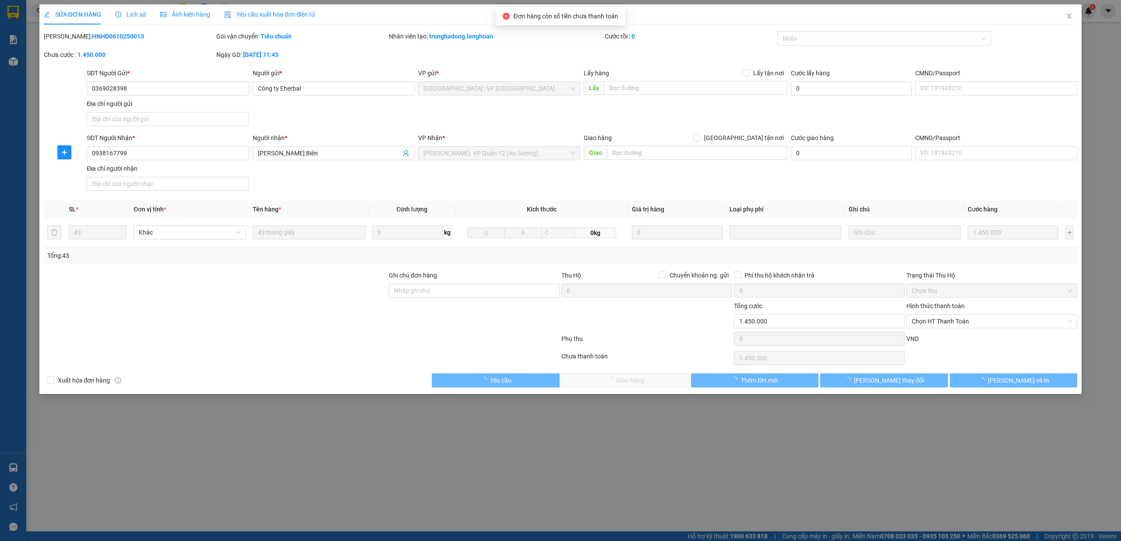
type input "1.450.000"
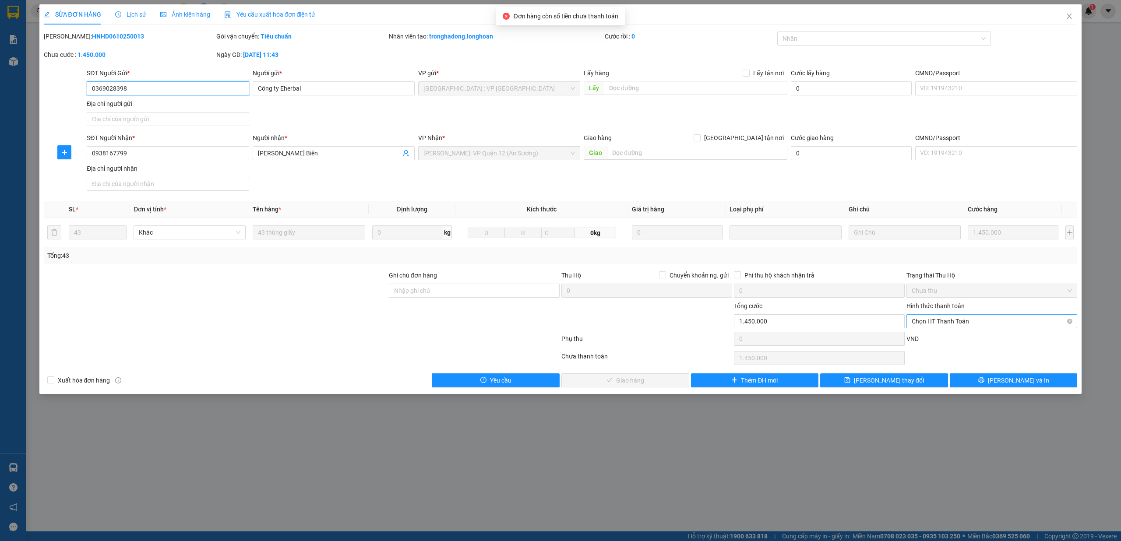
click at [944, 317] on span "Chọn HT Thanh Toán" at bounding box center [991, 321] width 160 height 13
click at [933, 337] on div "Tại văn phòng" at bounding box center [991, 341] width 160 height 10
type input "0"
click at [662, 383] on button "[PERSON_NAME] và Giao hàng" at bounding box center [625, 380] width 128 height 14
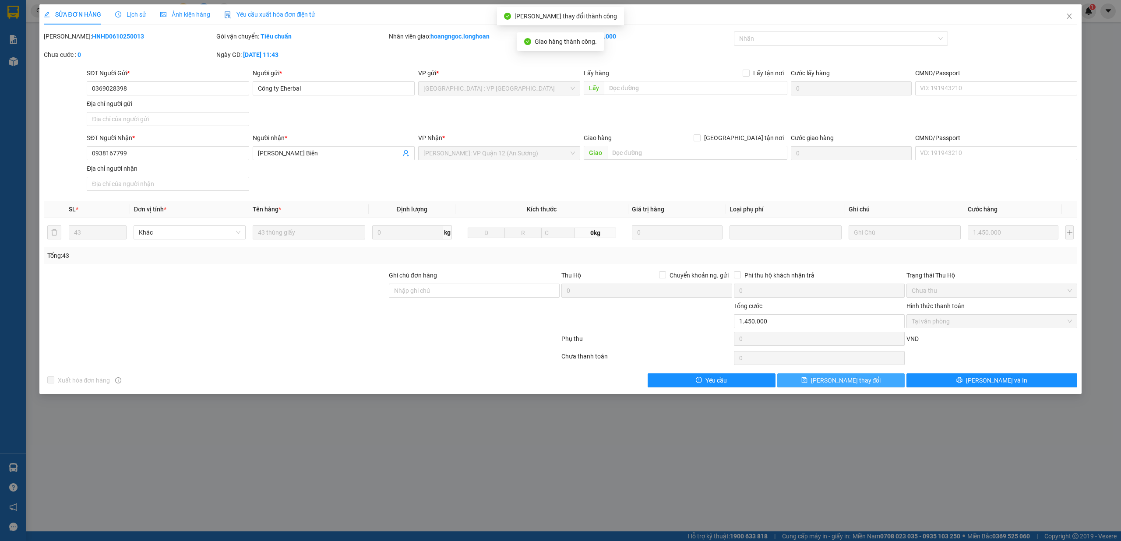
click at [849, 380] on span "[PERSON_NAME] thay đổi" at bounding box center [846, 381] width 70 height 10
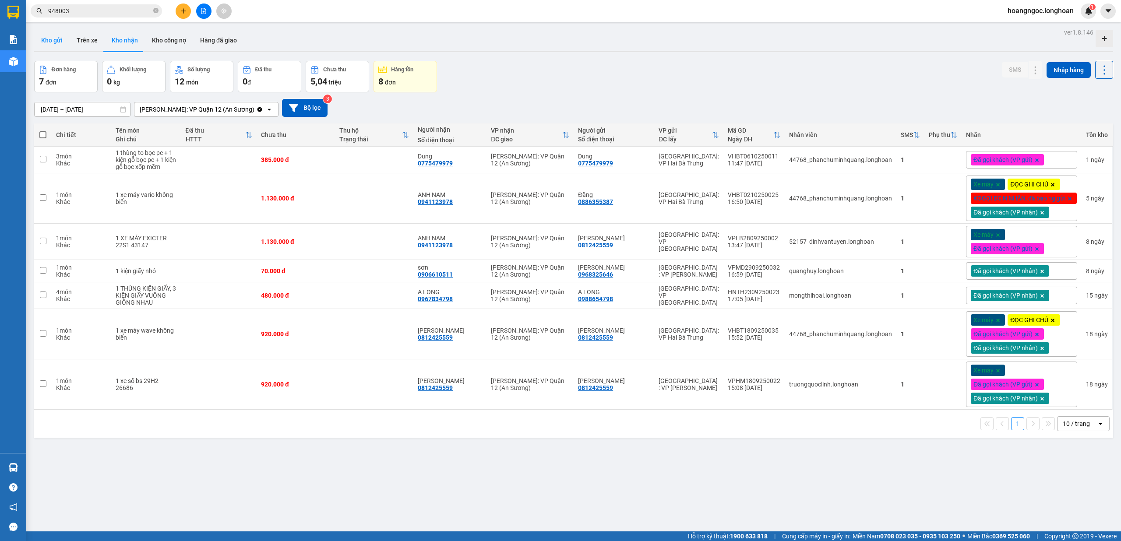
click at [63, 42] on button "Kho gửi" at bounding box center [51, 40] width 35 height 21
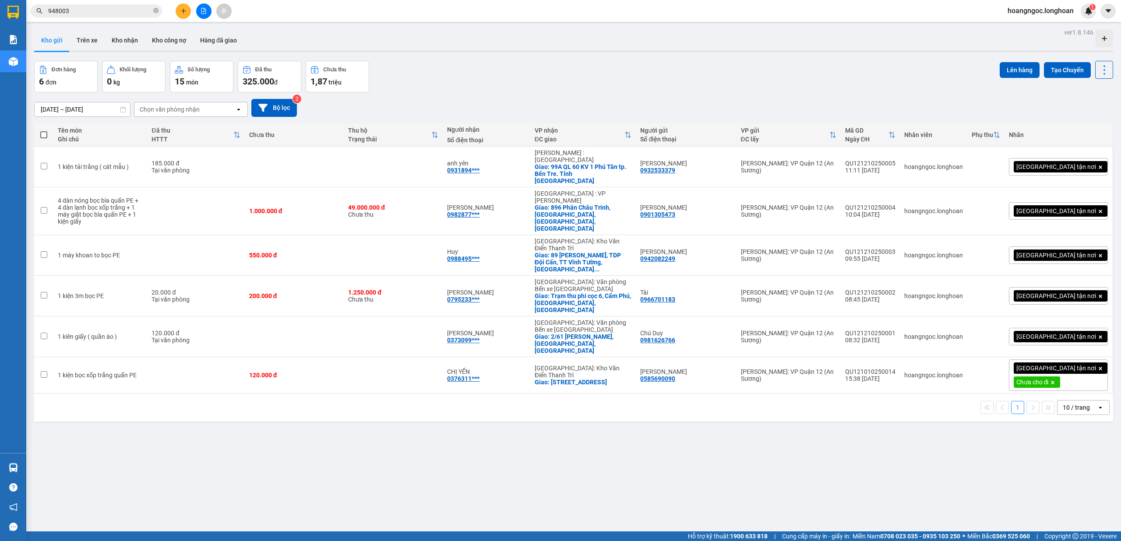
click at [123, 8] on input "948003" at bounding box center [99, 11] width 103 height 10
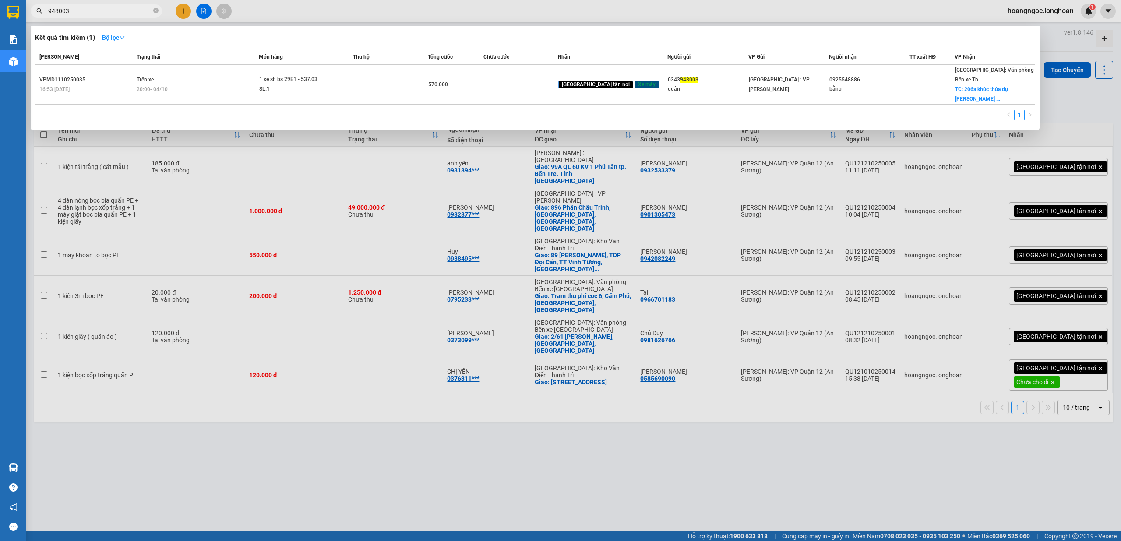
click at [123, 8] on input "948003" at bounding box center [99, 11] width 103 height 10
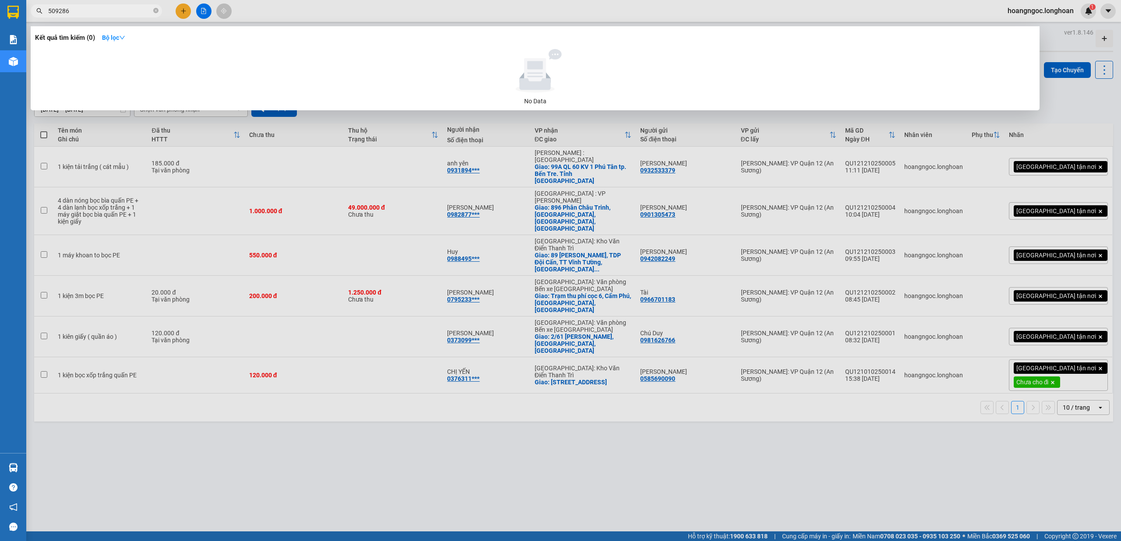
type input "509286"
click at [107, 18] on div at bounding box center [560, 270] width 1121 height 541
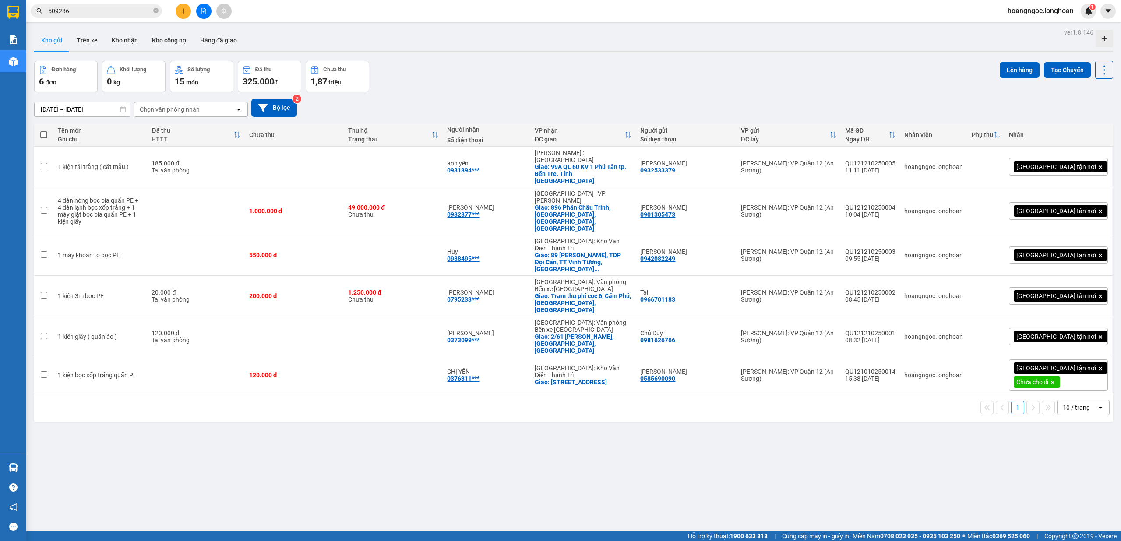
click at [110, 11] on input "509286" at bounding box center [99, 11] width 103 height 10
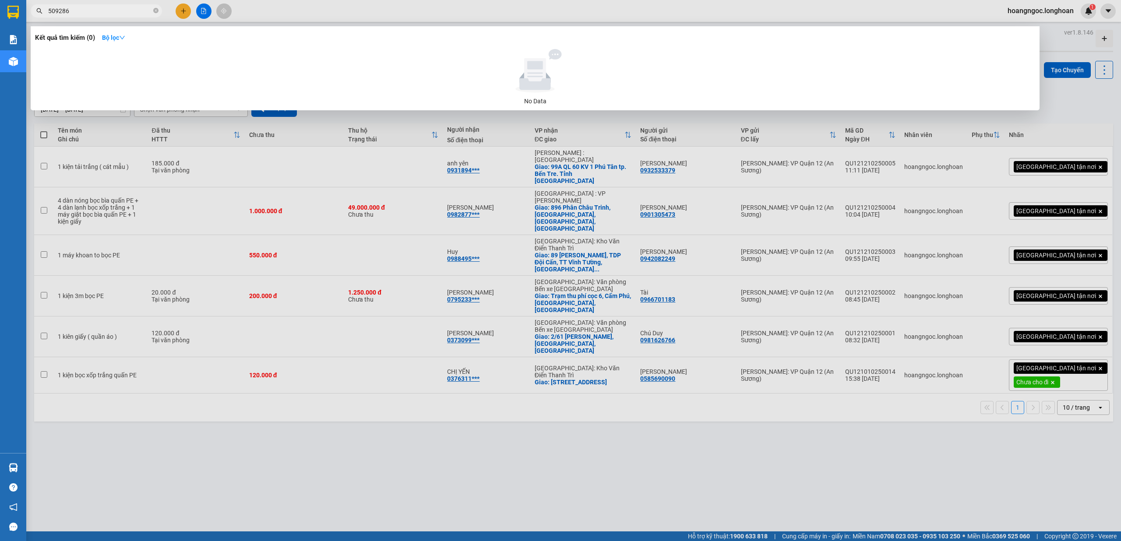
click at [110, 11] on input "509286" at bounding box center [99, 11] width 103 height 10
click at [154, 9] on icon "close-circle" at bounding box center [155, 10] width 5 height 5
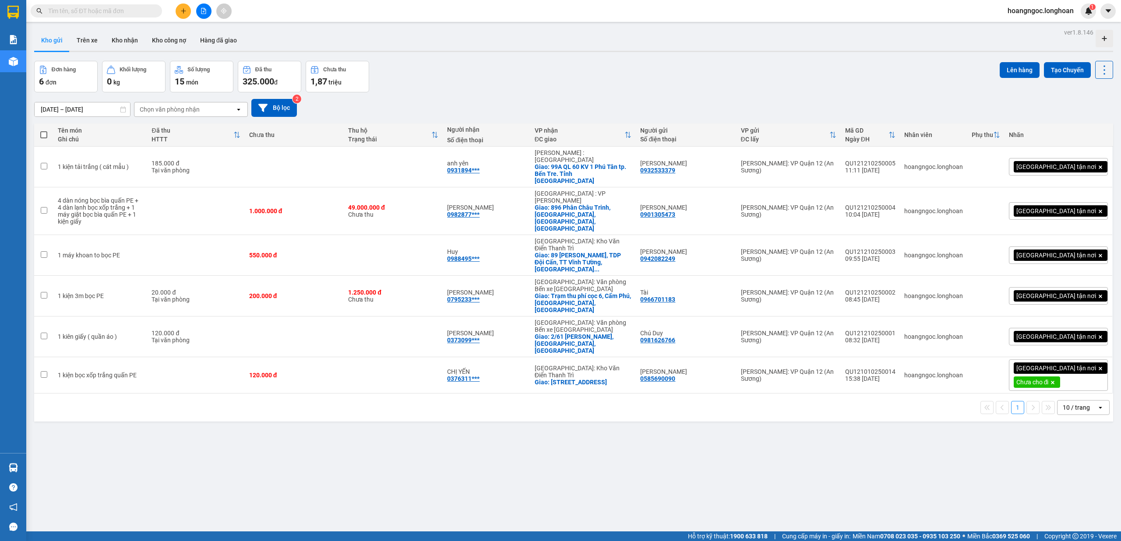
click at [130, 9] on input "text" at bounding box center [99, 11] width 103 height 10
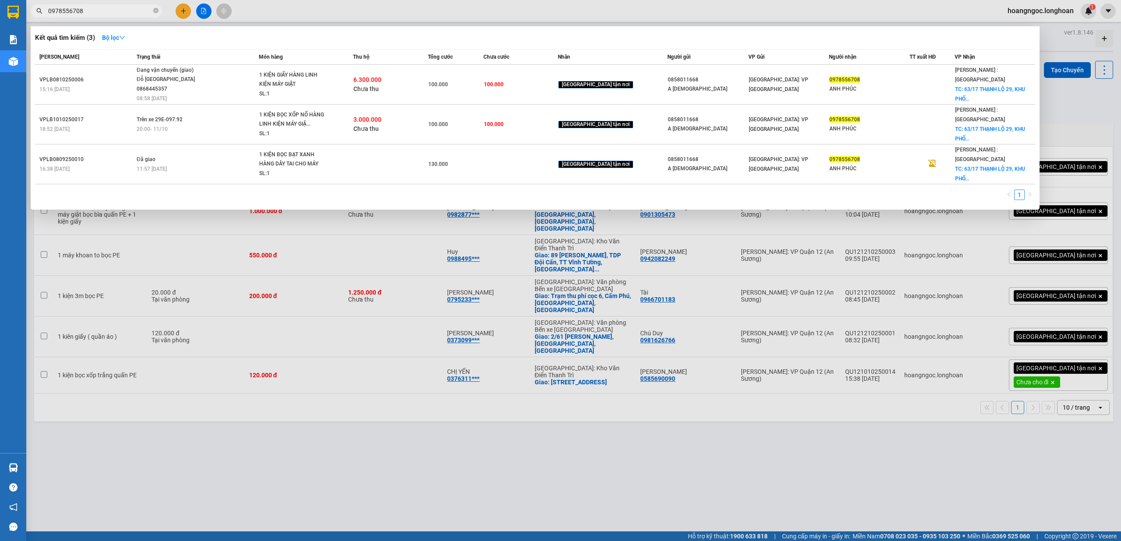
type input "0978556708"
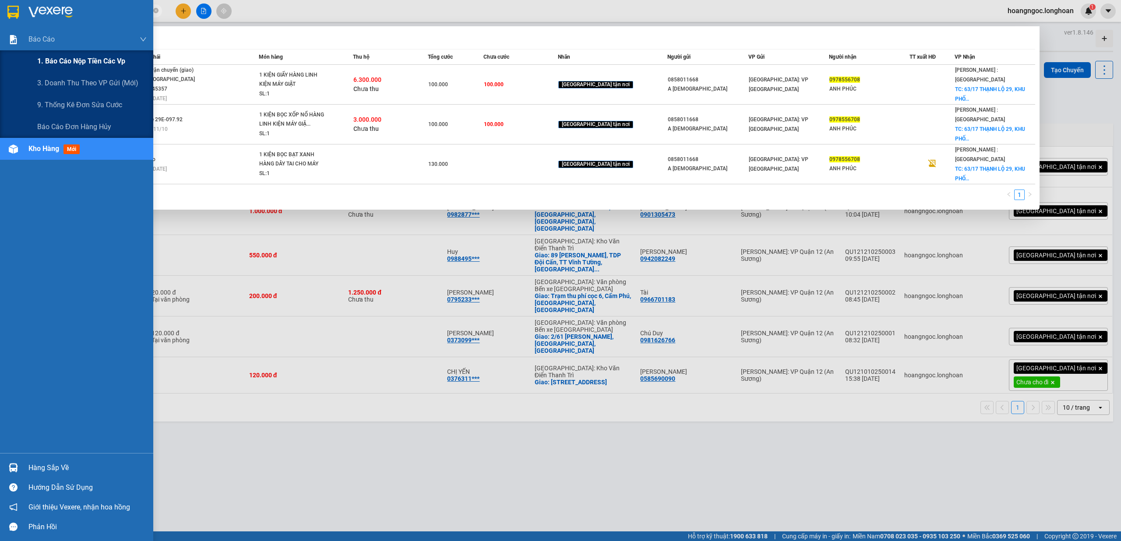
drag, startPoint x: 28, startPoint y: 58, endPoint x: 31, endPoint y: 62, distance: 4.5
click at [28, 58] on div "1. Báo cáo nộp tiền các vp" at bounding box center [76, 61] width 153 height 22
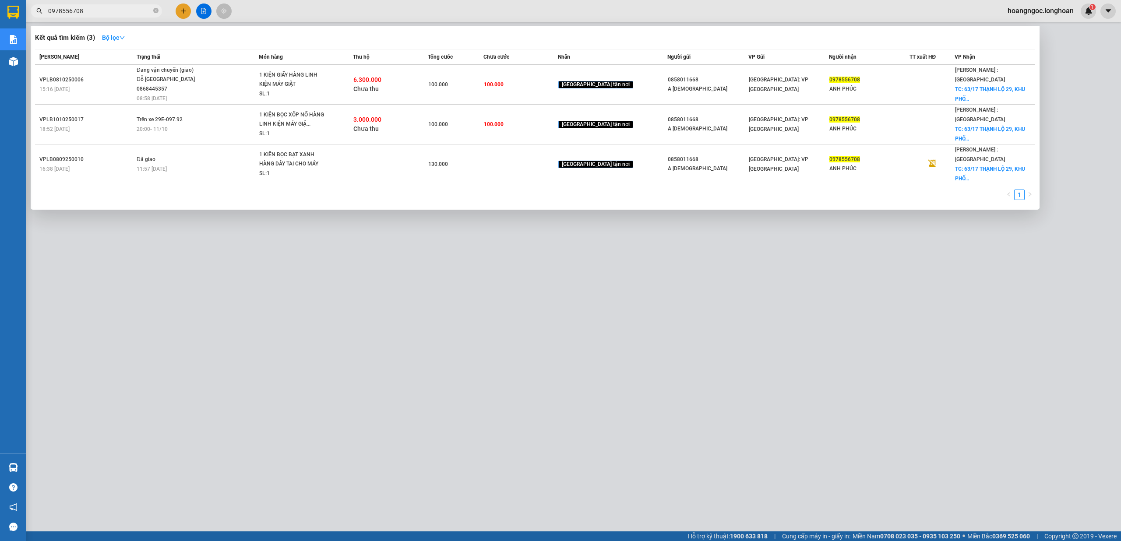
drag, startPoint x: 361, startPoint y: 274, endPoint x: 283, endPoint y: 144, distance: 151.1
click at [361, 271] on div at bounding box center [560, 270] width 1121 height 541
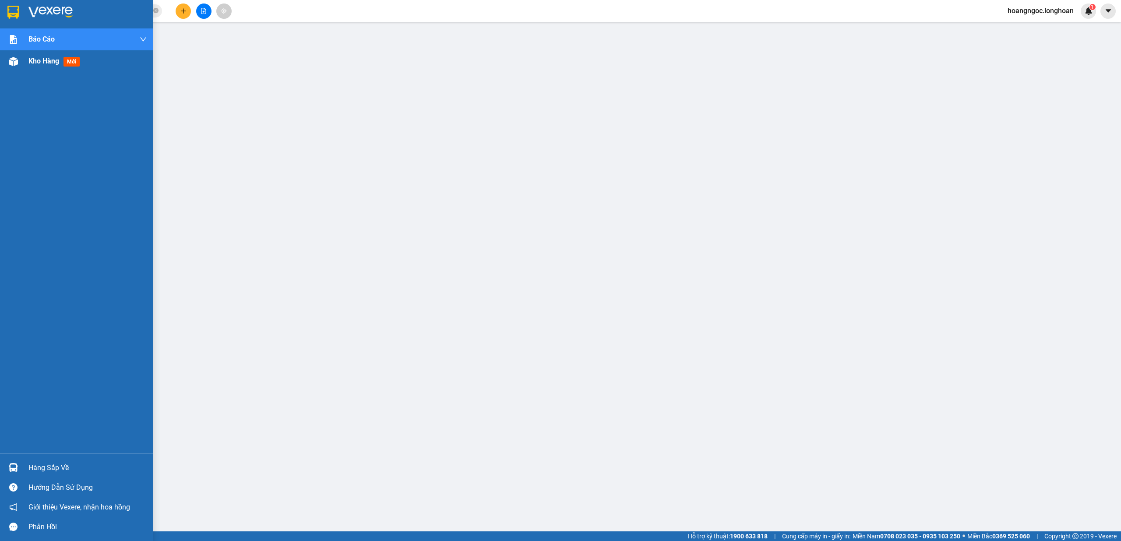
click at [31, 62] on span "Kho hàng" at bounding box center [43, 61] width 31 height 8
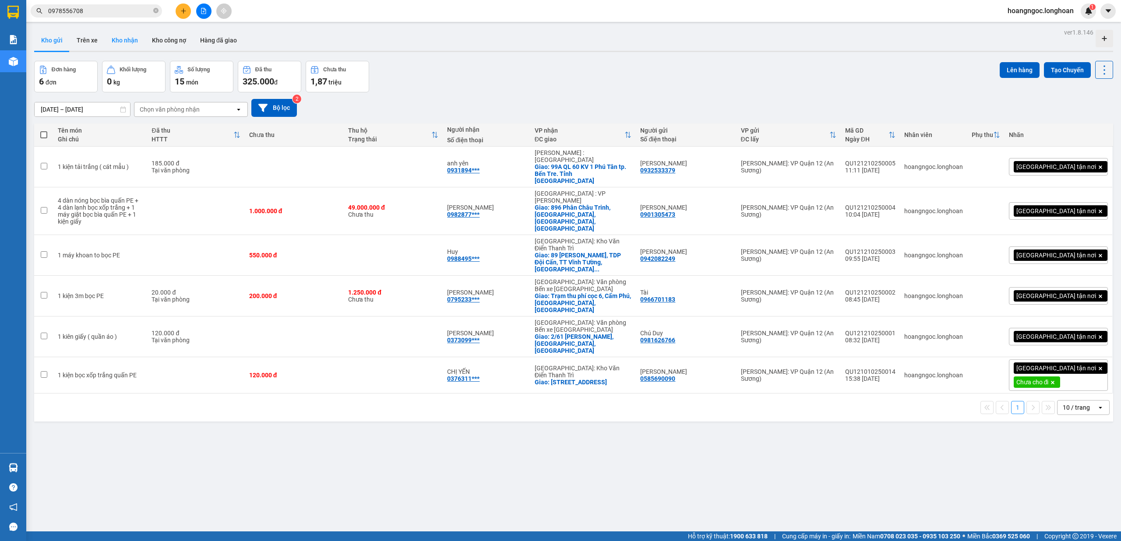
click at [124, 42] on button "Kho nhận" at bounding box center [125, 40] width 40 height 21
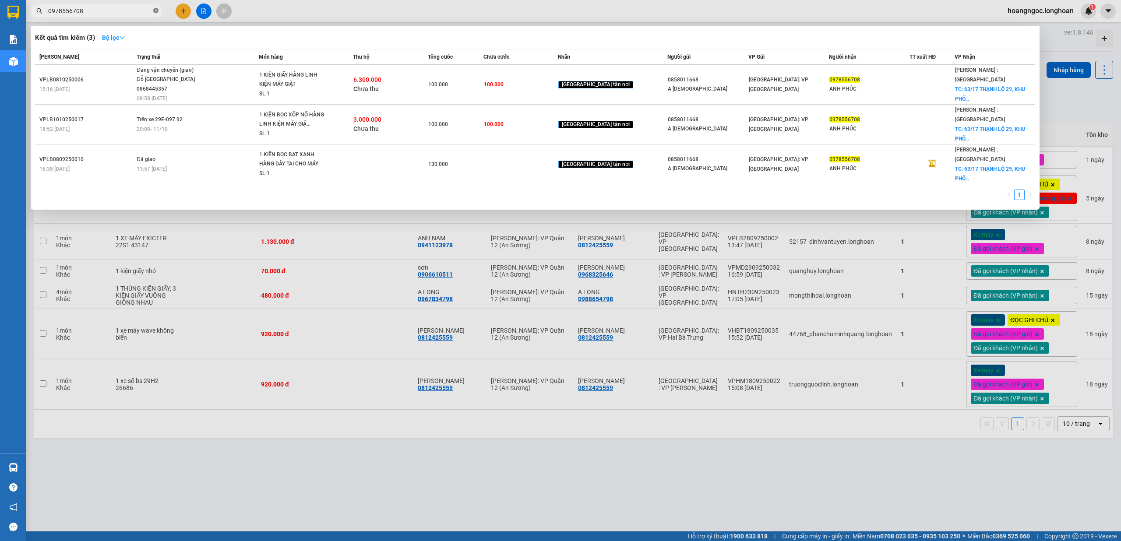
click at [153, 14] on span at bounding box center [155, 11] width 5 height 8
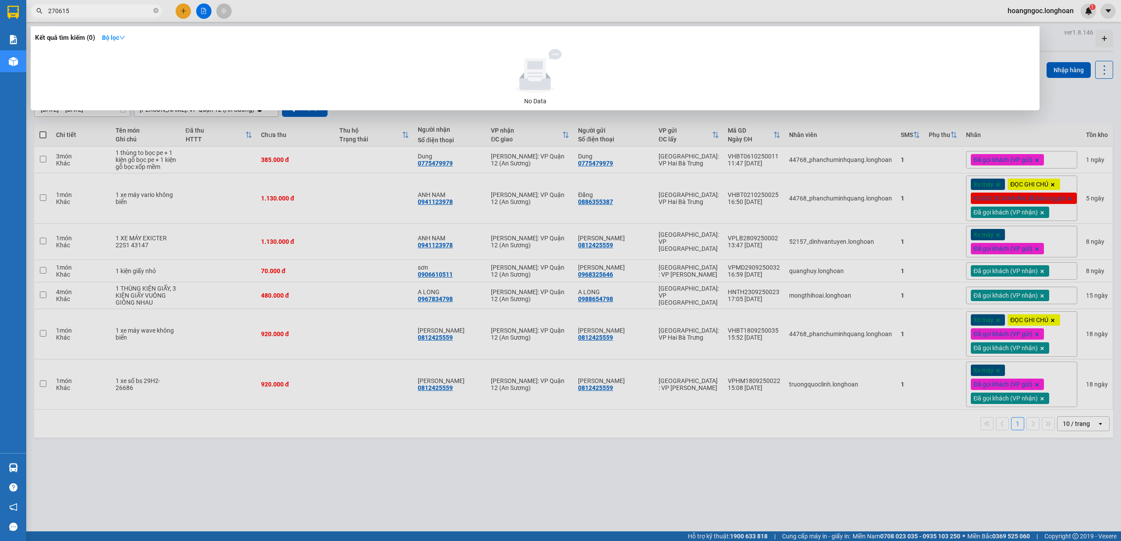
click at [441, 479] on div at bounding box center [560, 270] width 1121 height 541
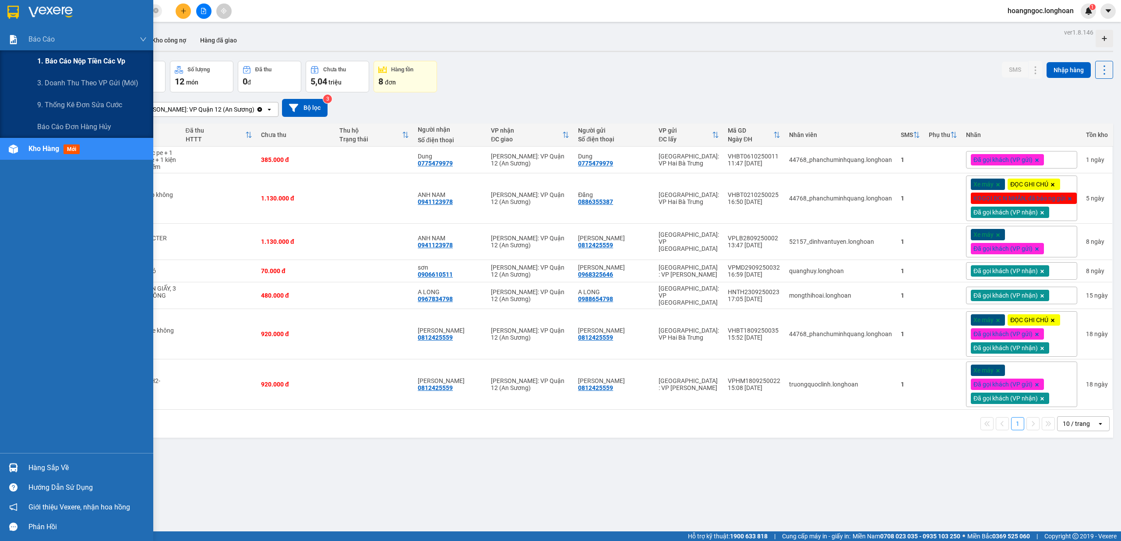
click at [93, 63] on span "1. Báo cáo nộp tiền các vp" at bounding box center [81, 61] width 88 height 11
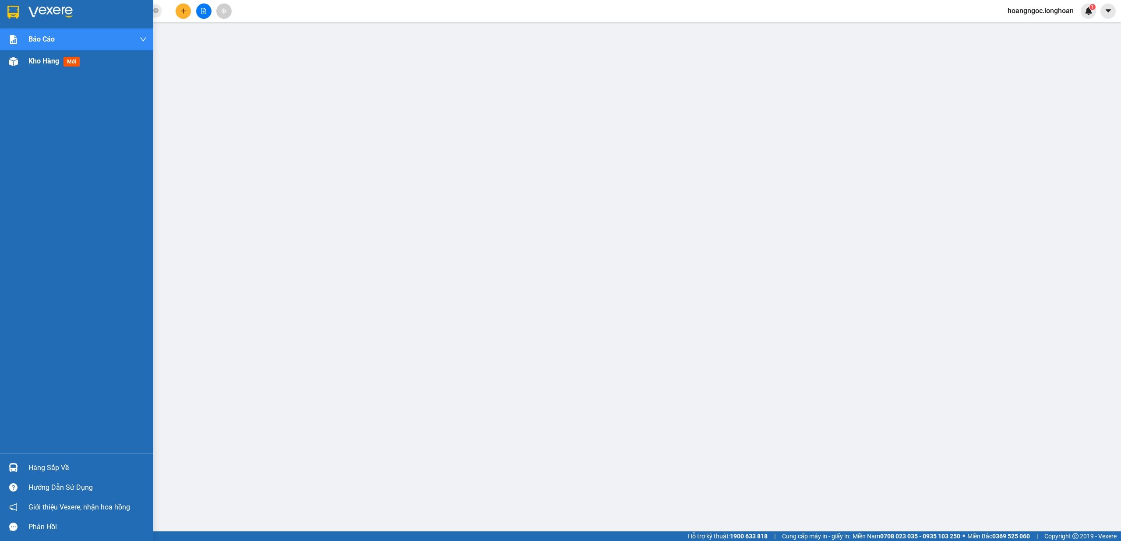
click at [53, 69] on div "Kho hàng mới" at bounding box center [87, 61] width 118 height 22
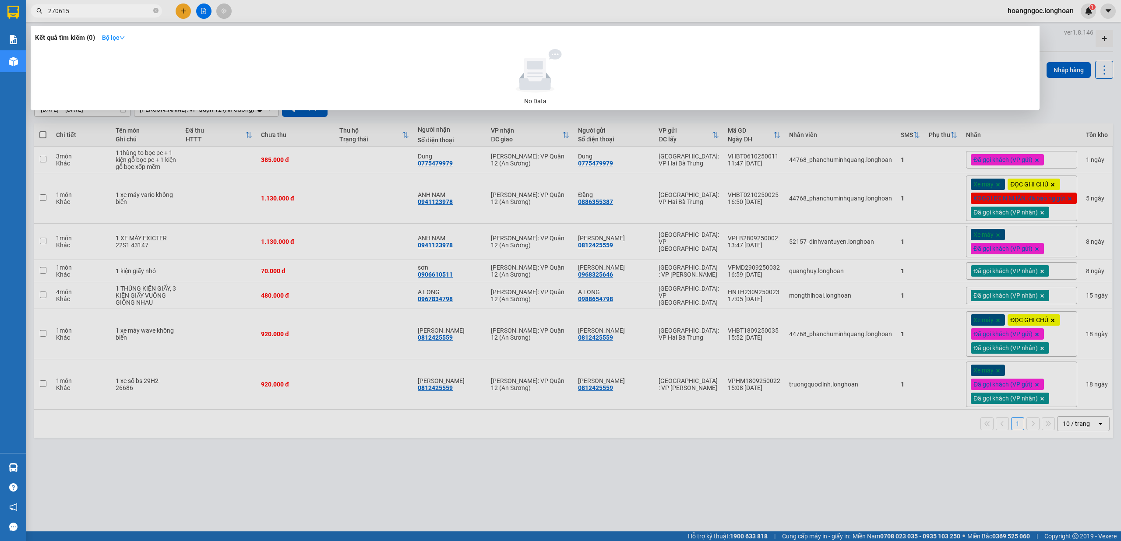
click at [104, 8] on input "270615" at bounding box center [99, 11] width 103 height 10
type input "550439"
drag, startPoint x: 533, startPoint y: 319, endPoint x: 322, endPoint y: 166, distance: 260.3
click at [529, 319] on div at bounding box center [560, 270] width 1121 height 541
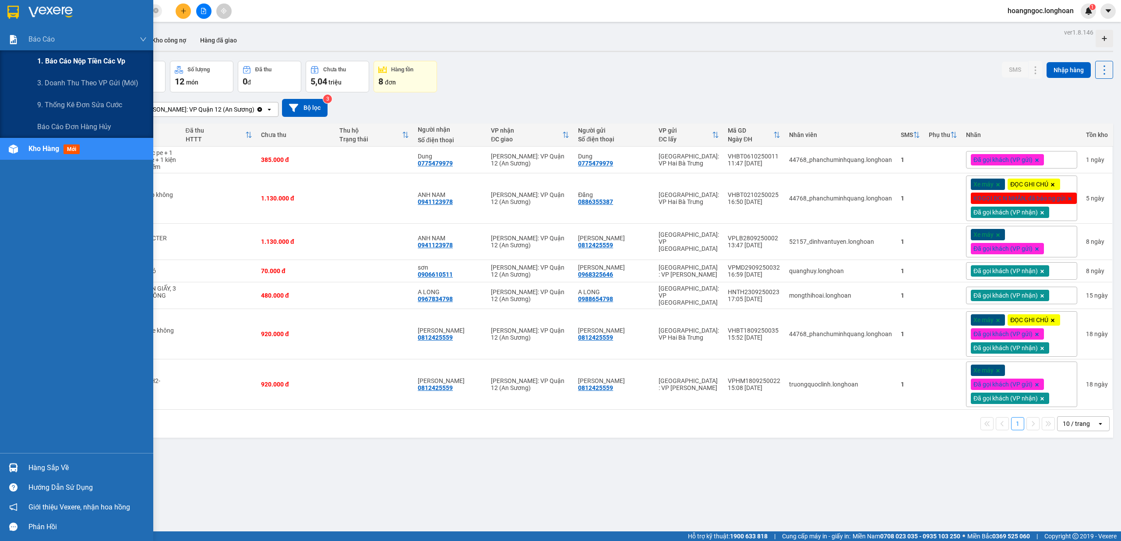
click at [72, 59] on span "1. Báo cáo nộp tiền các vp" at bounding box center [81, 61] width 88 height 11
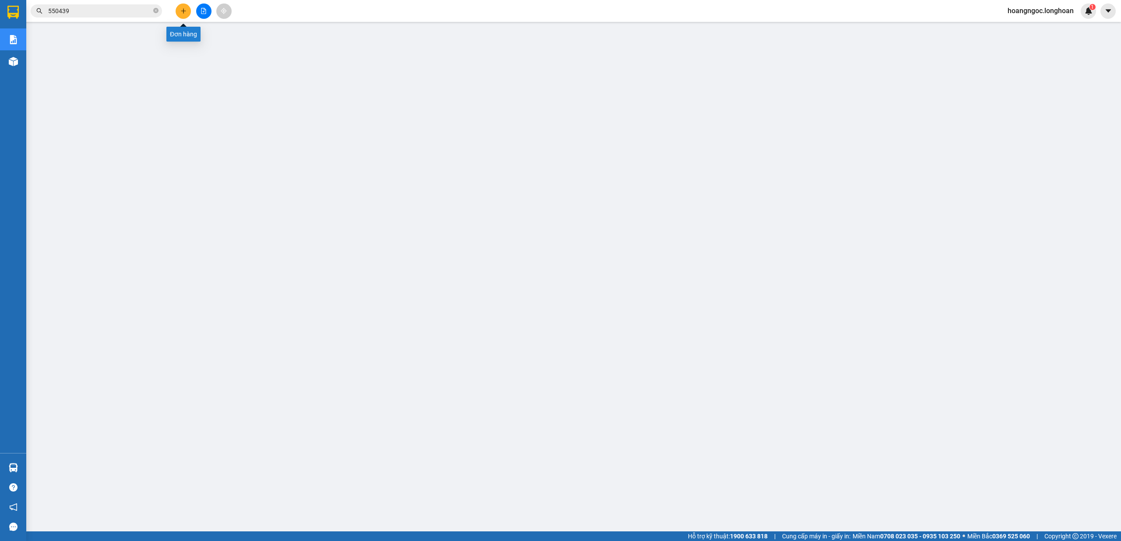
click at [186, 9] on button at bounding box center [183, 11] width 15 height 15
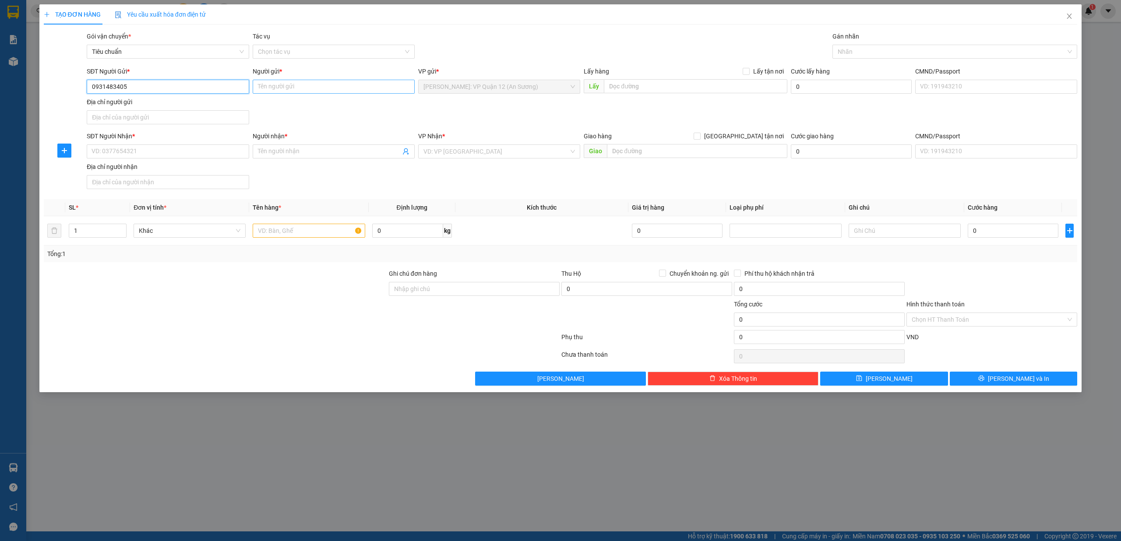
type input "0931483405"
click at [339, 85] on input "Người gửi *" at bounding box center [334, 87] width 162 height 14
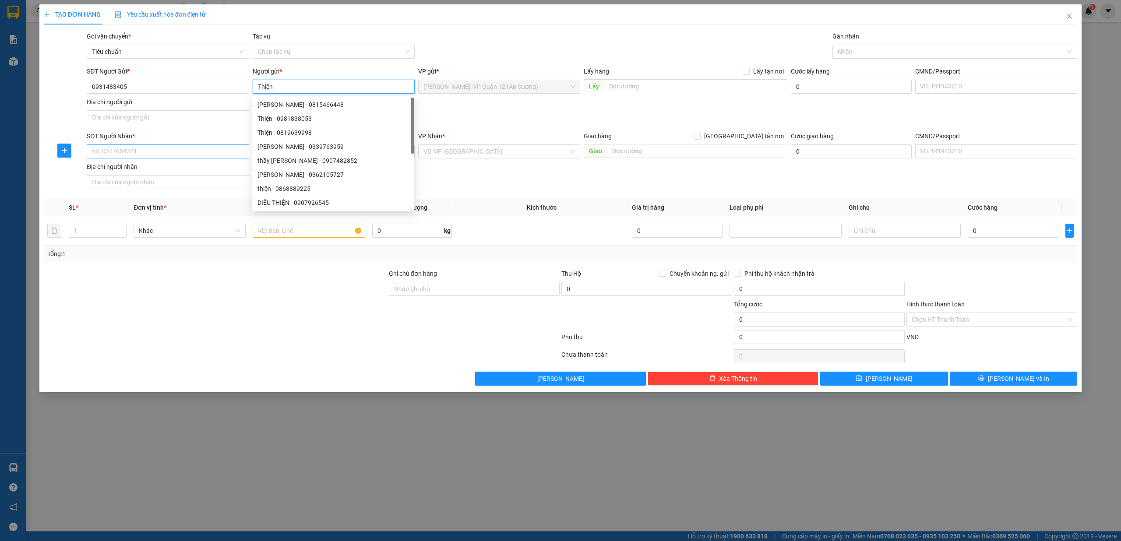
type input "Thiện"
click at [144, 153] on input "SĐT Người Nhận *" at bounding box center [168, 151] width 162 height 14
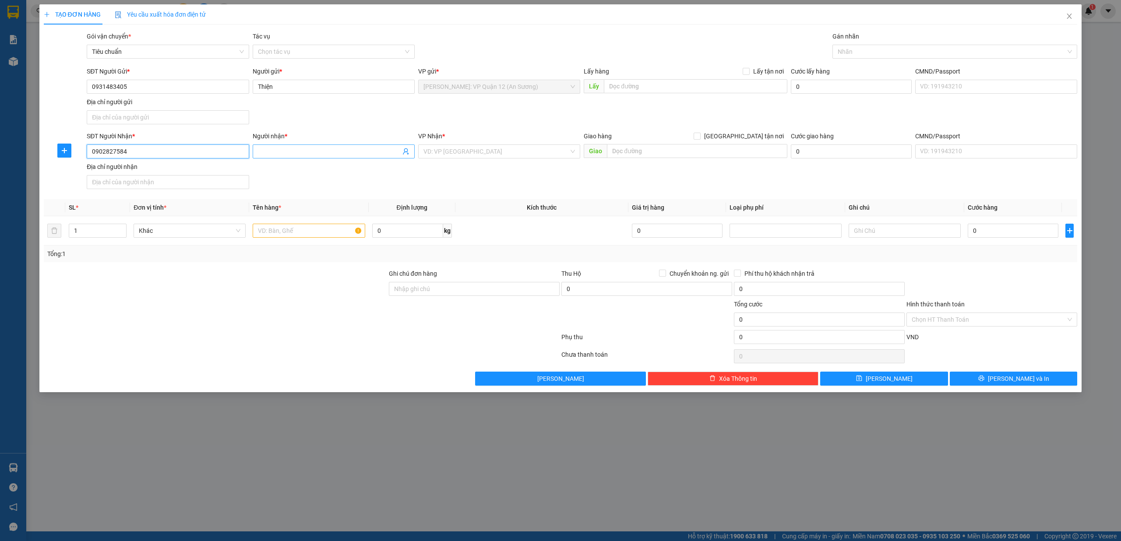
type input "0902827584"
click at [335, 149] on input "Người nhận *" at bounding box center [329, 152] width 143 height 10
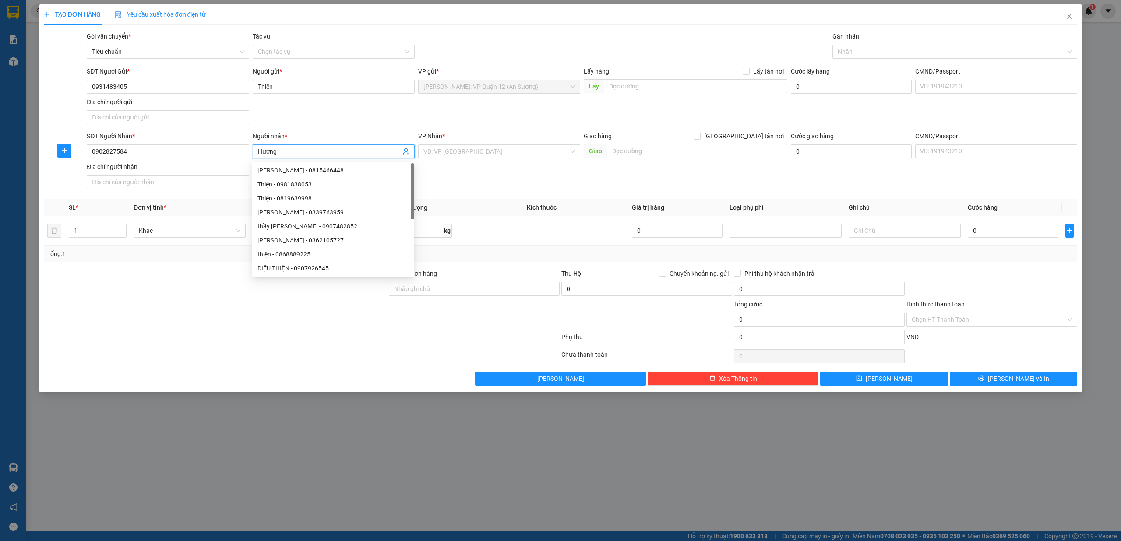
type input "Hường"
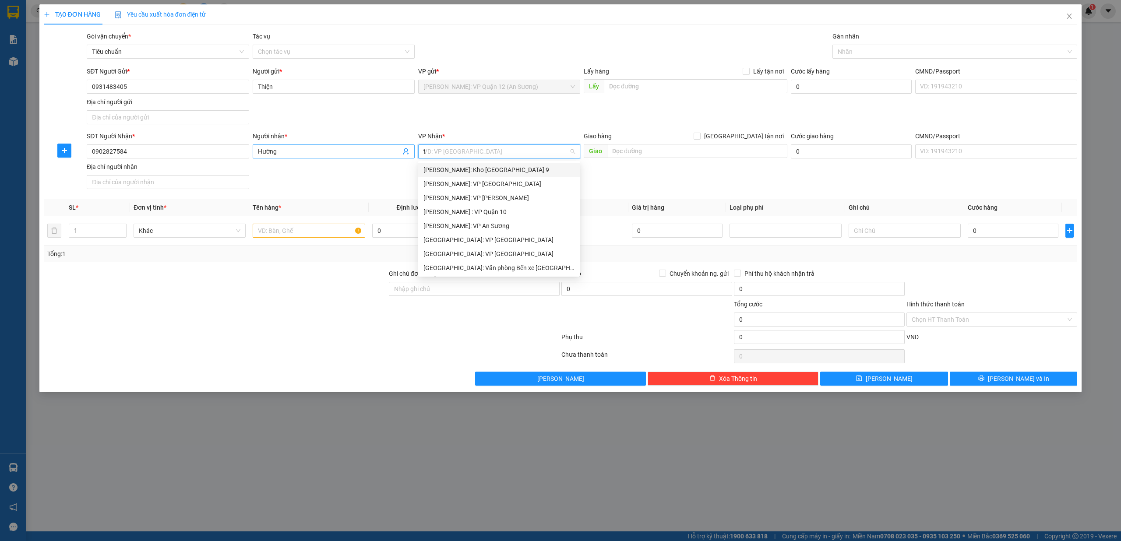
type input "tl"
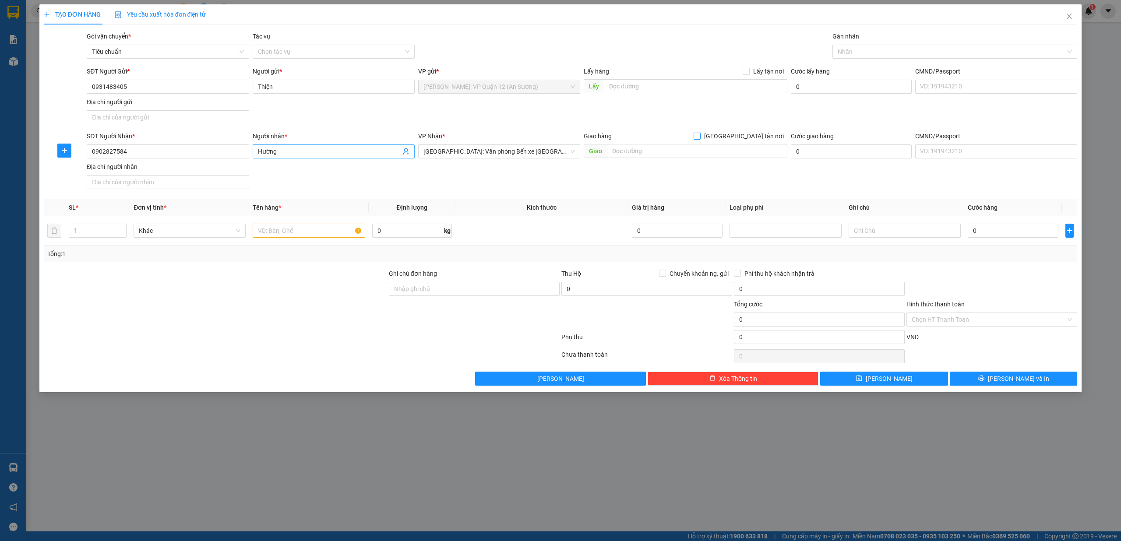
click at [693, 133] on input "[GEOGRAPHIC_DATA] tận nơi" at bounding box center [696, 136] width 6 height 6
checkbox input "true"
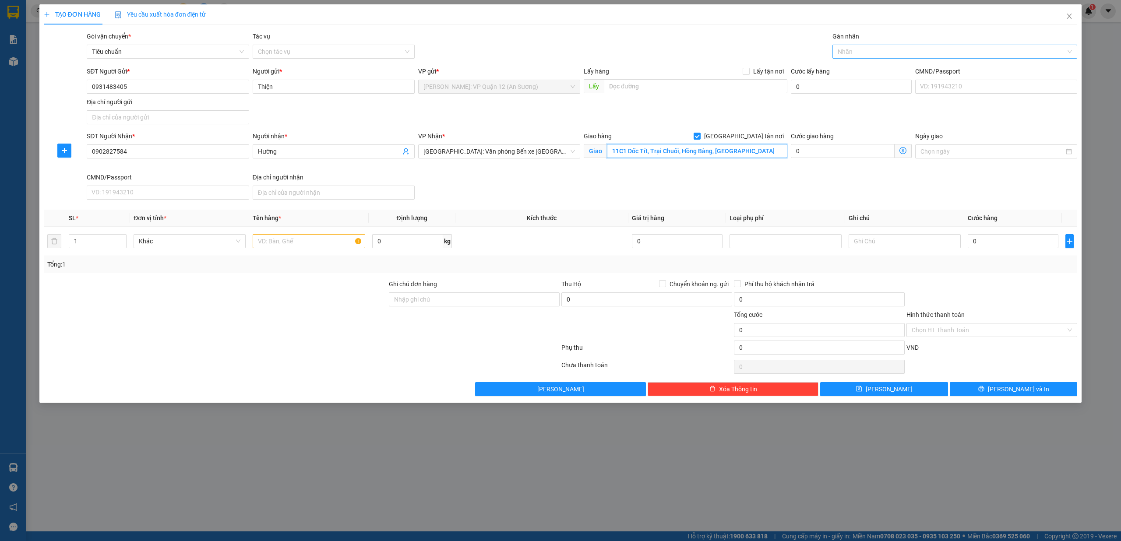
click at [873, 51] on div at bounding box center [950, 51] width 232 height 11
type input "11C1 Dốc Tít, Trại Chuối, Hồng Bàng, [GEOGRAPHIC_DATA]"
type input "gt"
click at [869, 62] on body "Kết quả tìm kiếm ( 0 ) Bộ lọc No Data 550439 hoangngoc.longhoan 1 Báo cáo 1. Bá…" at bounding box center [560, 270] width 1121 height 541
click at [871, 53] on div at bounding box center [950, 51] width 232 height 11
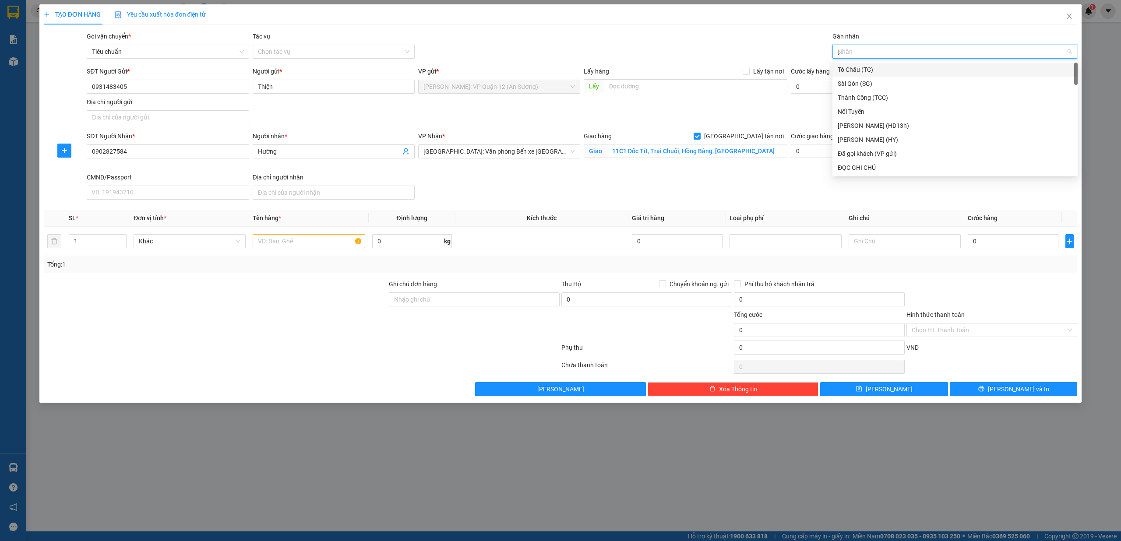
type input "gt"
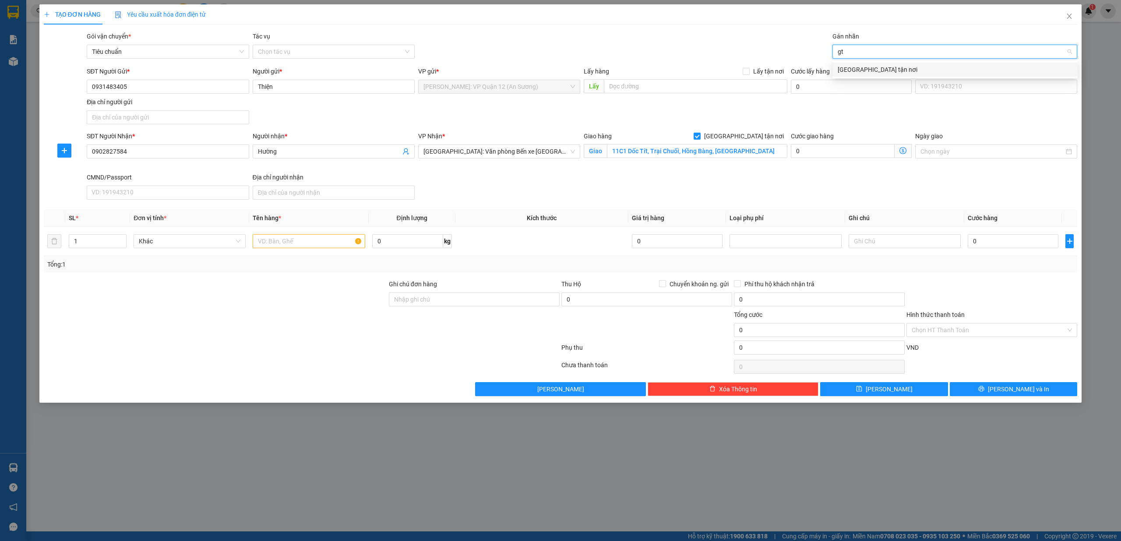
click at [875, 68] on div "[GEOGRAPHIC_DATA] tận nơi" at bounding box center [954, 70] width 235 height 10
type input "xe"
click at [837, 72] on div "Xe máy" at bounding box center [954, 70] width 235 height 10
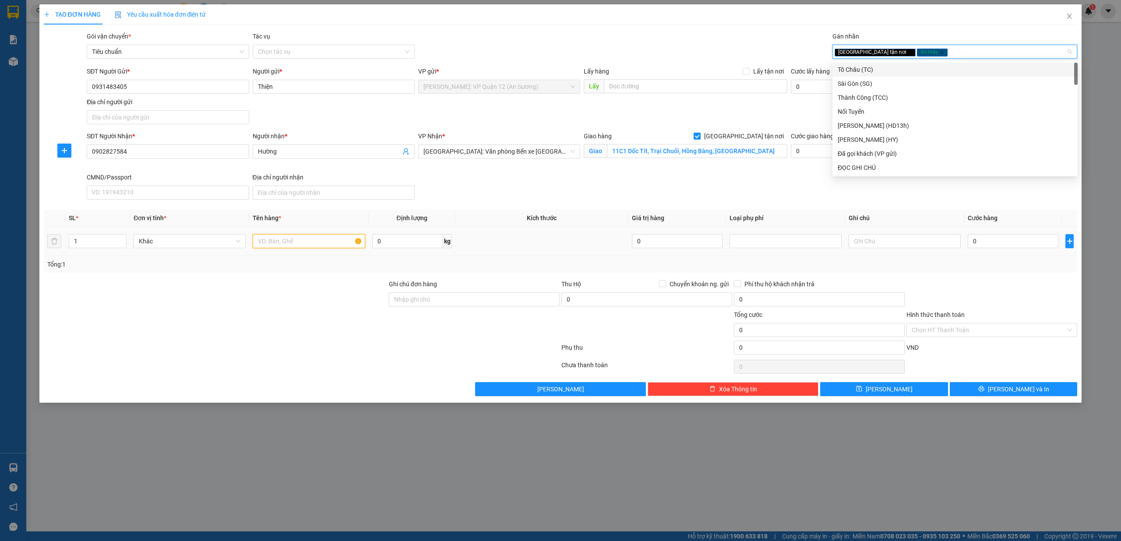
click at [282, 241] on input "text" at bounding box center [309, 241] width 112 height 14
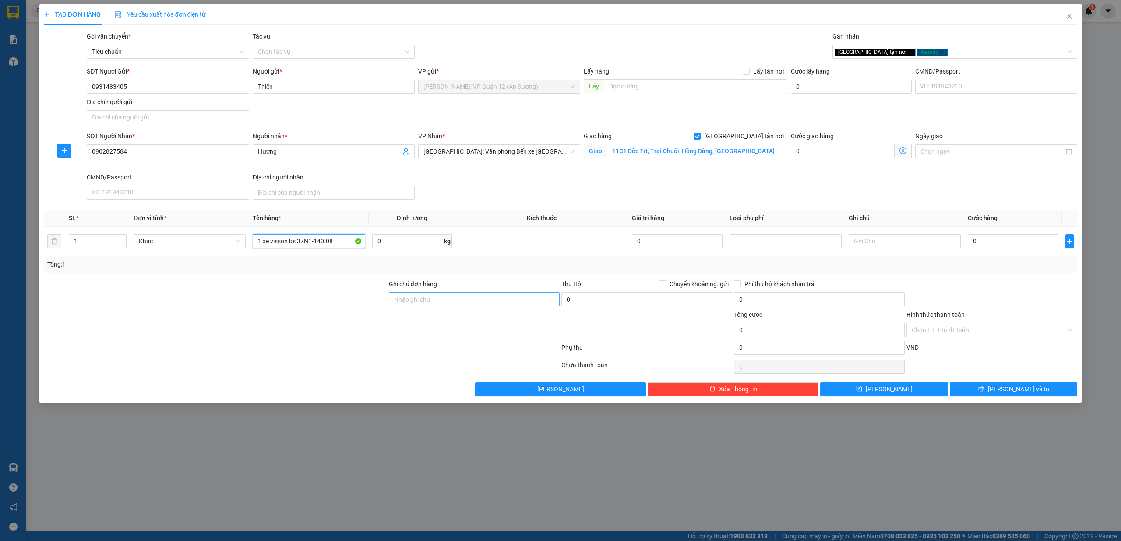
type input "1 xe visson bs 37N1-140.08"
click at [503, 296] on input "Ghi chú đơn hàng" at bounding box center [474, 299] width 171 height 14
type input "chìa khóa - cavet quấn tay lái"
click at [982, 245] on input "0" at bounding box center [1013, 241] width 91 height 14
type input "1"
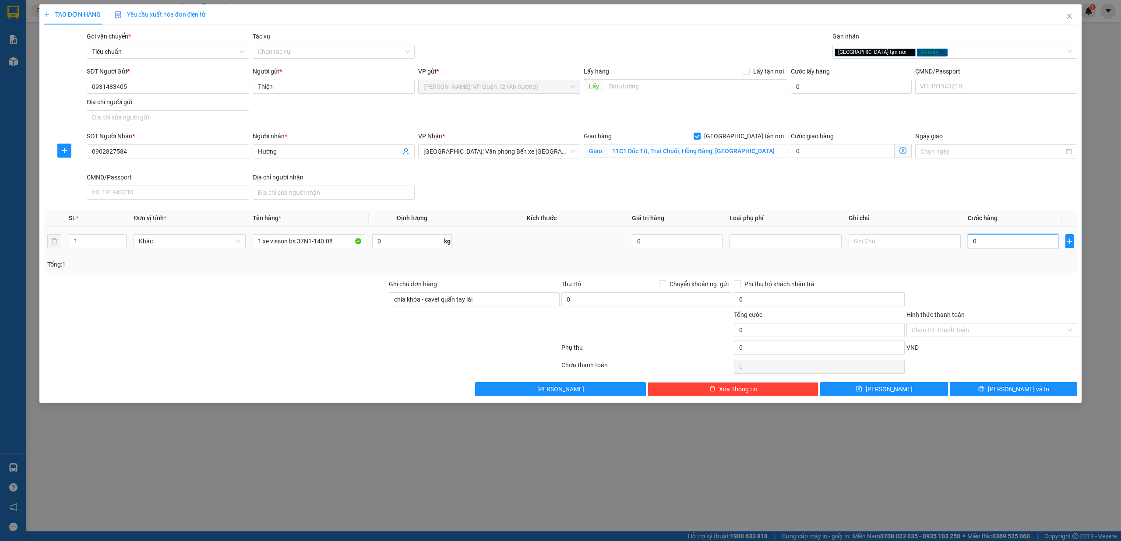
type input "1"
type input "14"
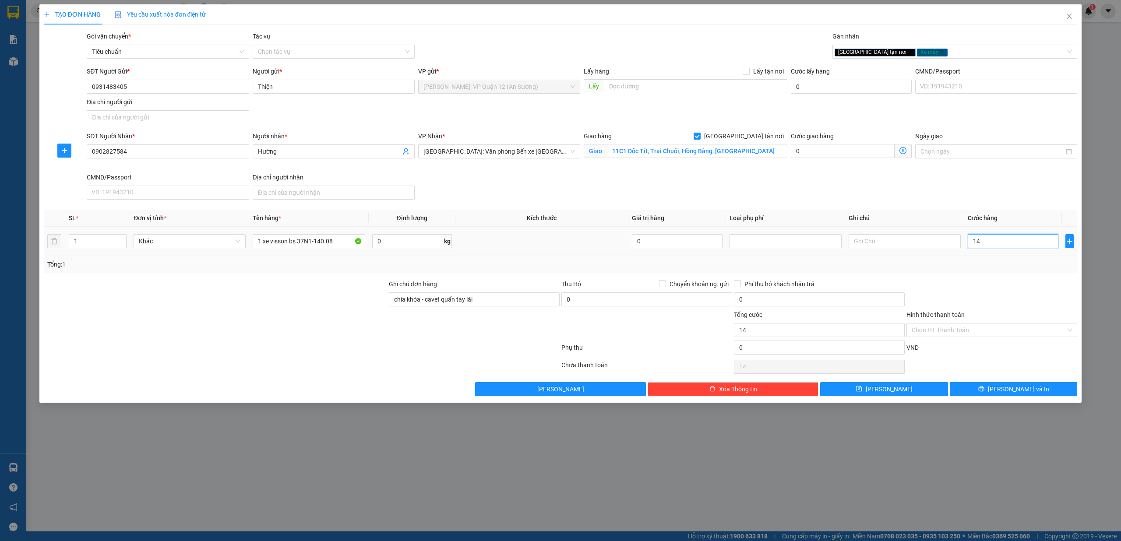
type input "148"
type input "1.480"
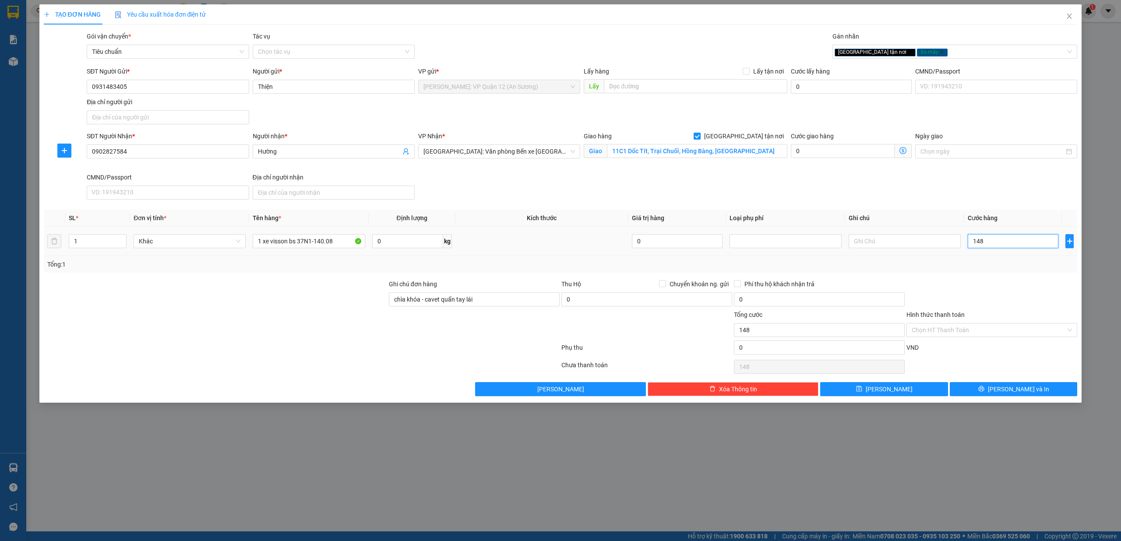
type input "1.480"
type input "14.800"
type input "148.000"
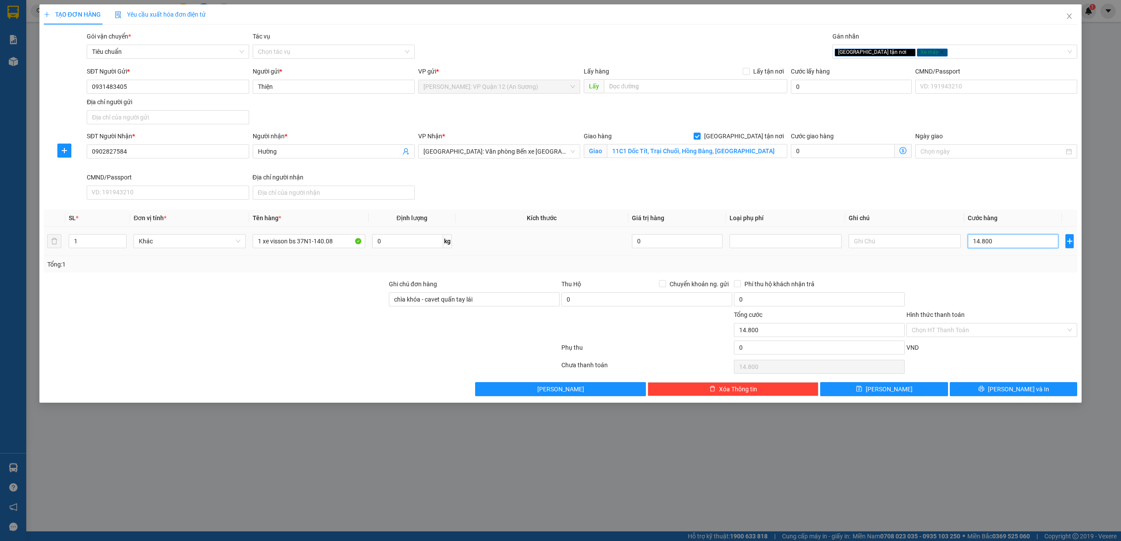
type input "148.000"
type input "1.480.000"
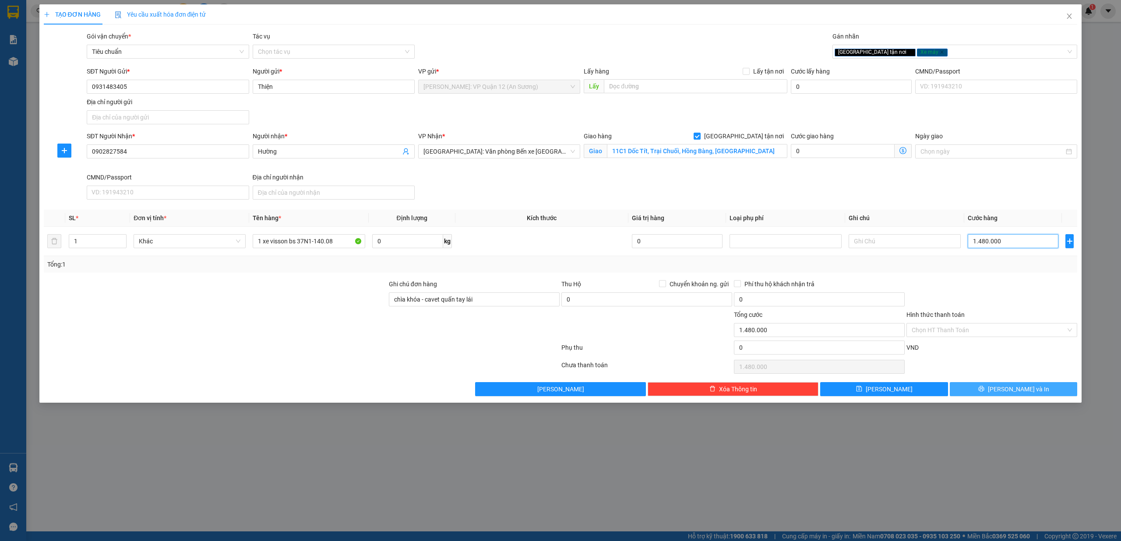
type input "1.480.000"
click at [1013, 394] on span "[PERSON_NAME] và In" at bounding box center [1018, 389] width 61 height 10
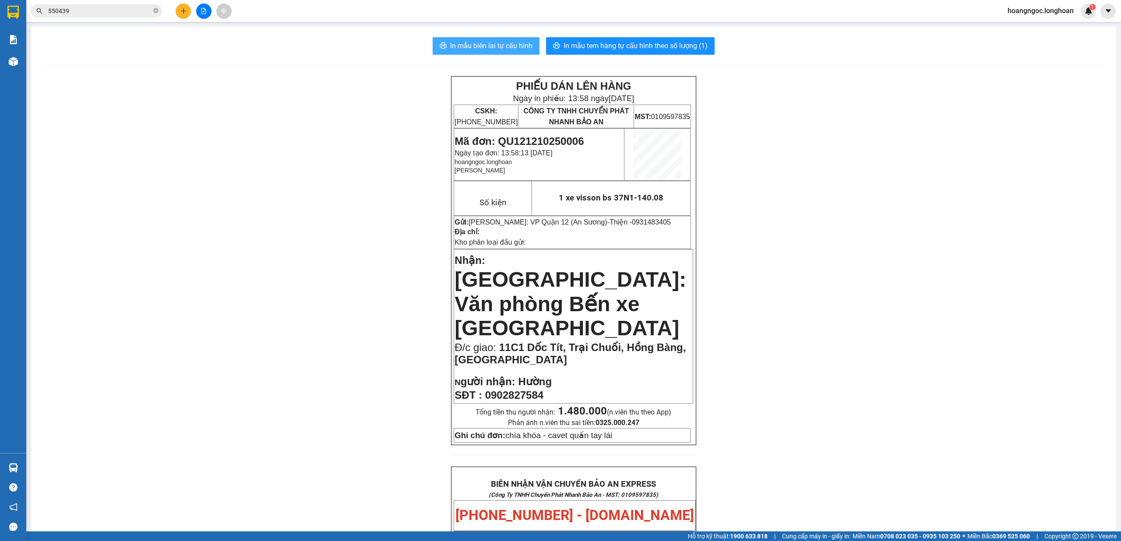
click at [492, 46] on span "In mẫu biên lai tự cấu hình" at bounding box center [491, 45] width 82 height 11
